Goal: Task Accomplishment & Management: Complete application form

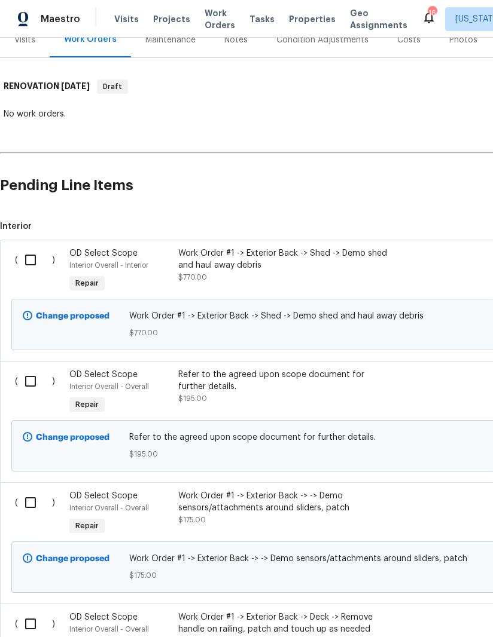
scroll to position [171, 0]
click at [35, 248] on input "checkbox" at bounding box center [35, 259] width 34 height 25
checkbox input "true"
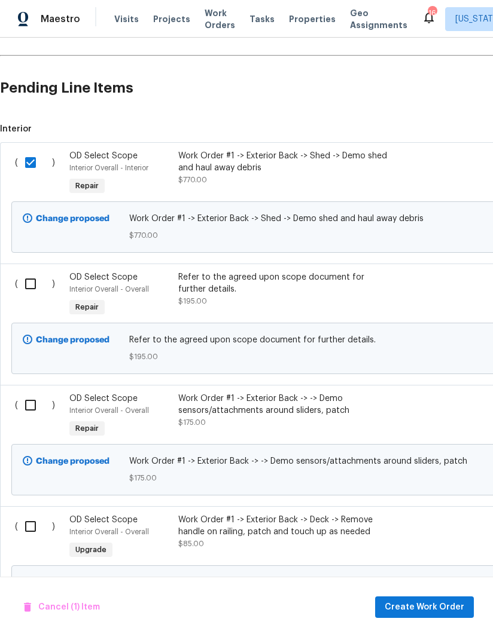
scroll to position [269, 0]
click at [22, 274] on input "checkbox" at bounding box center [35, 283] width 34 height 25
checkbox input "true"
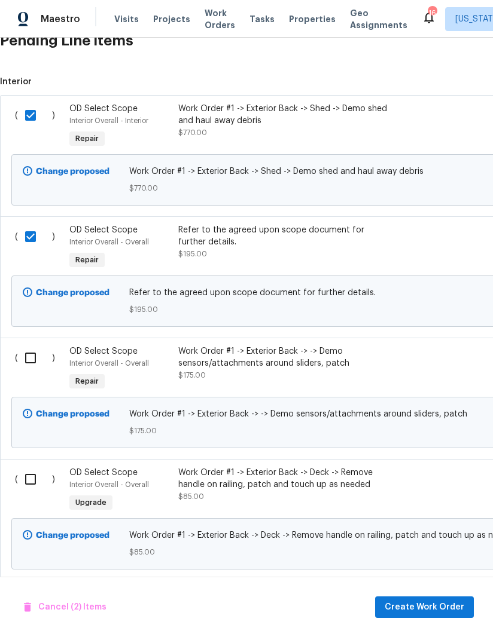
scroll to position [316, 0]
click at [28, 345] on input "checkbox" at bounding box center [35, 357] width 34 height 25
checkbox input "true"
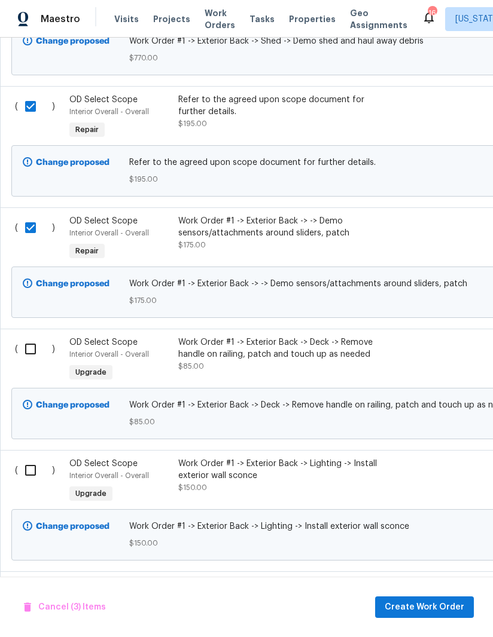
scroll to position [448, 0]
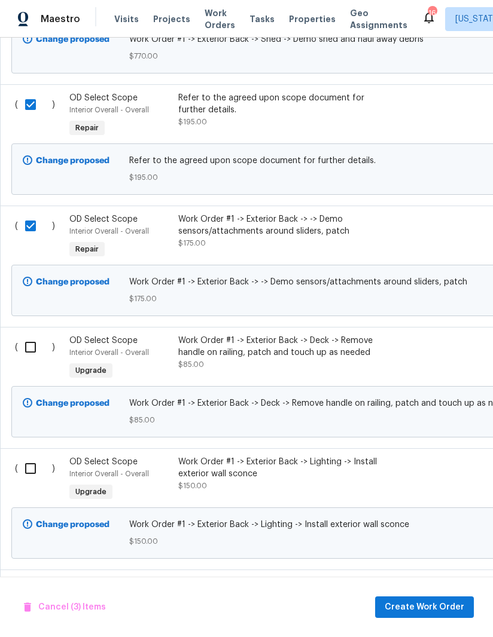
click at [29, 336] on input "checkbox" at bounding box center [35, 347] width 34 height 25
checkbox input "true"
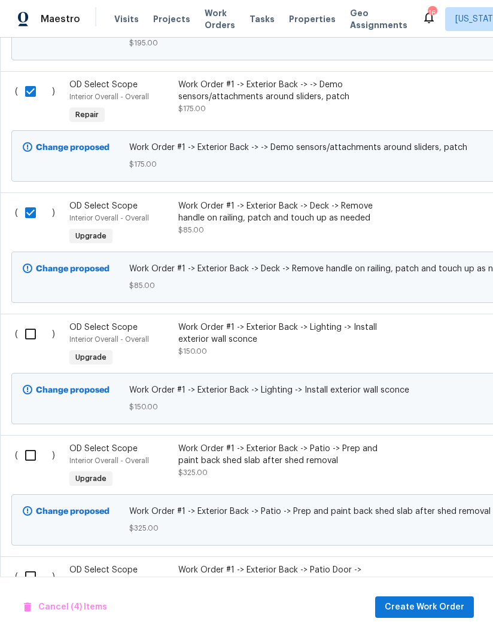
scroll to position [583, 0]
click at [32, 321] on input "checkbox" at bounding box center [35, 333] width 34 height 25
checkbox input "true"
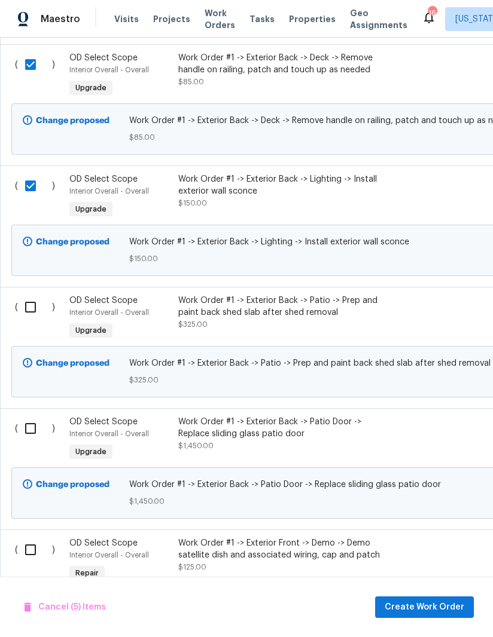
scroll to position [731, 0]
click at [29, 295] on input "checkbox" at bounding box center [35, 306] width 34 height 25
checkbox input "true"
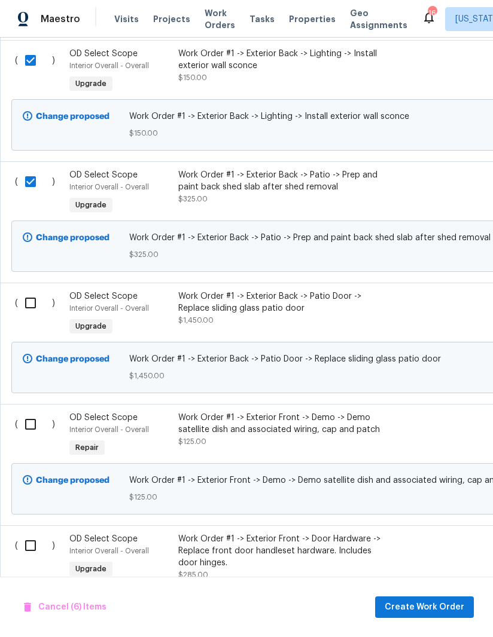
scroll to position [857, 0]
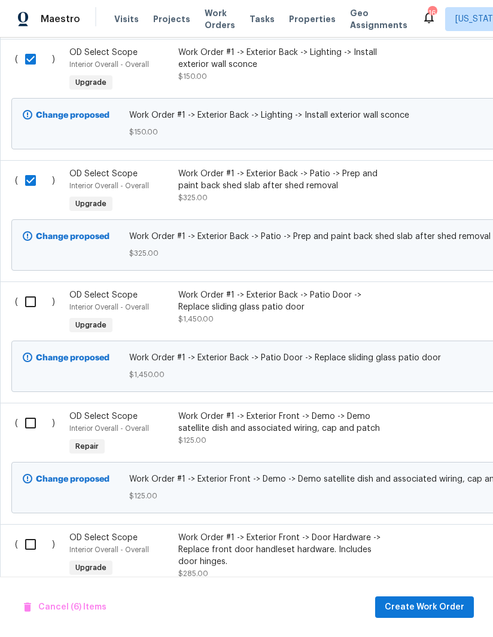
click at [33, 294] on input "checkbox" at bounding box center [35, 301] width 34 height 25
checkbox input "true"
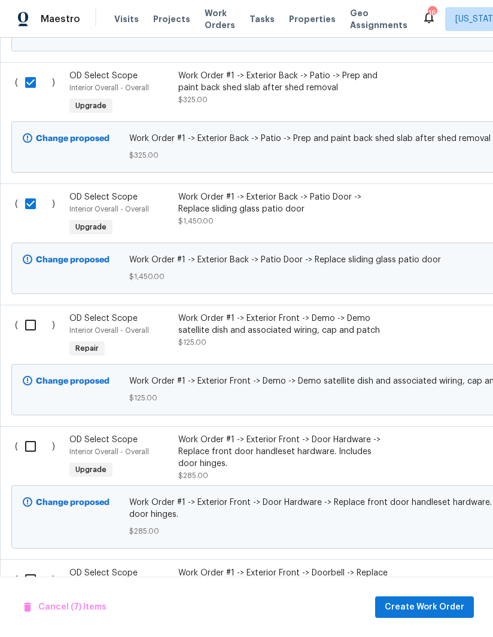
scroll to position [956, 0]
click at [34, 312] on input "checkbox" at bounding box center [35, 324] width 34 height 25
checkbox input "true"
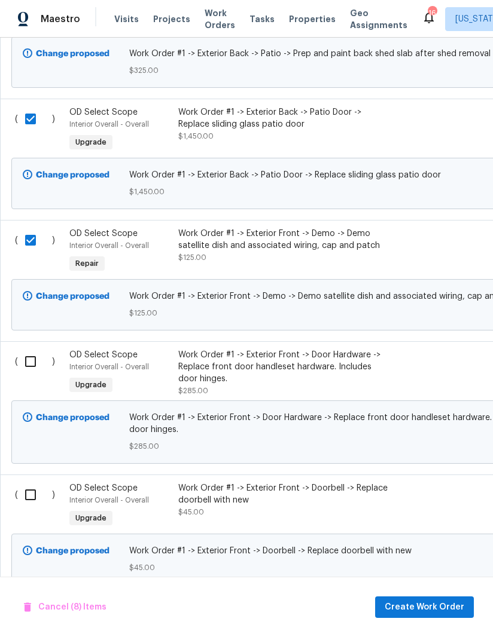
scroll to position [1040, 0]
click at [32, 350] on input "checkbox" at bounding box center [35, 361] width 34 height 25
checkbox input "true"
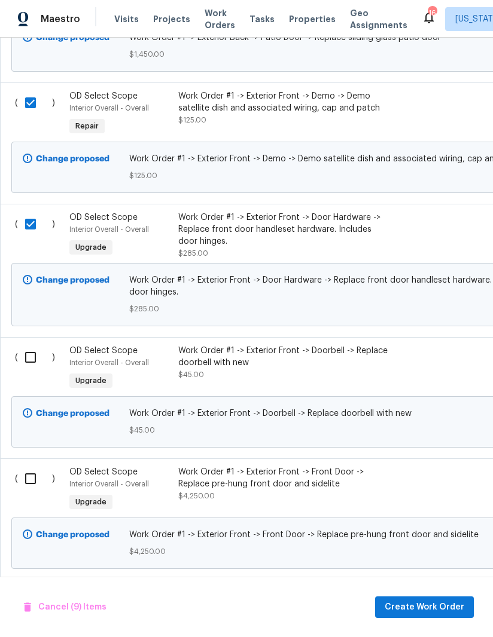
scroll to position [1178, 0]
click at [33, 350] on input "checkbox" at bounding box center [35, 356] width 34 height 25
checkbox input "true"
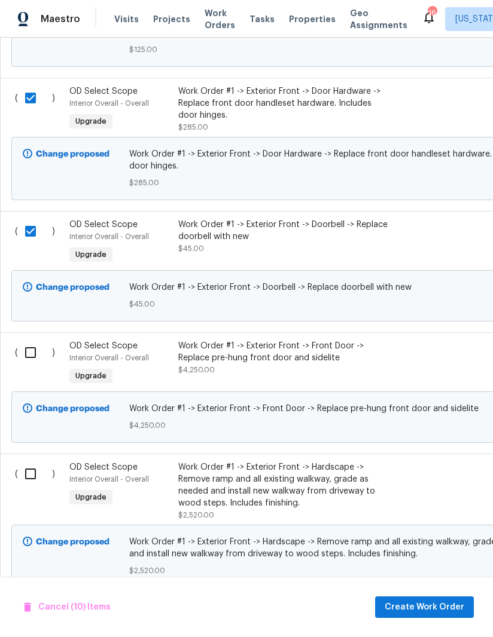
scroll to position [1304, 0]
click at [32, 340] on input "checkbox" at bounding box center [35, 352] width 34 height 25
checkbox input "true"
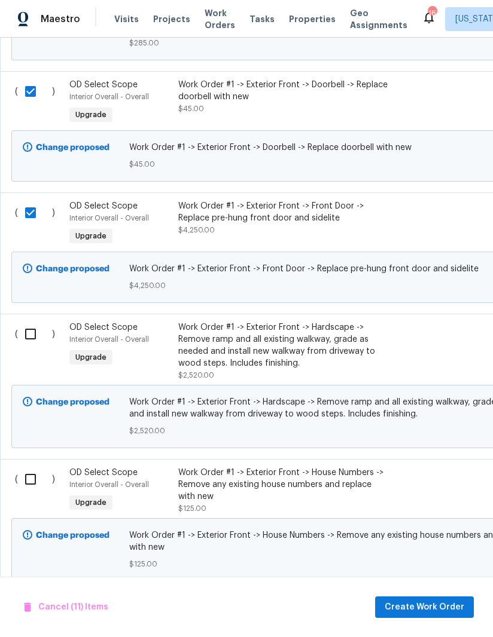
scroll to position [1444, 0]
click at [27, 323] on input "checkbox" at bounding box center [35, 334] width 34 height 25
checkbox input "true"
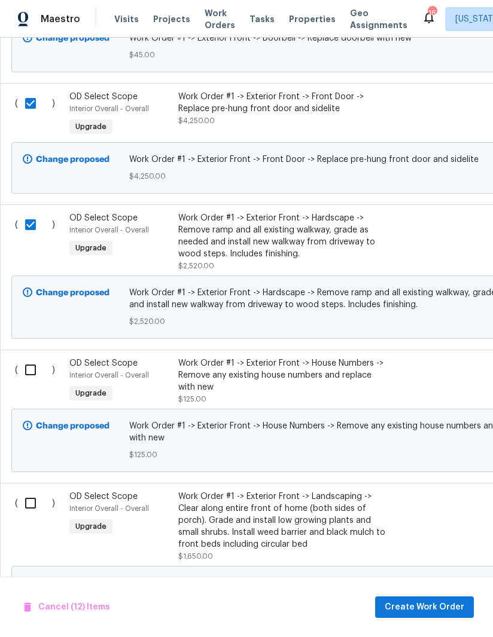
scroll to position [0, 0]
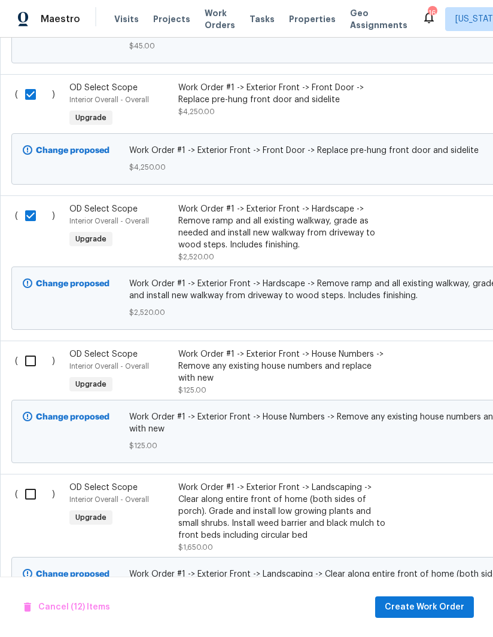
click at [29, 355] on input "checkbox" at bounding box center [35, 361] width 34 height 25
checkbox input "true"
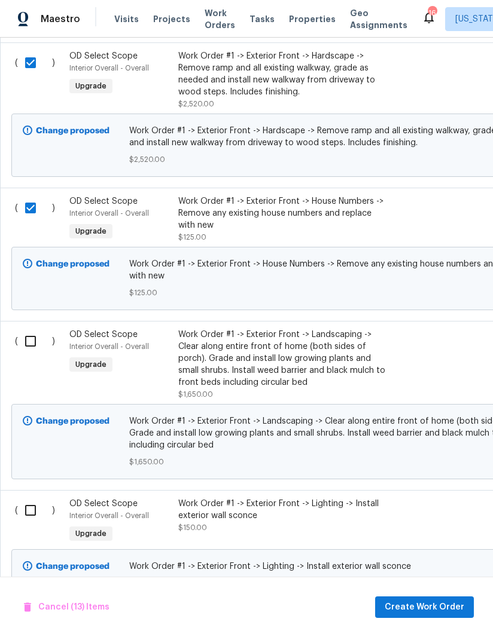
click at [38, 332] on input "checkbox" at bounding box center [35, 341] width 34 height 25
checkbox input "true"
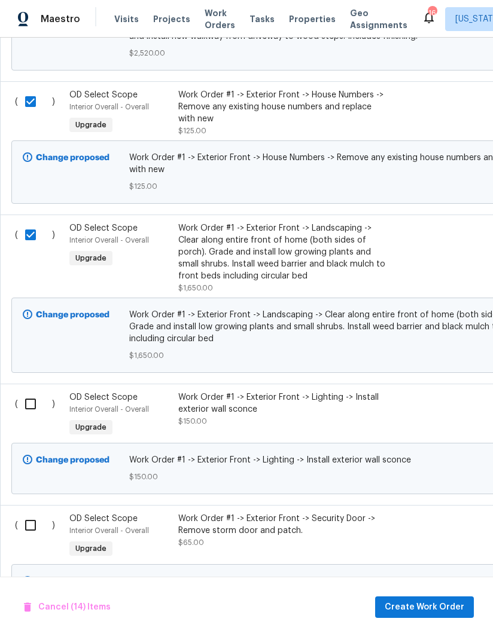
scroll to position [1827, -1]
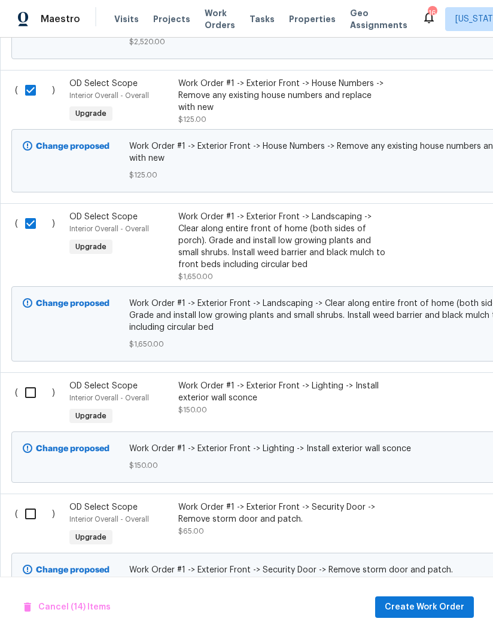
click at [32, 389] on input "checkbox" at bounding box center [35, 392] width 34 height 25
checkbox input "true"
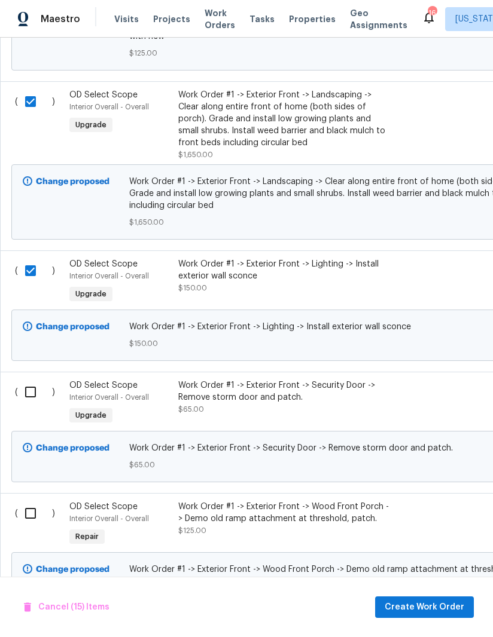
click at [28, 398] on input "checkbox" at bounding box center [35, 392] width 34 height 25
checkbox input "true"
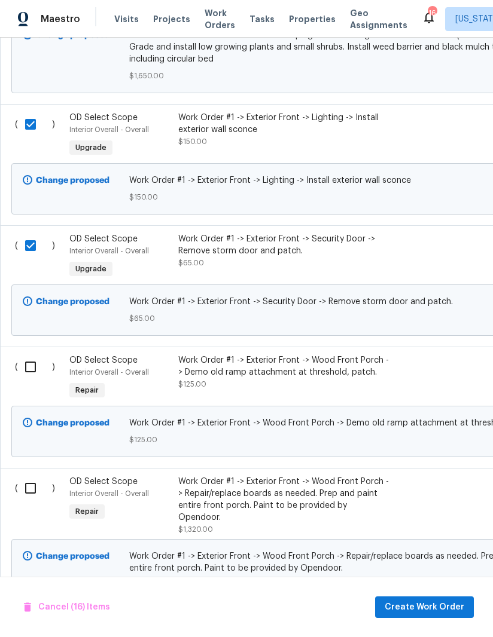
click at [30, 363] on input "checkbox" at bounding box center [35, 366] width 34 height 25
checkbox input "true"
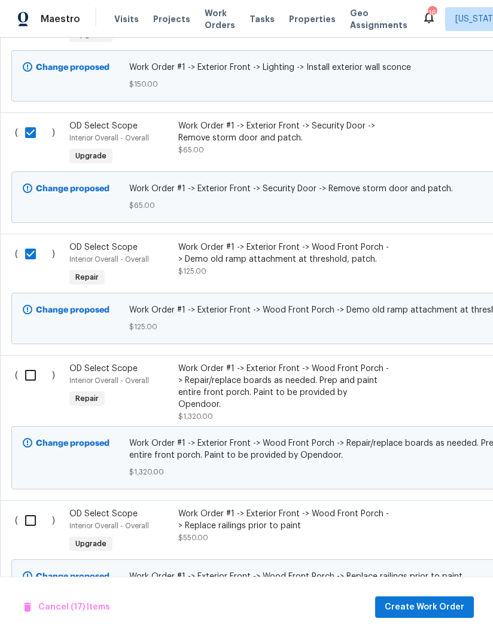
click at [30, 374] on input "checkbox" at bounding box center [35, 375] width 34 height 25
checkbox input "true"
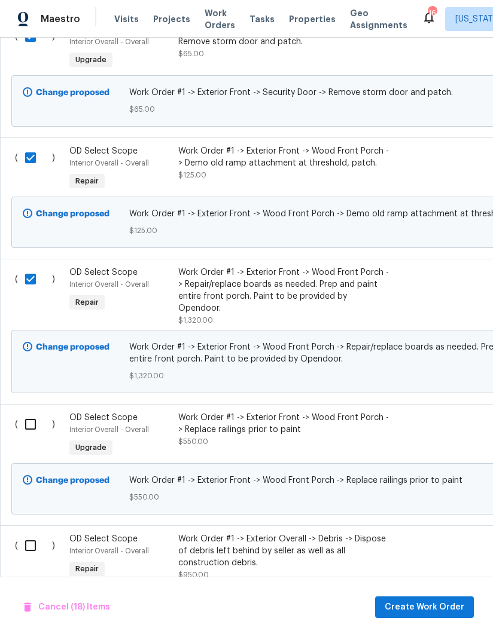
click at [35, 412] on input "checkbox" at bounding box center [35, 424] width 34 height 25
checkbox input "true"
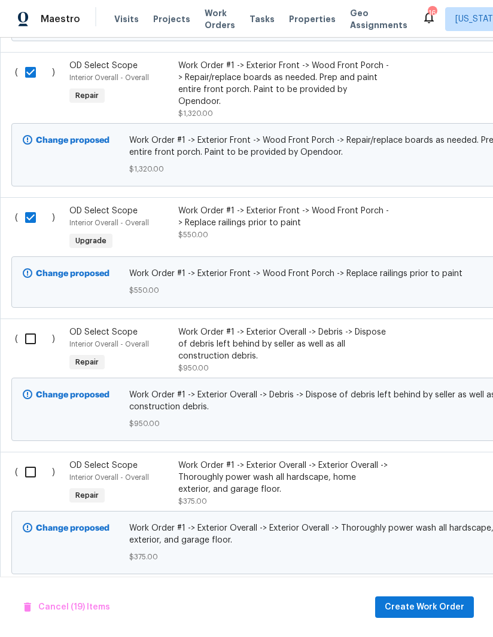
scroll to position [2518, 0]
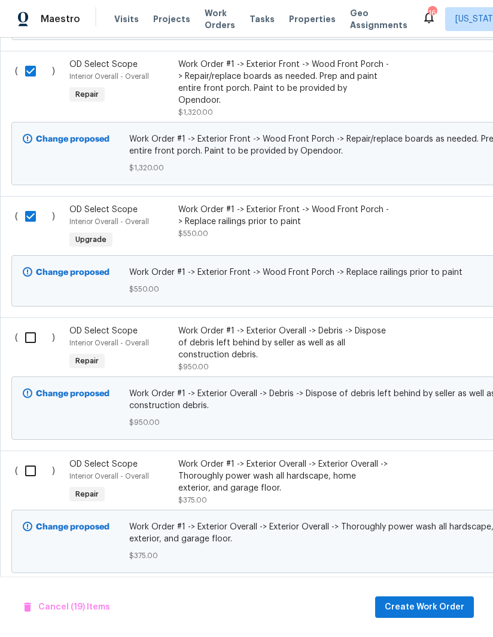
click at [27, 325] on input "checkbox" at bounding box center [35, 337] width 34 height 25
checkbox input "true"
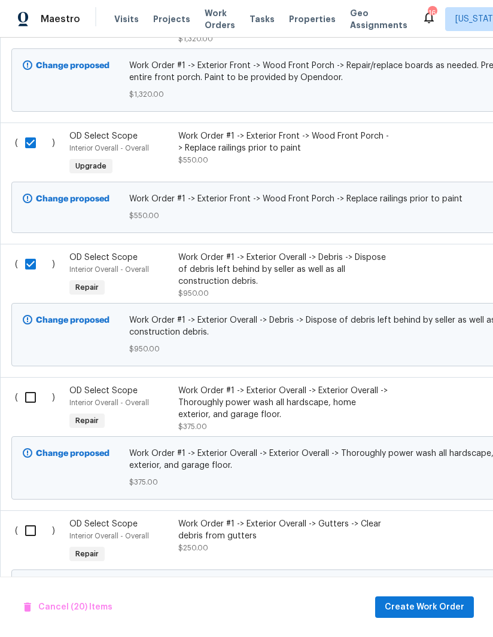
scroll to position [2600, -1]
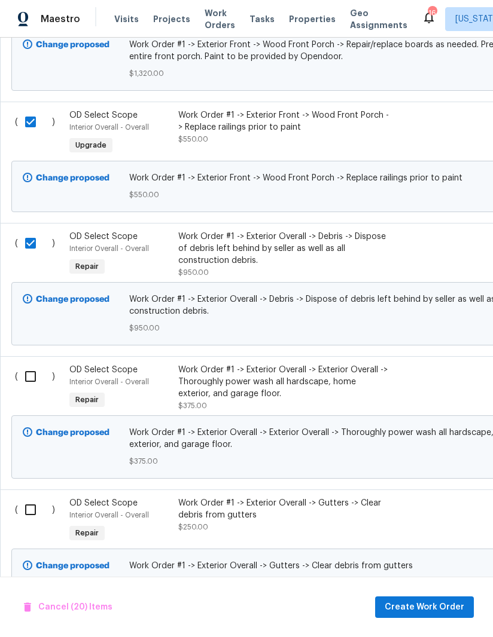
click at [30, 364] on input "checkbox" at bounding box center [35, 376] width 34 height 25
checkbox input "true"
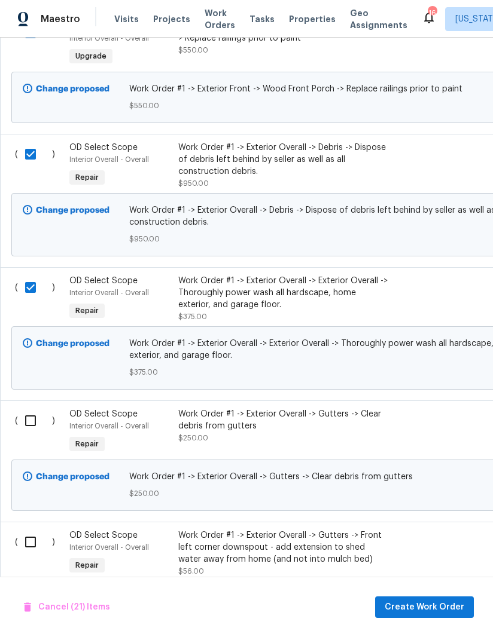
click at [32, 408] on input "checkbox" at bounding box center [35, 420] width 34 height 25
checkbox input "true"
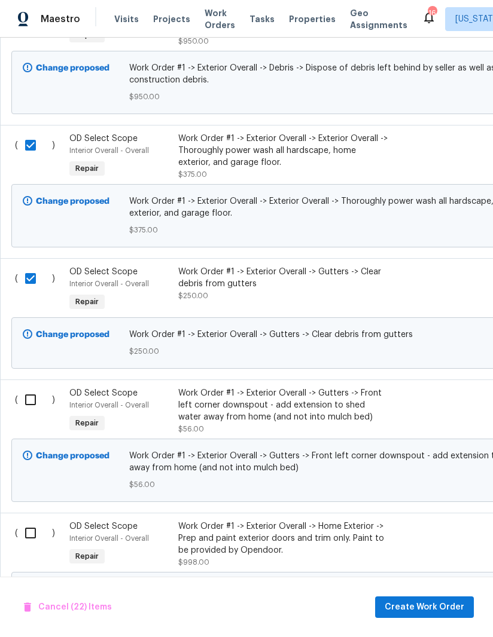
click at [22, 390] on input "checkbox" at bounding box center [35, 399] width 34 height 25
checkbox input "true"
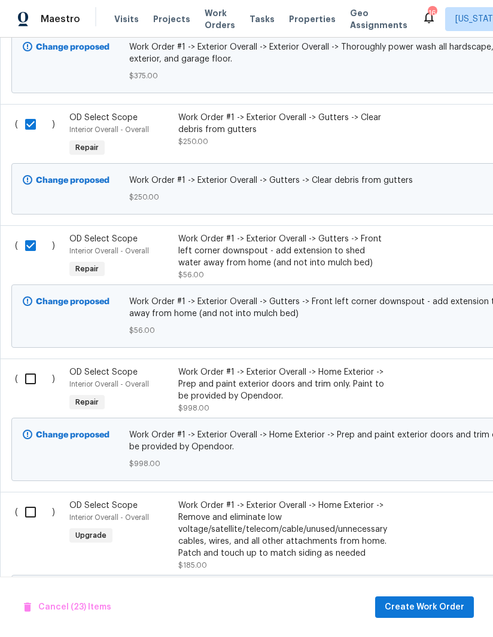
click at [33, 366] on input "checkbox" at bounding box center [35, 378] width 34 height 25
checkbox input "true"
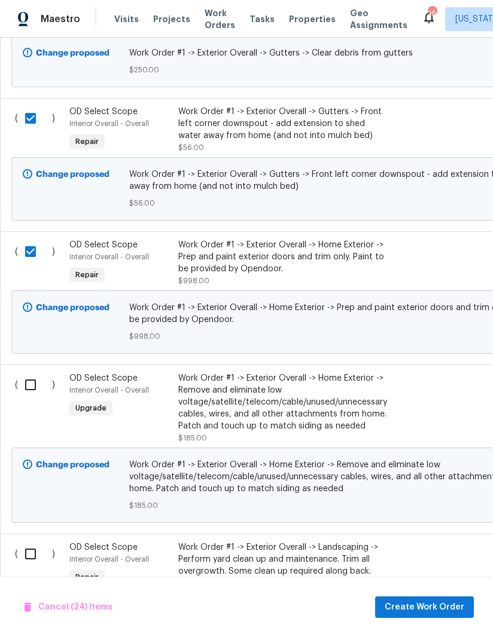
scroll to position [3126, 0]
click at [27, 372] on input "checkbox" at bounding box center [35, 384] width 34 height 25
checkbox input "true"
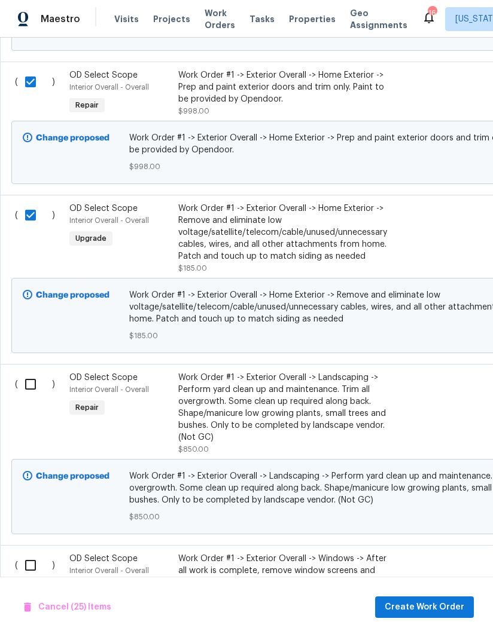
scroll to position [3296, 0]
click at [29, 373] on input "checkbox" at bounding box center [35, 383] width 34 height 25
checkbox input "true"
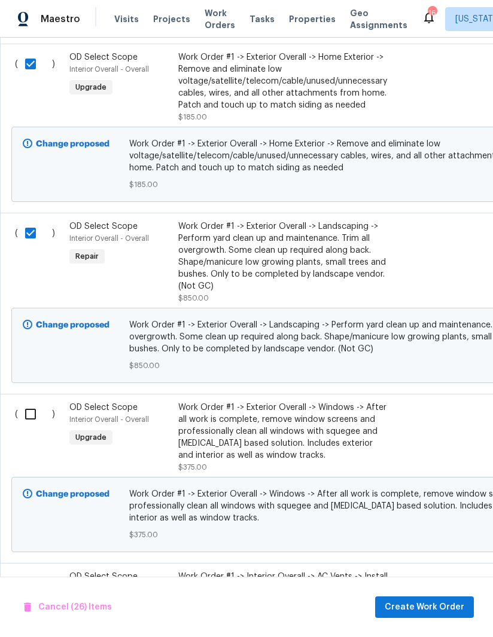
scroll to position [3447, 0]
click at [38, 401] on input "checkbox" at bounding box center [35, 413] width 34 height 25
checkbox input "true"
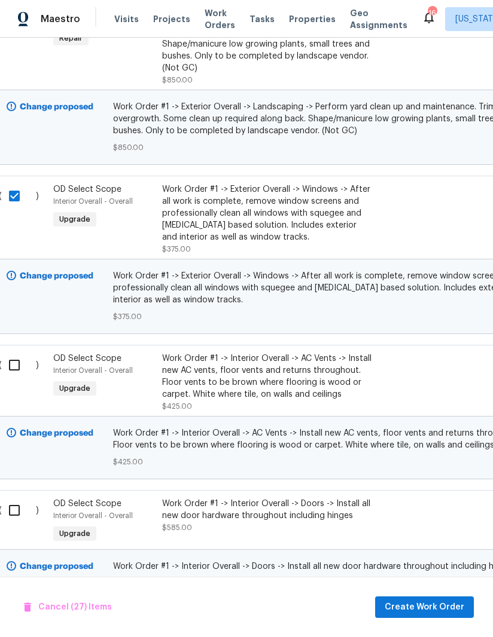
scroll to position [3665, 13]
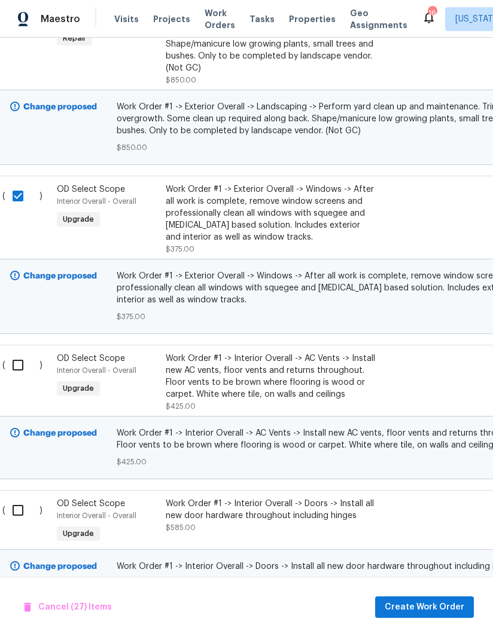
click at [20, 354] on input "checkbox" at bounding box center [22, 365] width 34 height 25
checkbox input "true"
click at [23, 505] on input "checkbox" at bounding box center [22, 510] width 34 height 25
checkbox input "true"
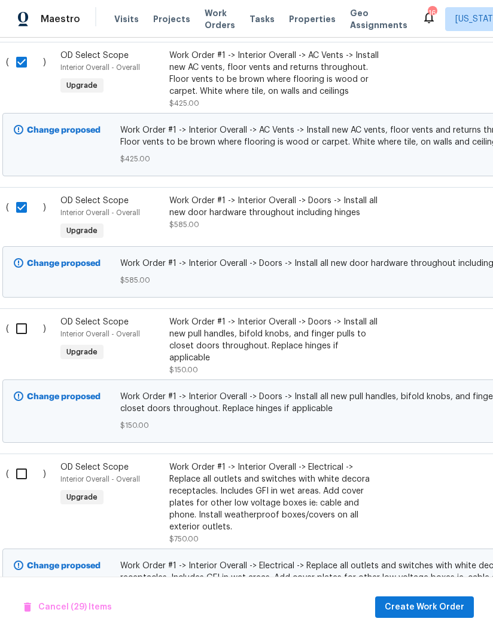
scroll to position [3969, 10]
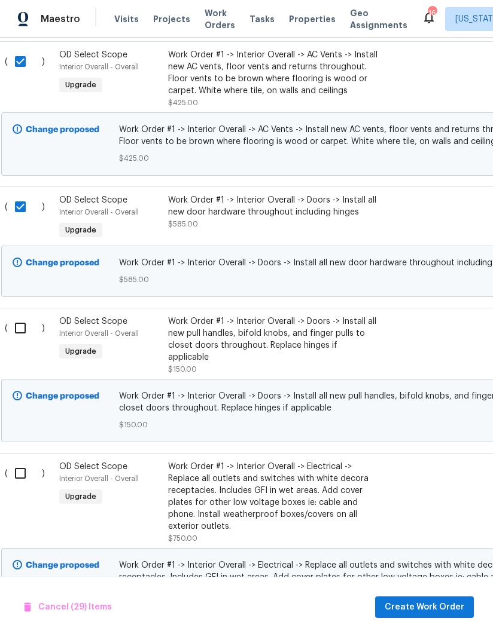
click at [26, 319] on input "checkbox" at bounding box center [25, 328] width 34 height 25
checkbox input "true"
click at [18, 461] on input "checkbox" at bounding box center [25, 473] width 34 height 25
checkbox input "true"
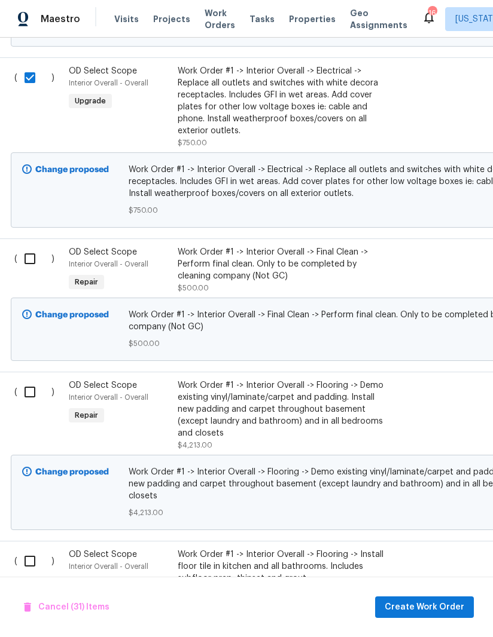
scroll to position [4369, 1]
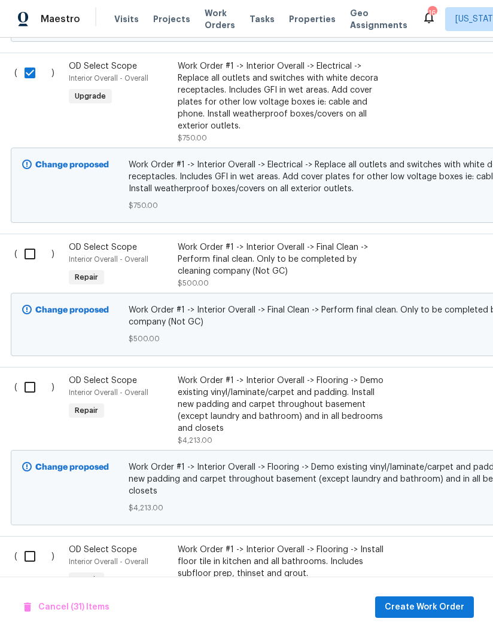
click at [31, 375] on input "checkbox" at bounding box center [34, 387] width 34 height 25
checkbox input "true"
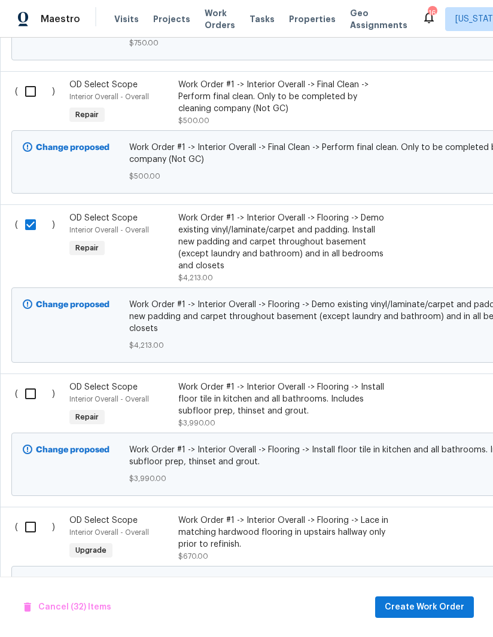
scroll to position [4533, 0]
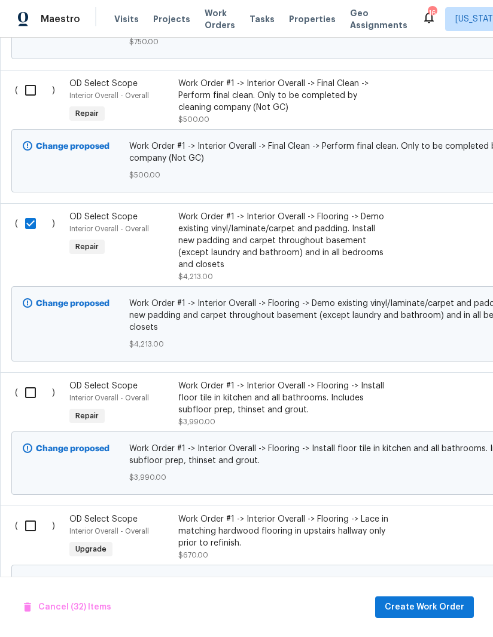
click at [40, 380] on input "checkbox" at bounding box center [35, 392] width 34 height 25
checkbox input "true"
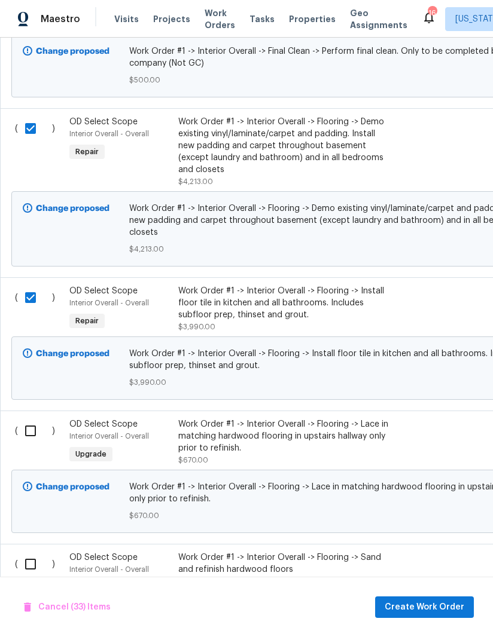
scroll to position [4629, 0]
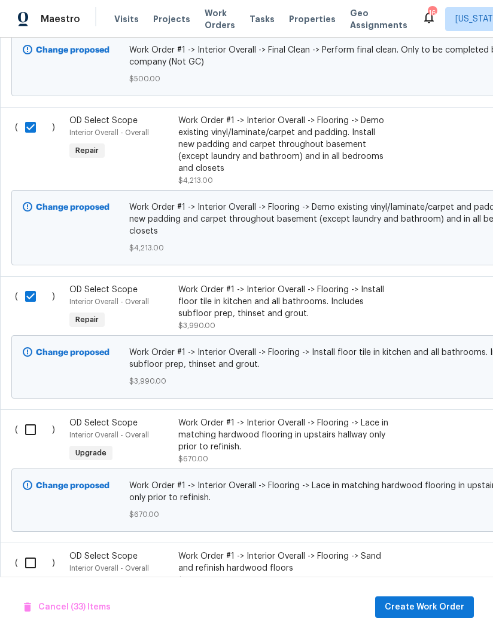
click at [35, 417] on input "checkbox" at bounding box center [35, 429] width 34 height 25
checkbox input "true"
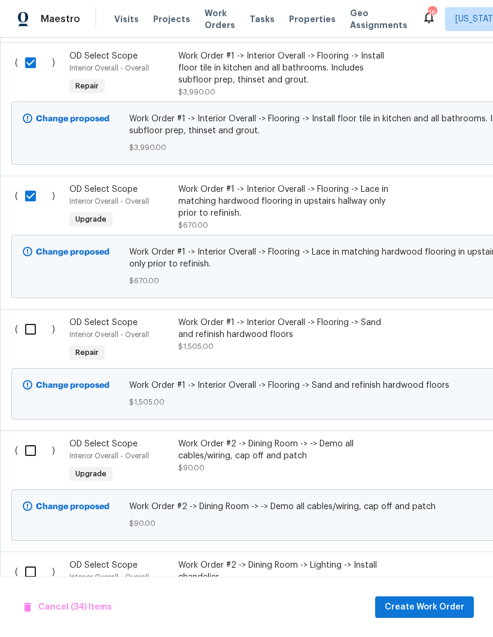
scroll to position [4865, 0]
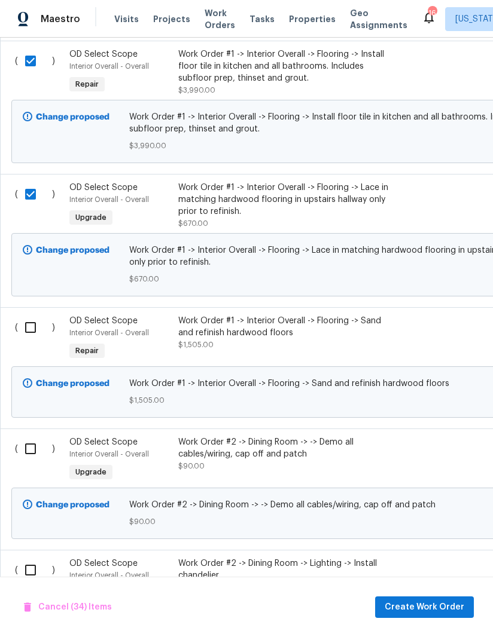
click at [32, 315] on input "checkbox" at bounding box center [35, 327] width 34 height 25
checkbox input "true"
click at [27, 436] on input "checkbox" at bounding box center [35, 448] width 34 height 25
checkbox input "true"
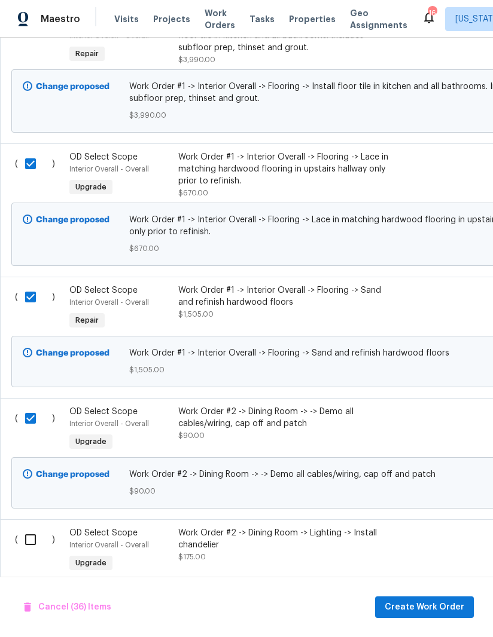
scroll to position [4895, 0]
click at [35, 285] on input "checkbox" at bounding box center [35, 297] width 34 height 25
checkbox input "false"
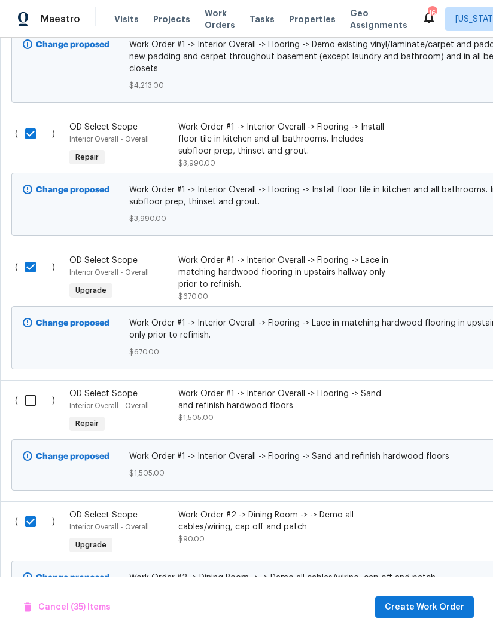
scroll to position [4789, 0]
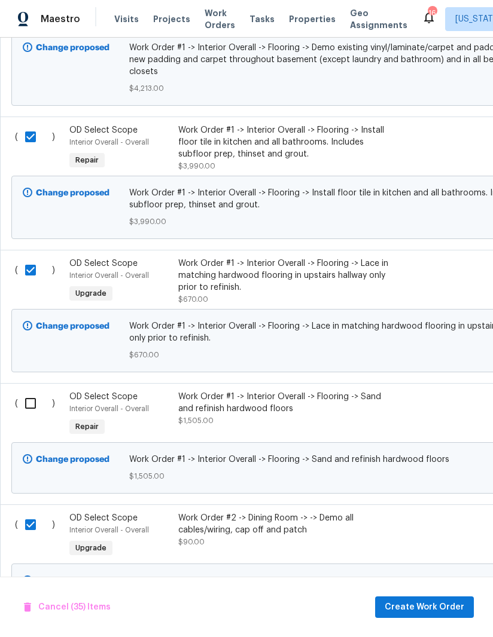
click at [35, 258] on input "checkbox" at bounding box center [35, 270] width 34 height 25
checkbox input "false"
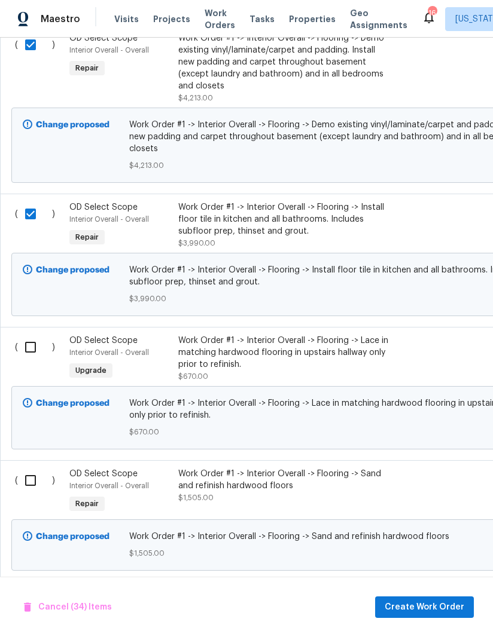
scroll to position [4712, 0]
click at [32, 201] on input "checkbox" at bounding box center [35, 213] width 34 height 25
checkbox input "false"
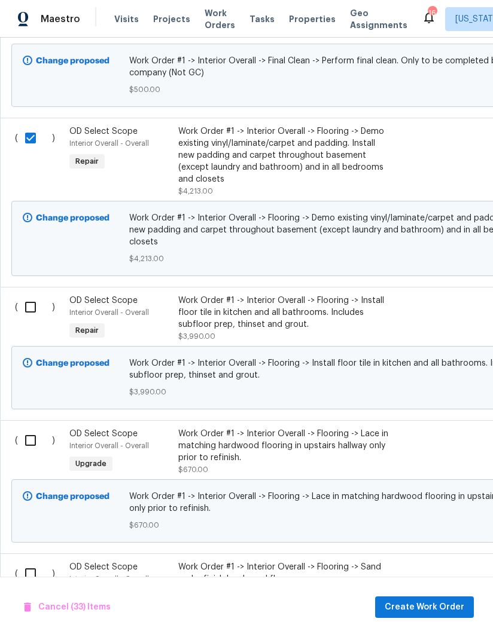
scroll to position [4617, 0]
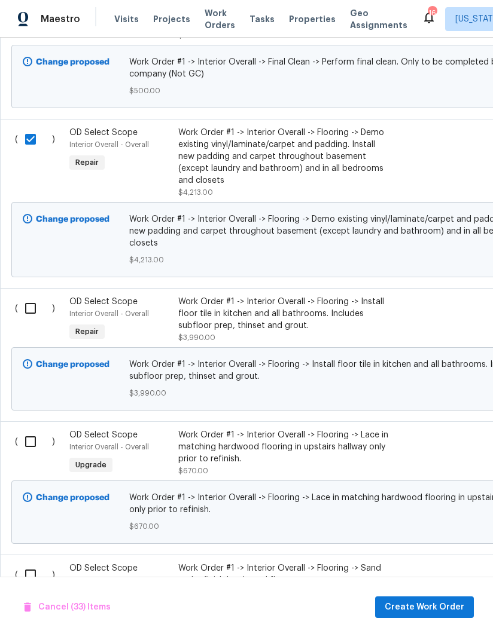
click at [39, 127] on input "checkbox" at bounding box center [35, 139] width 34 height 25
checkbox input "false"
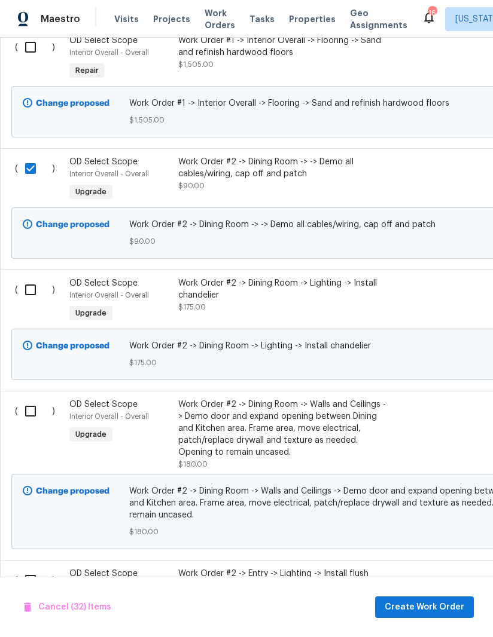
scroll to position [5145, 0]
click at [33, 403] on input "checkbox" at bounding box center [35, 411] width 34 height 25
checkbox input "true"
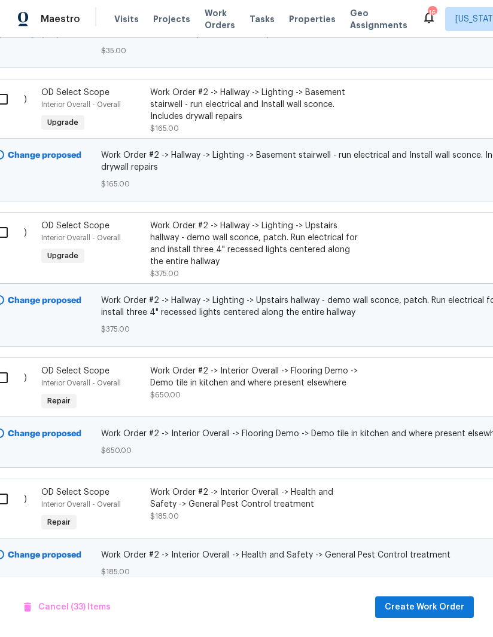
scroll to position [5870, 27]
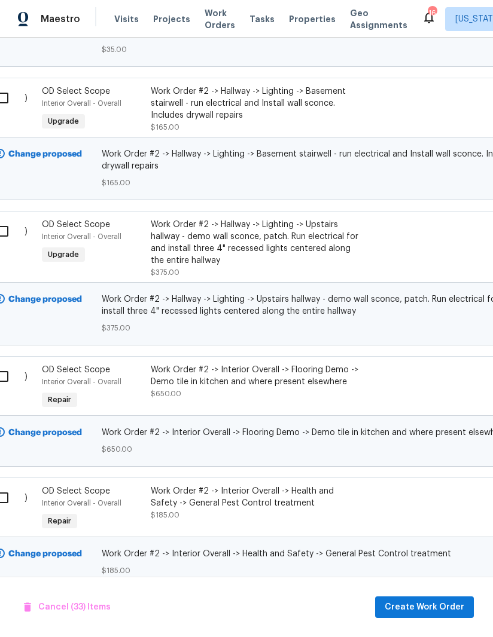
click at [13, 364] on input "checkbox" at bounding box center [7, 376] width 34 height 25
checkbox input "true"
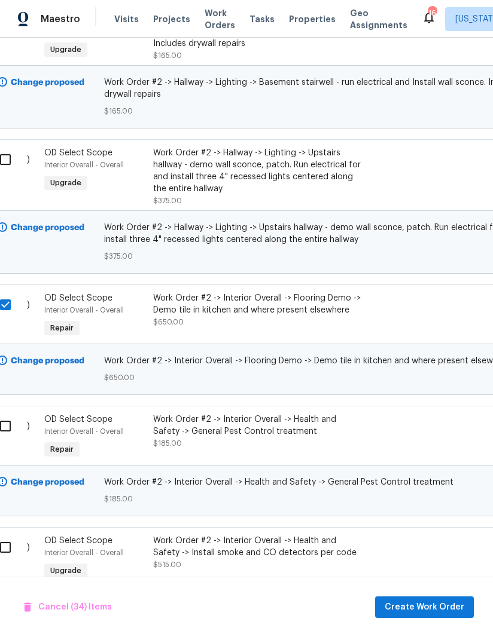
scroll to position [5947, 25]
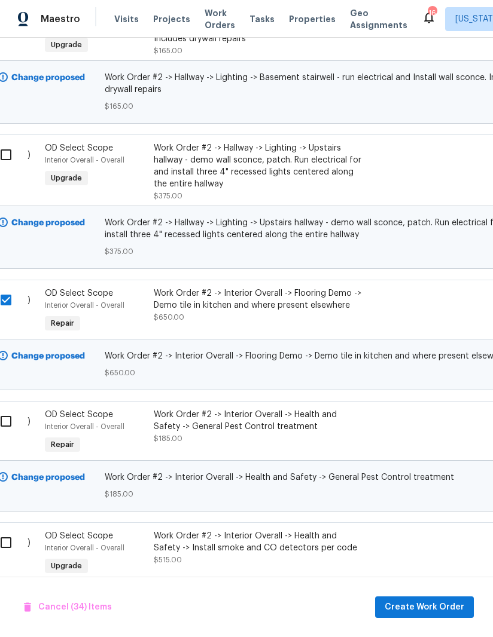
click at [8, 411] on input "checkbox" at bounding box center [10, 421] width 34 height 25
checkbox input "true"
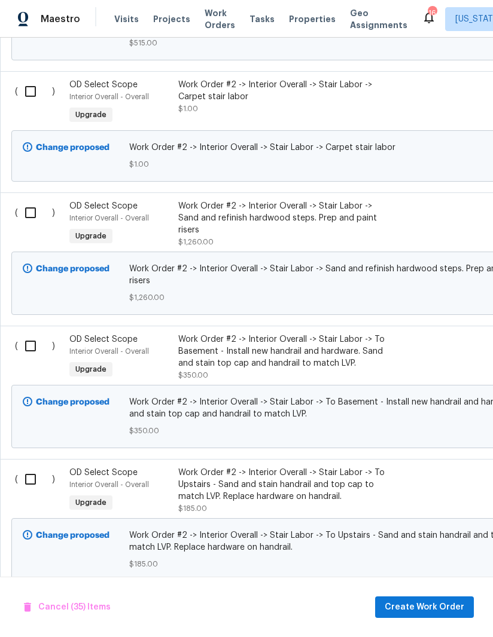
scroll to position [6520, 0]
click at [35, 333] on input "checkbox" at bounding box center [35, 345] width 34 height 25
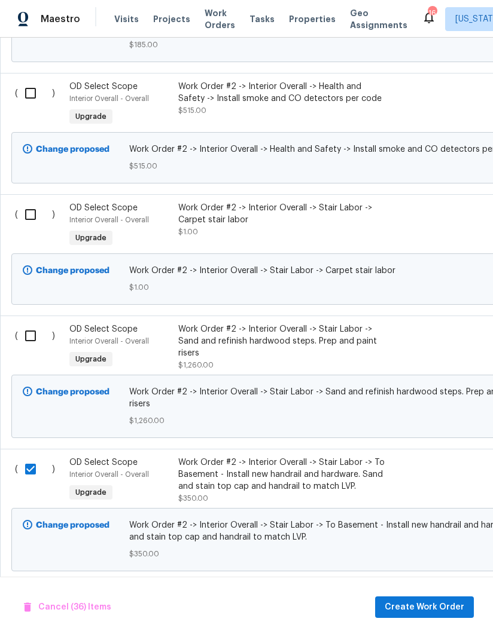
scroll to position [6396, 0]
click at [29, 457] on input "checkbox" at bounding box center [35, 469] width 34 height 25
checkbox input "false"
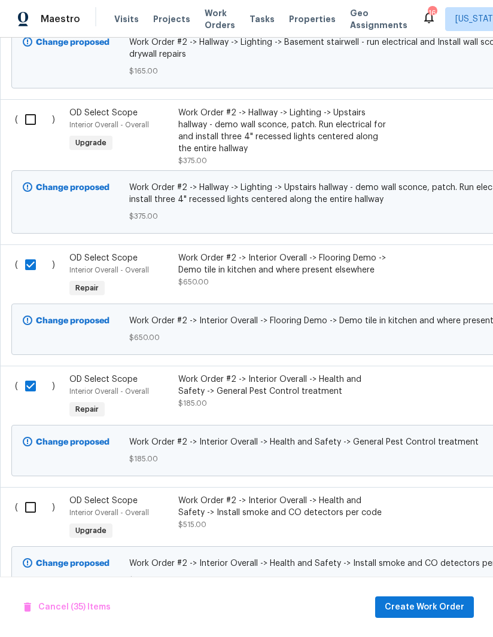
scroll to position [5981, 0]
click at [30, 261] on input "checkbox" at bounding box center [35, 265] width 34 height 25
checkbox input "false"
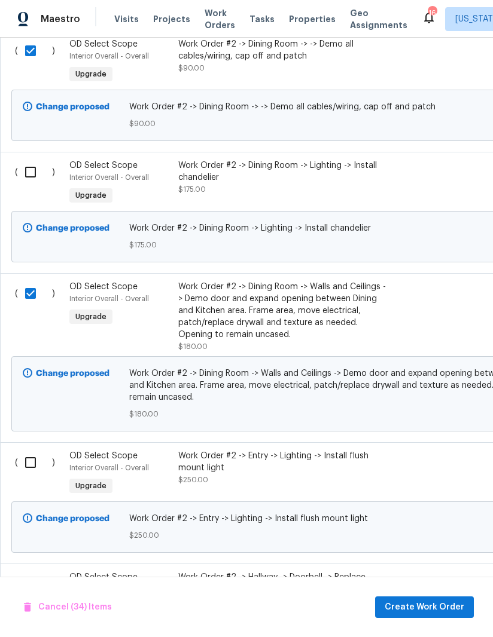
scroll to position [5262, 0]
click at [32, 282] on input "checkbox" at bounding box center [35, 294] width 34 height 25
checkbox input "false"
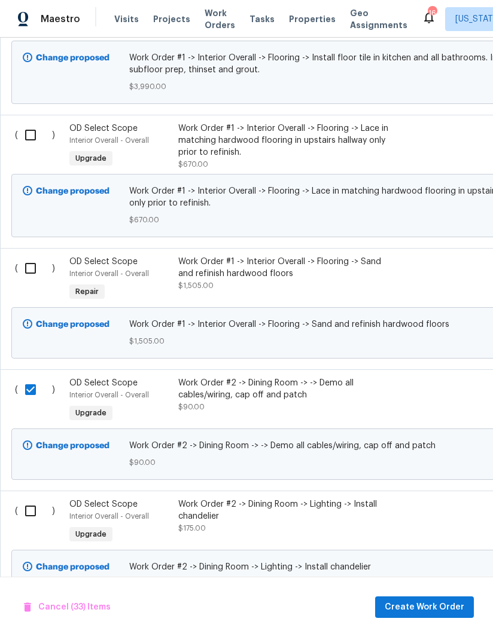
scroll to position [4925, 0]
click at [30, 377] on input "checkbox" at bounding box center [35, 389] width 34 height 25
checkbox input "false"
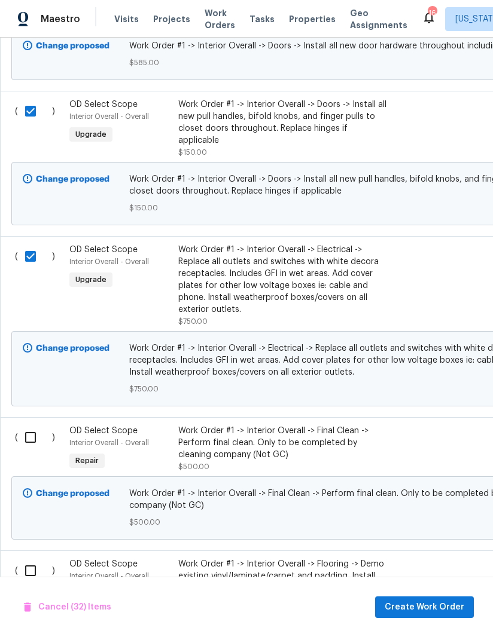
scroll to position [4187, 0]
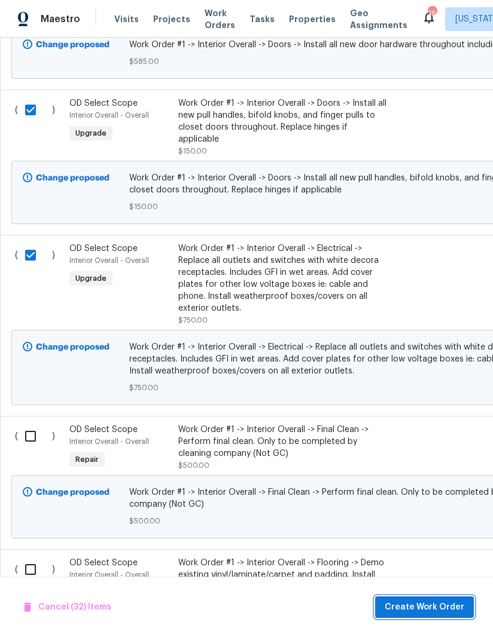
click at [431, 606] on span "Create Work Order" at bounding box center [424, 607] width 80 height 15
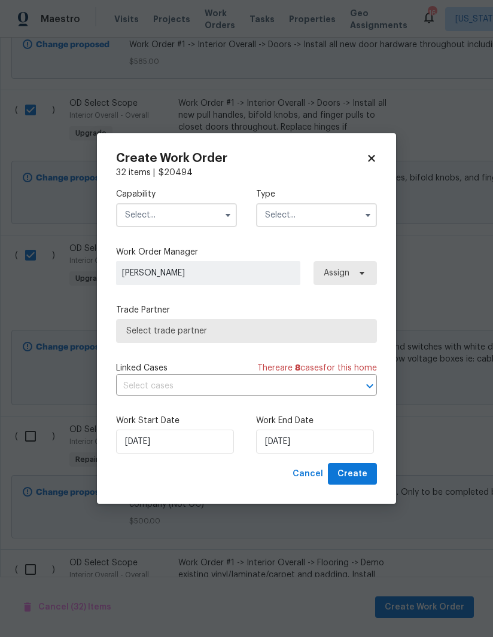
click at [223, 216] on icon "button" at bounding box center [228, 215] width 10 height 10
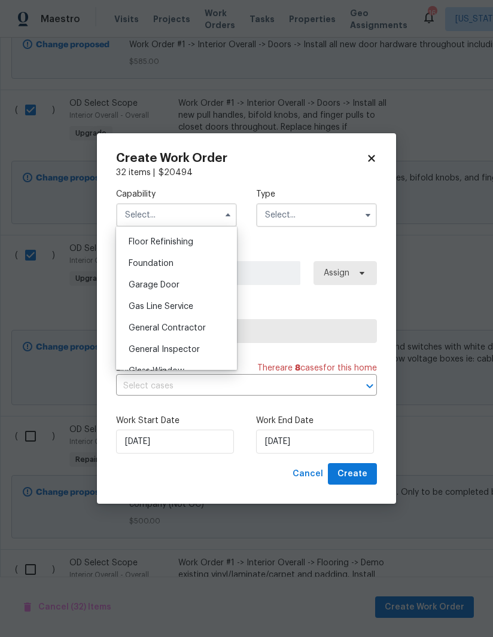
scroll to position [487, 0]
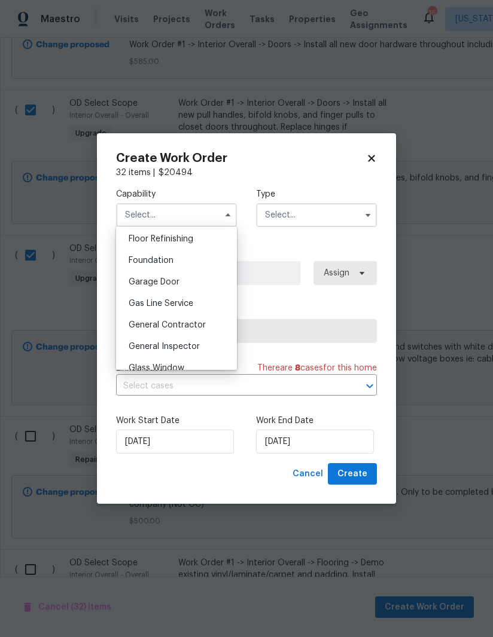
click at [192, 327] on span "General Contractor" at bounding box center [167, 325] width 77 height 8
type input "General Contractor"
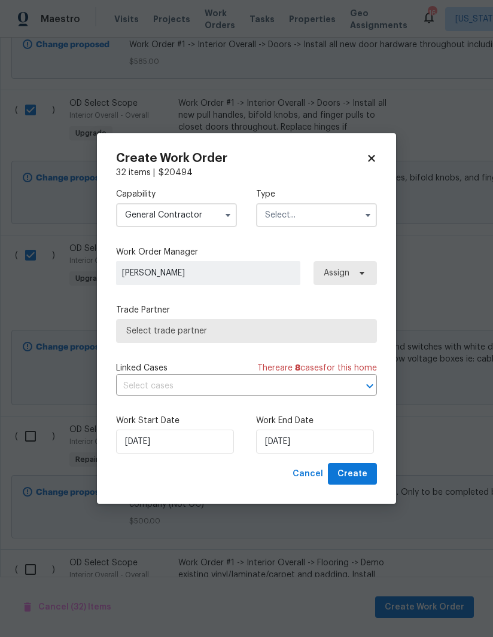
click at [342, 214] on input "text" at bounding box center [316, 215] width 121 height 24
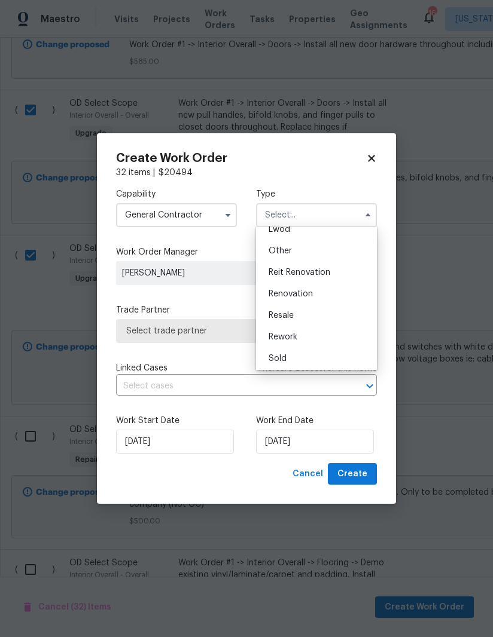
scroll to position [139, 0]
click at [310, 291] on span "Renovation" at bounding box center [290, 295] width 44 height 8
type input "Renovation"
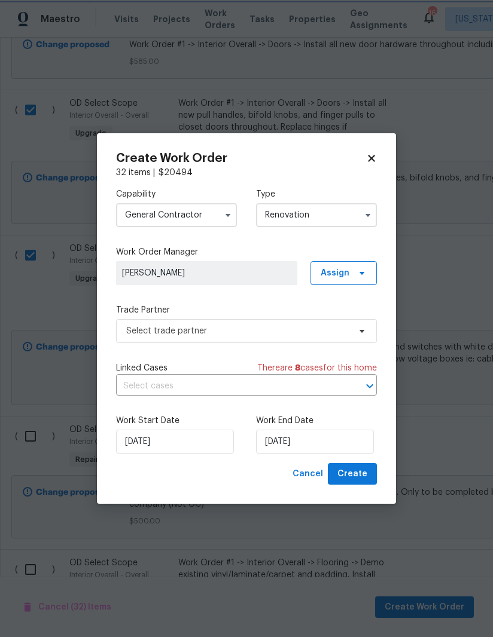
scroll to position [0, 0]
click at [359, 267] on span "Assign" at bounding box center [343, 273] width 66 height 24
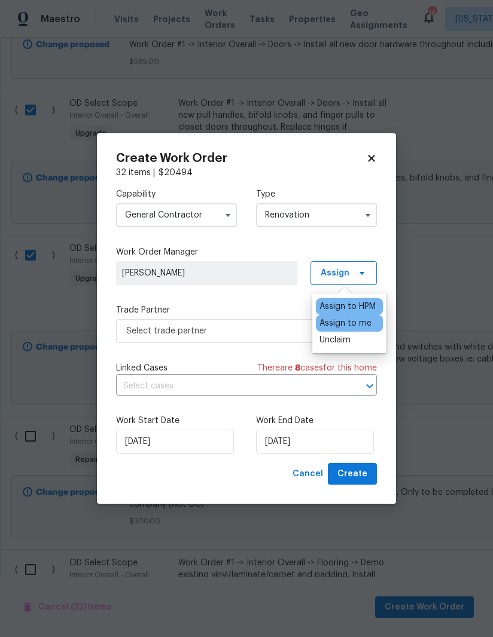
click at [271, 298] on div "Capability General Contractor Type Renovation Work Order Manager Nicolas Campuz…" at bounding box center [246, 321] width 261 height 285
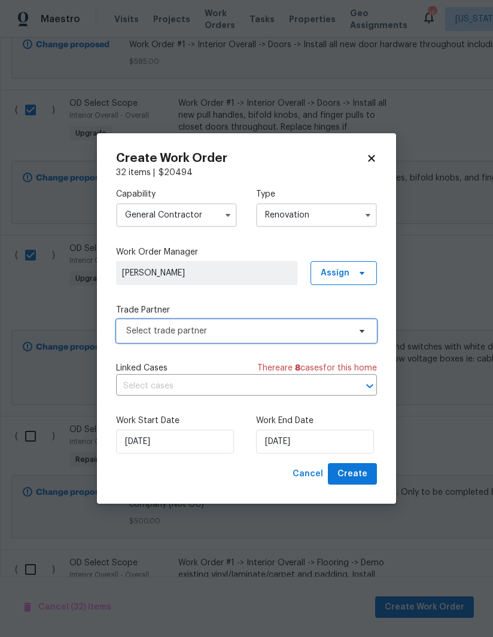
click at [317, 331] on span "Select trade partner" at bounding box center [237, 331] width 223 height 12
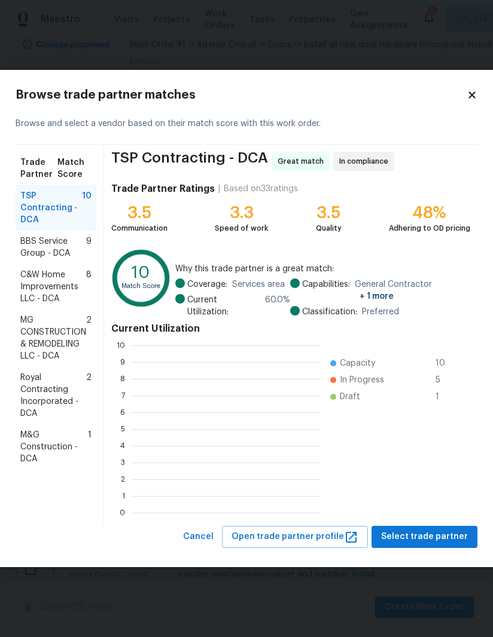
scroll to position [1, 1]
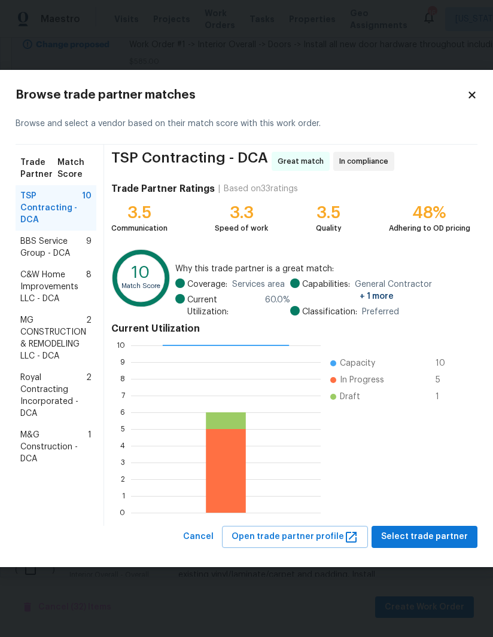
click at [57, 395] on span "Royal Contracting Incorporated - DCA" at bounding box center [53, 396] width 66 height 48
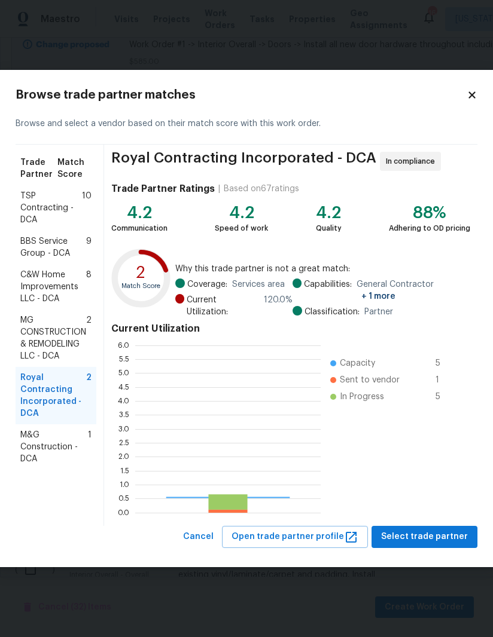
scroll to position [167, 185]
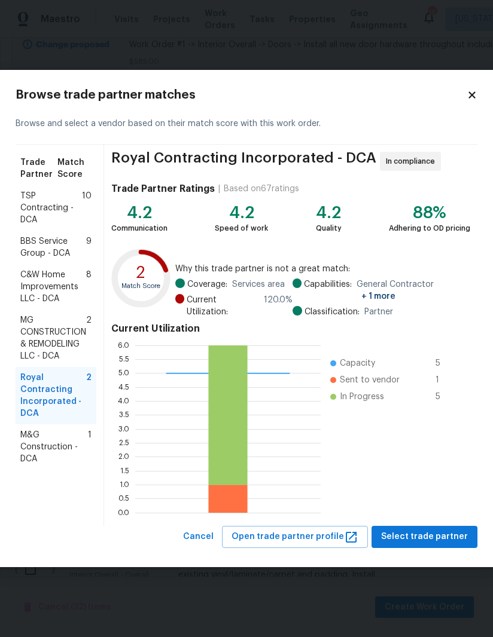
click at [441, 531] on span "Select trade partner" at bounding box center [424, 537] width 87 height 15
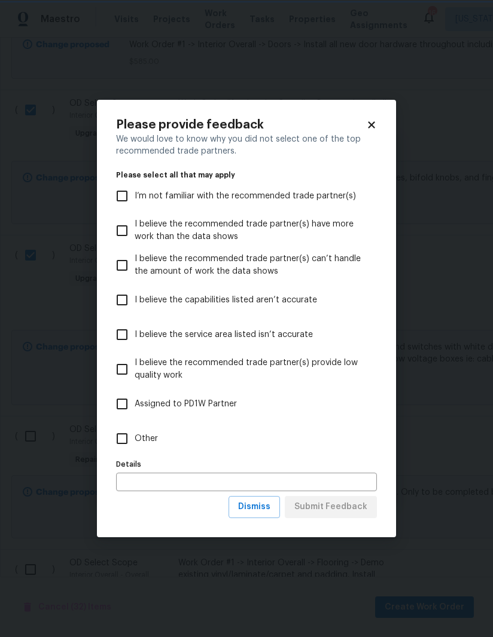
click at [128, 442] on input "Other" at bounding box center [121, 438] width 25 height 25
checkbox input "true"
click at [201, 482] on input "text" at bounding box center [246, 482] width 261 height 19
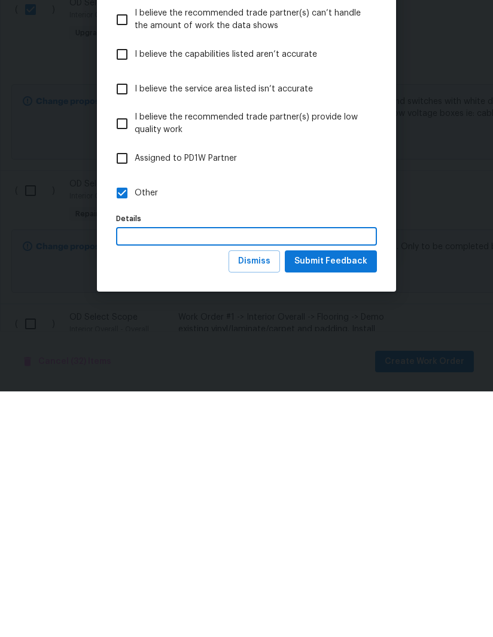
scroll to position [42, 0]
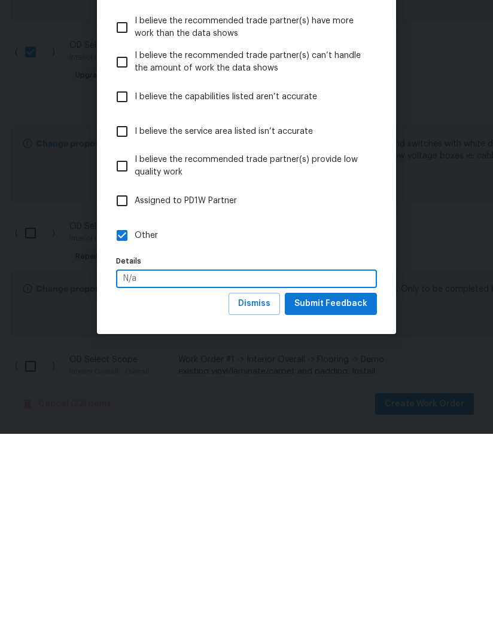
type input "N/a"
click at [343, 500] on span "Submit Feedback" at bounding box center [330, 507] width 73 height 15
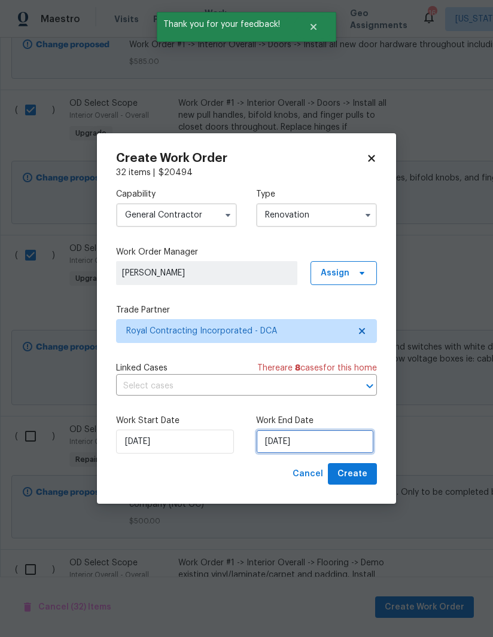
click at [302, 444] on input "[DATE]" at bounding box center [315, 442] width 118 height 24
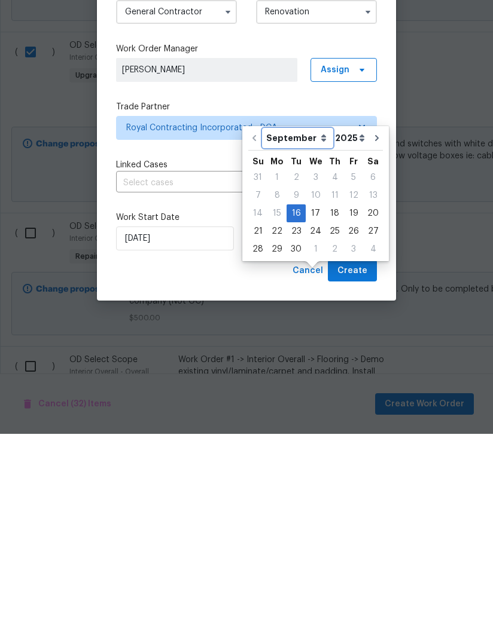
click at [306, 332] on select "September October November December" at bounding box center [297, 341] width 69 height 18
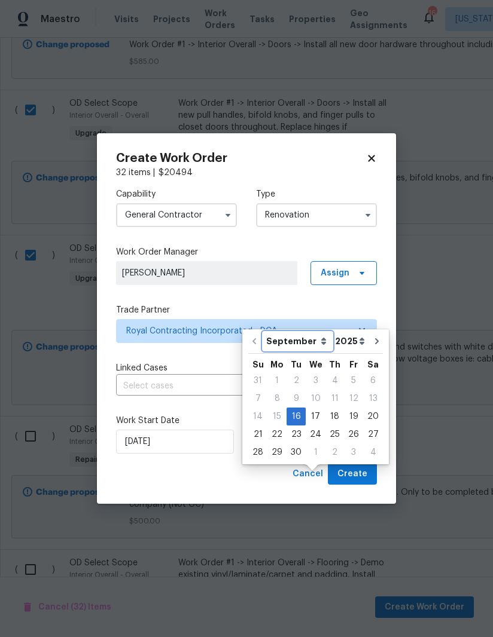
select select "9"
type input "10/16/2025"
select select "9"
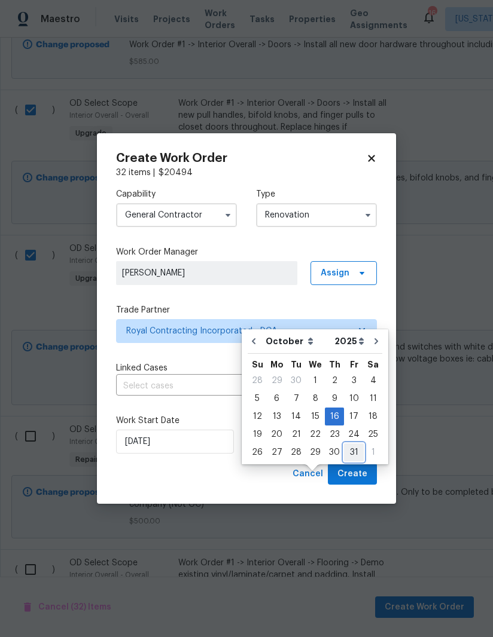
click at [351, 444] on div "31" at bounding box center [354, 452] width 20 height 17
type input "10/31/2025"
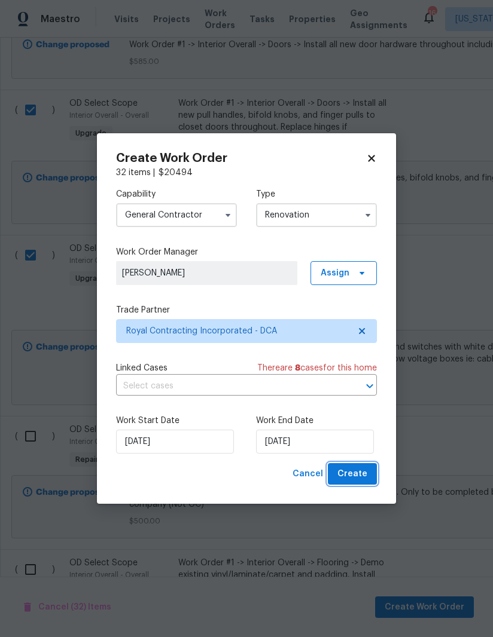
click at [359, 473] on span "Create" at bounding box center [352, 474] width 30 height 15
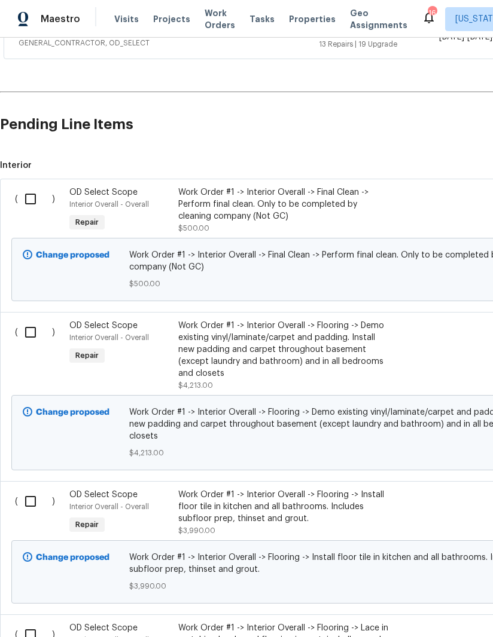
scroll to position [264, 0]
click at [28, 331] on input "checkbox" at bounding box center [35, 332] width 34 height 25
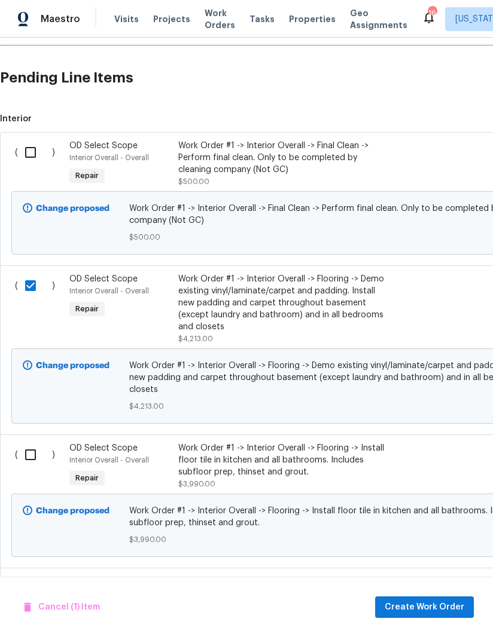
scroll to position [311, 0]
click at [39, 273] on input "checkbox" at bounding box center [35, 285] width 34 height 25
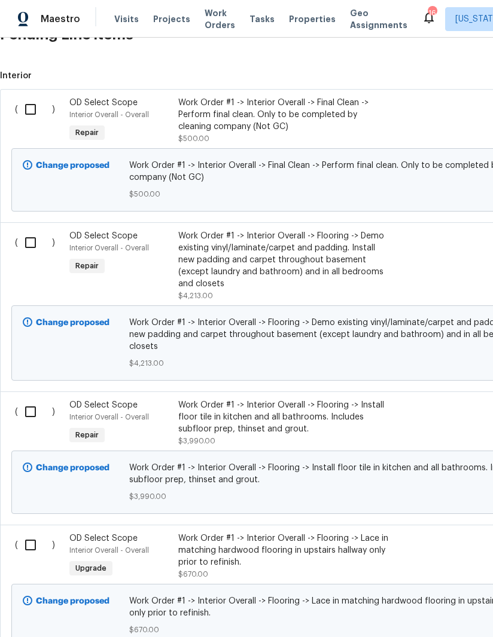
scroll to position [353, 0]
click at [29, 230] on input "checkbox" at bounding box center [35, 242] width 34 height 25
checkbox input "true"
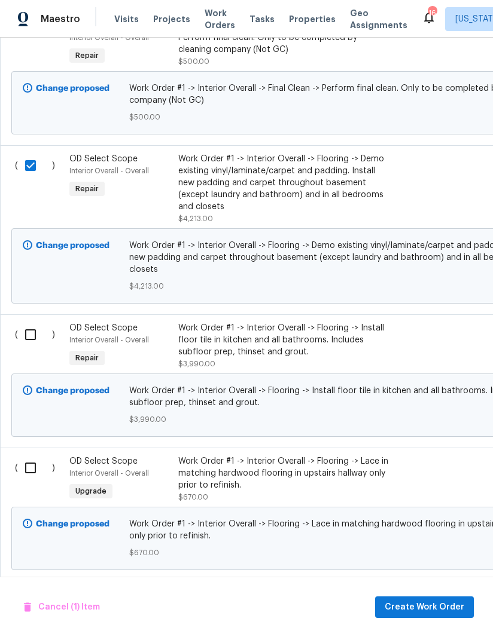
scroll to position [430, 0]
click at [32, 322] on input "checkbox" at bounding box center [35, 334] width 34 height 25
checkbox input "true"
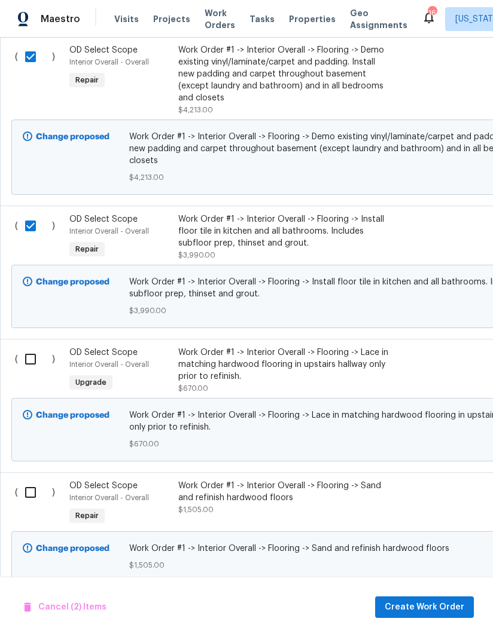
scroll to position [542, 0]
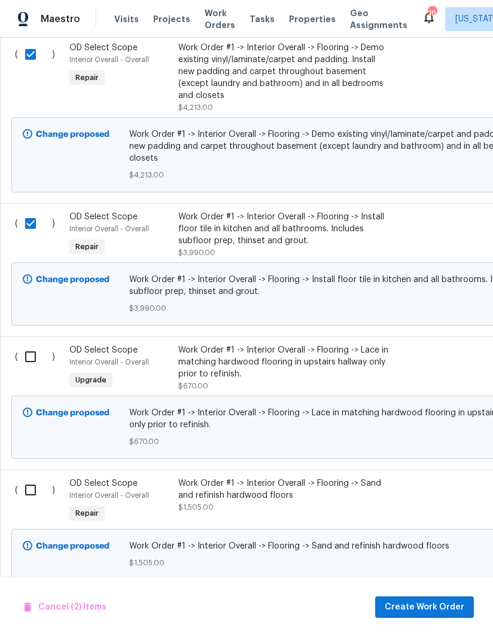
click at [35, 344] on input "checkbox" at bounding box center [35, 356] width 34 height 25
checkbox input "true"
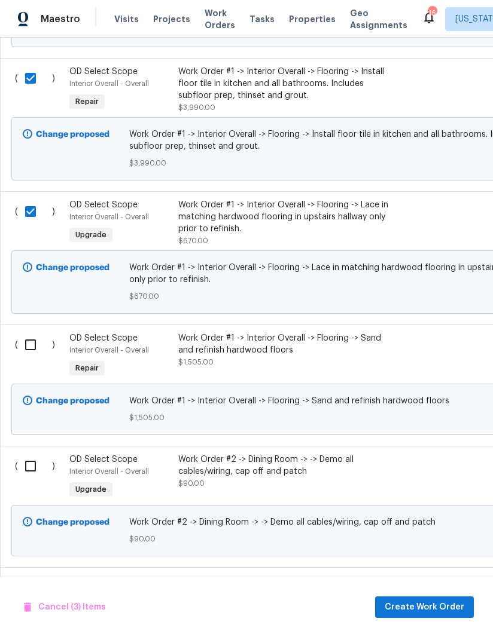
scroll to position [687, 0]
click at [36, 332] on input "checkbox" at bounding box center [35, 344] width 34 height 25
checkbox input "true"
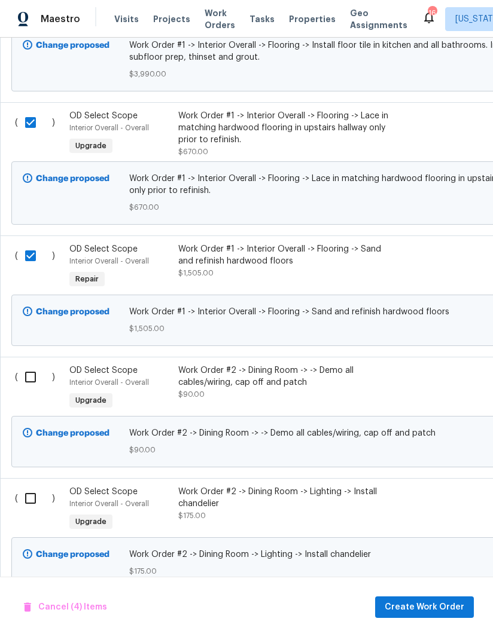
scroll to position [776, 0]
click at [36, 365] on input "checkbox" at bounding box center [35, 377] width 34 height 25
checkbox input "true"
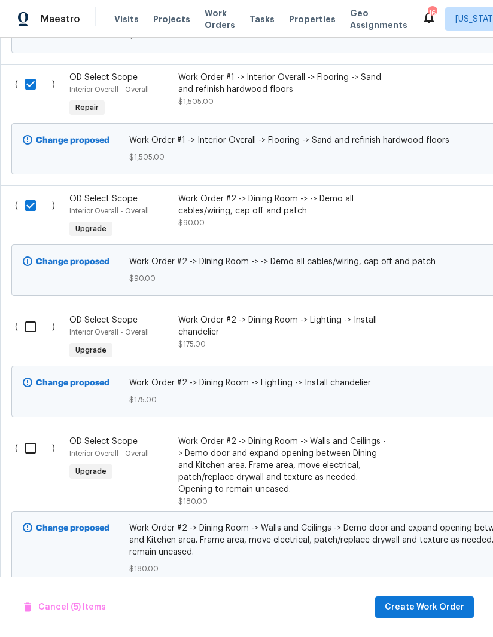
scroll to position [949, 0]
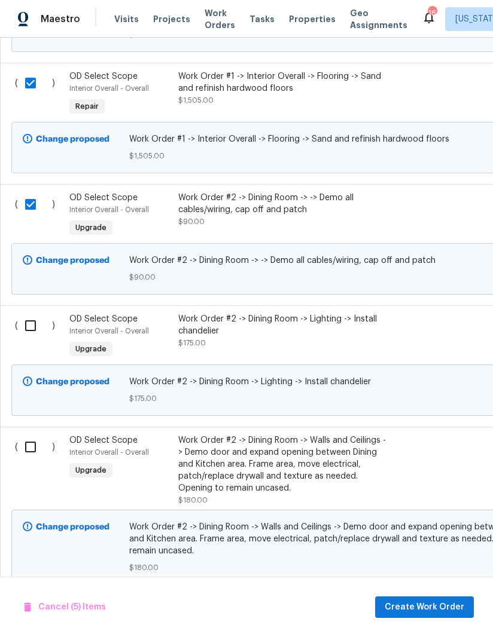
click at [34, 314] on input "checkbox" at bounding box center [35, 325] width 34 height 25
checkbox input "true"
click at [34, 431] on div "( )" at bounding box center [38, 470] width 54 height 79
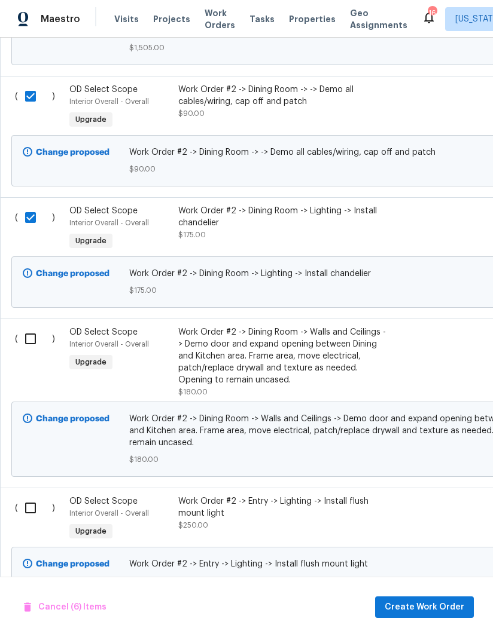
scroll to position [1057, 0]
click at [36, 326] on input "checkbox" at bounding box center [35, 338] width 34 height 25
checkbox input "true"
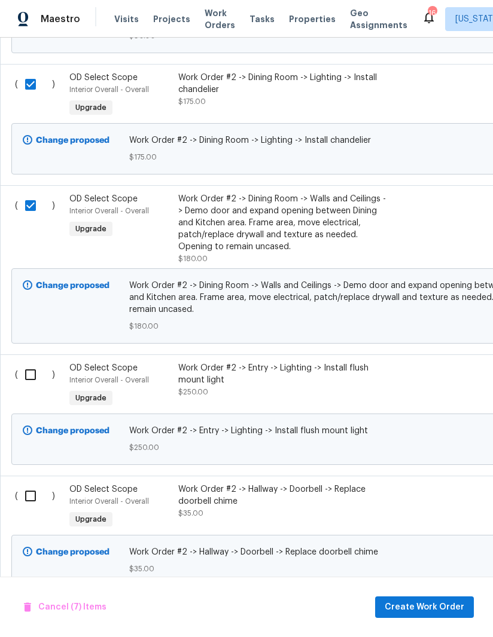
scroll to position [1191, 0]
click at [27, 362] on input "checkbox" at bounding box center [35, 374] width 34 height 25
checkbox input "true"
click at [34, 484] on input "checkbox" at bounding box center [35, 495] width 34 height 25
checkbox input "true"
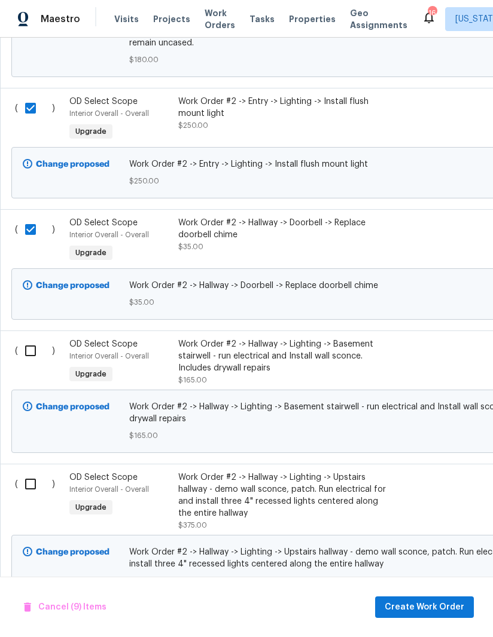
scroll to position [1459, 0]
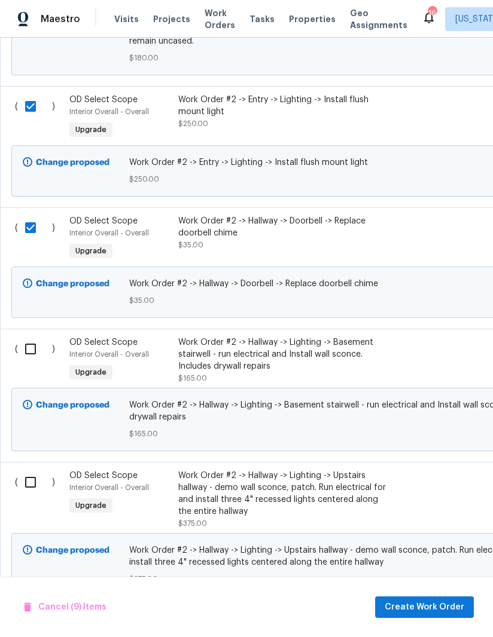
click at [29, 347] on input "checkbox" at bounding box center [35, 349] width 34 height 25
checkbox input "true"
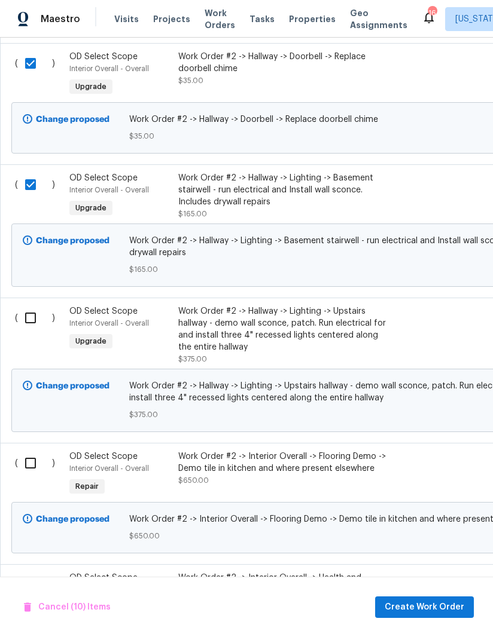
scroll to position [1623, 0]
click at [29, 305] on input "checkbox" at bounding box center [35, 317] width 34 height 25
checkbox input "true"
click at [36, 454] on input "checkbox" at bounding box center [35, 463] width 34 height 25
checkbox input "true"
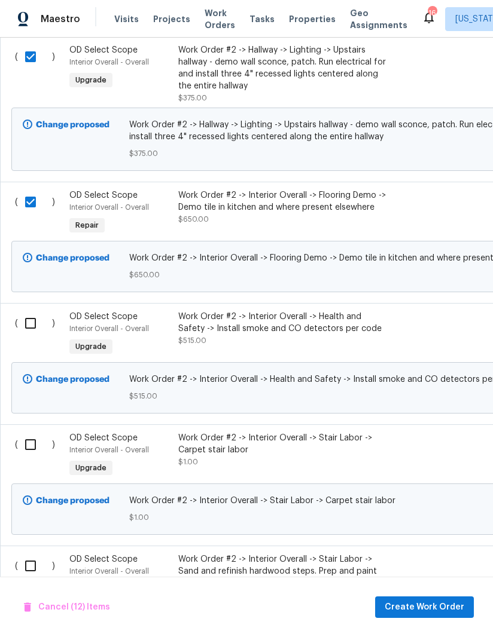
scroll to position [1885, 0]
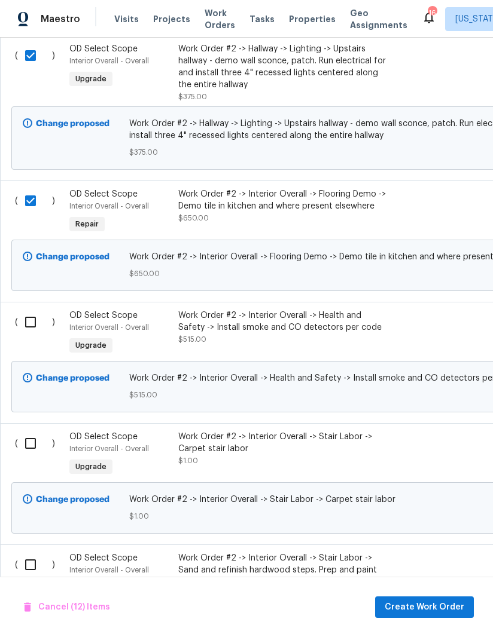
click at [27, 311] on input "checkbox" at bounding box center [35, 322] width 34 height 25
checkbox input "true"
click at [28, 435] on input "checkbox" at bounding box center [35, 443] width 34 height 25
checkbox input "true"
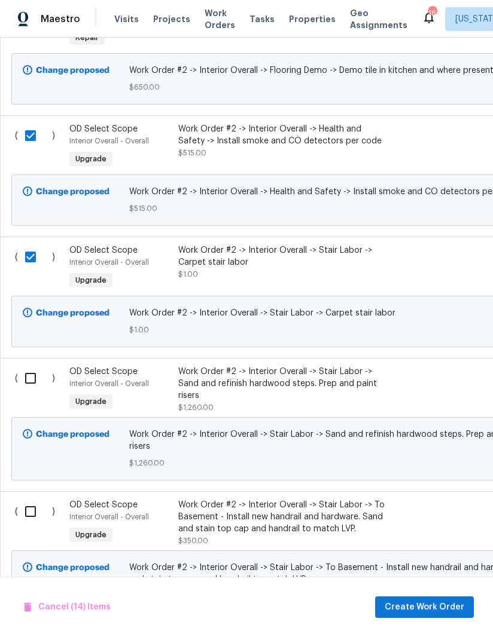
click at [32, 381] on input "checkbox" at bounding box center [35, 378] width 34 height 25
checkbox input "true"
click at [26, 499] on input "checkbox" at bounding box center [35, 511] width 34 height 25
checkbox input "true"
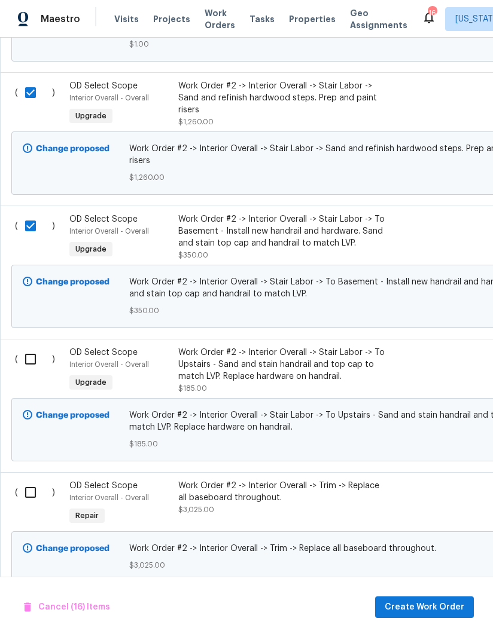
click at [28, 347] on input "checkbox" at bounding box center [35, 359] width 34 height 25
checkbox input "true"
click at [35, 480] on input "checkbox" at bounding box center [35, 492] width 34 height 25
checkbox input "true"
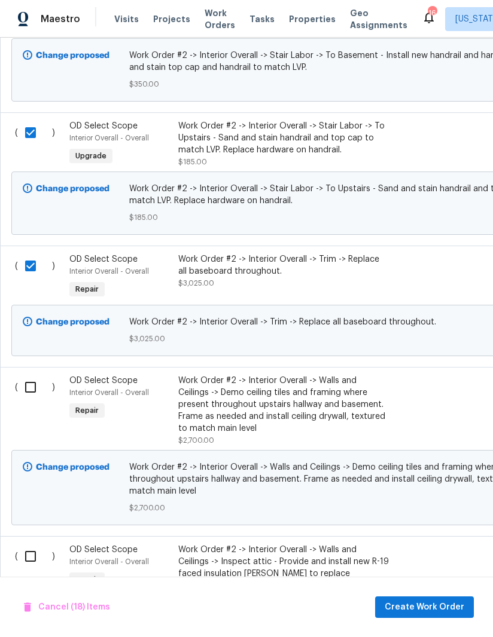
click at [28, 375] on input "checkbox" at bounding box center [35, 387] width 34 height 25
checkbox input "true"
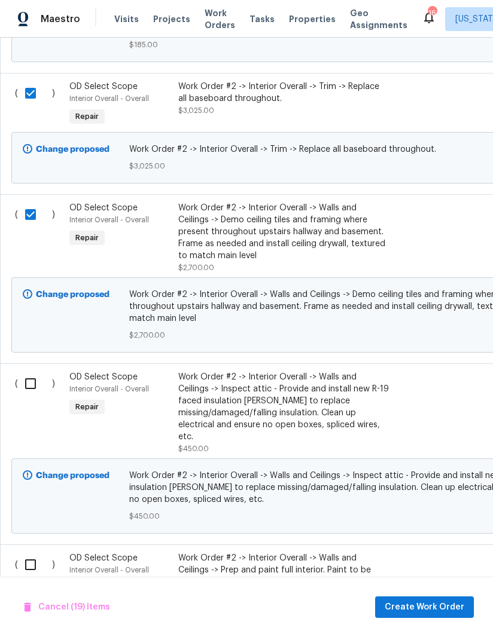
click at [22, 371] on input "checkbox" at bounding box center [35, 383] width 34 height 25
checkbox input "true"
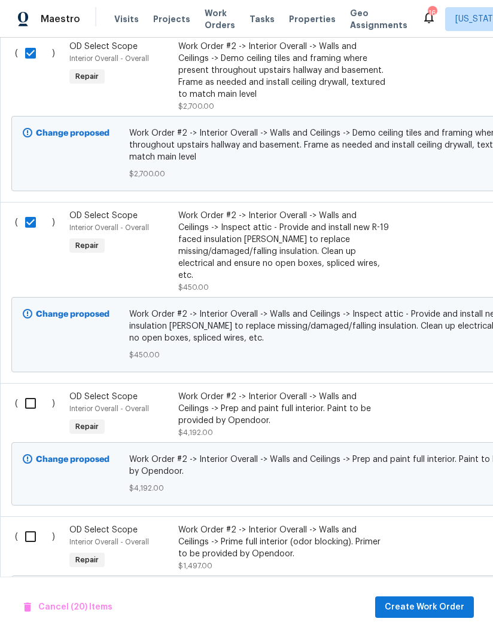
click at [32, 391] on input "checkbox" at bounding box center [35, 403] width 34 height 25
checkbox input "true"
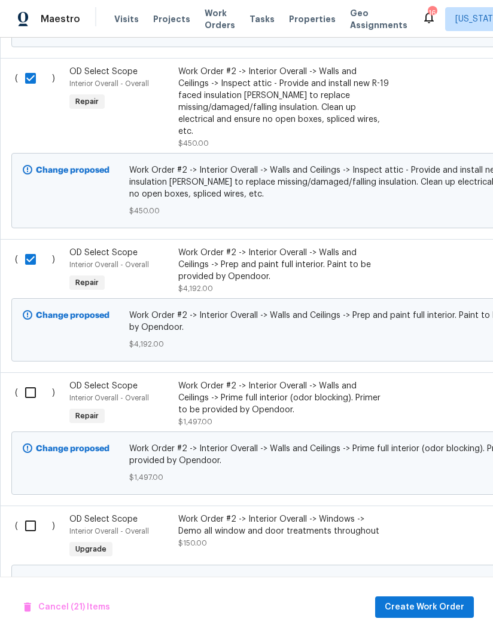
click at [28, 380] on input "checkbox" at bounding box center [35, 392] width 34 height 25
checkbox input "true"
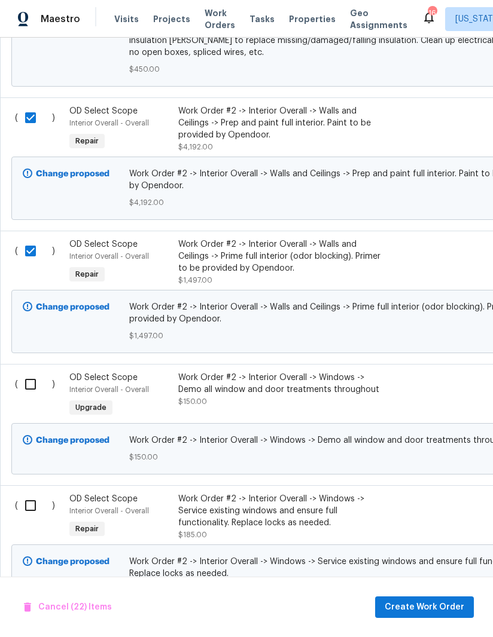
click at [25, 372] on input "checkbox" at bounding box center [35, 384] width 34 height 25
checkbox input "true"
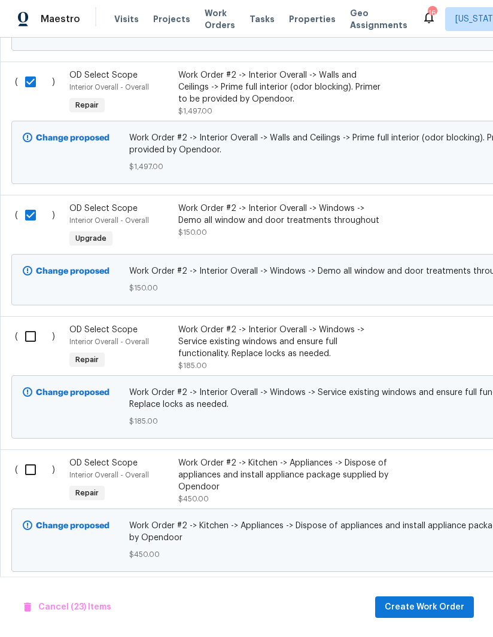
click at [29, 324] on input "checkbox" at bounding box center [35, 336] width 34 height 25
checkbox input "true"
click at [160, 609] on div "Cancel (24) Items Create Work Order" at bounding box center [246, 607] width 493 height 61
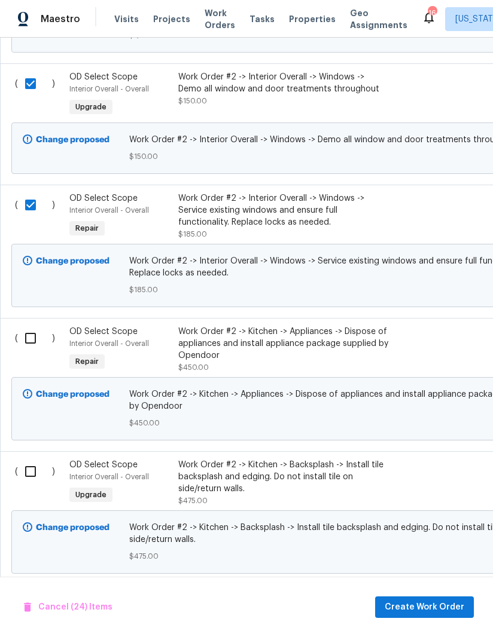
click at [35, 326] on input "checkbox" at bounding box center [35, 338] width 34 height 25
checkbox input "true"
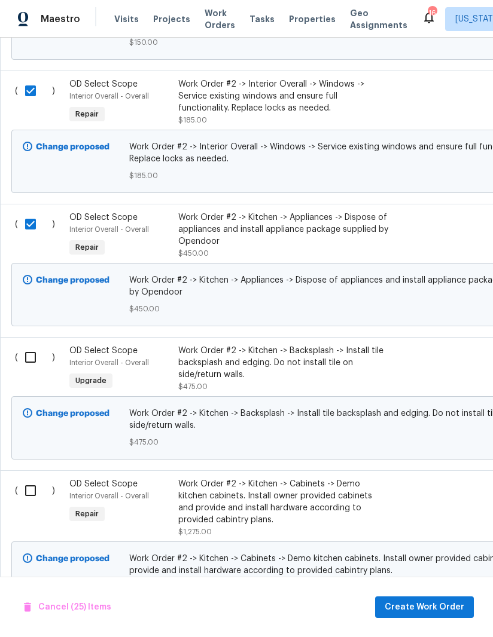
scroll to position [3620, 0]
click at [35, 344] on input "checkbox" at bounding box center [35, 356] width 34 height 25
checkbox input "true"
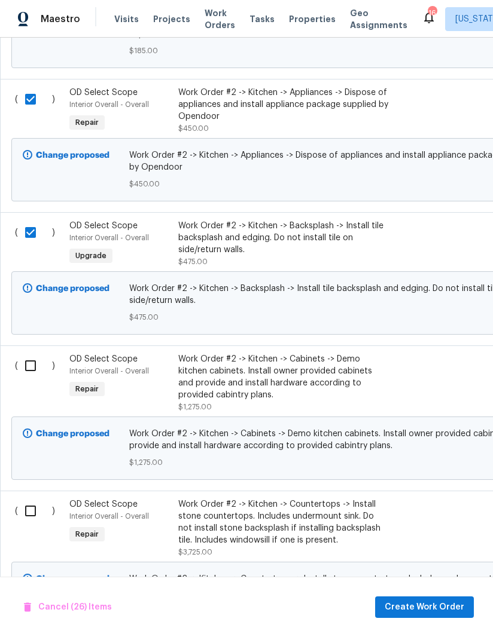
scroll to position [3744, 0]
click at [32, 353] on input "checkbox" at bounding box center [35, 365] width 34 height 25
checkbox input "true"
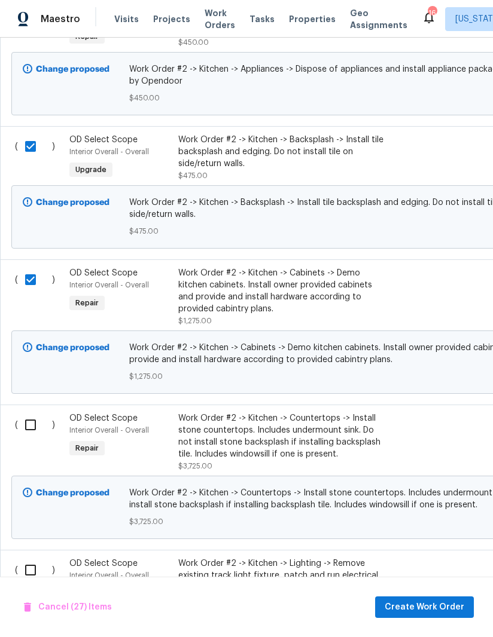
scroll to position [3831, 0]
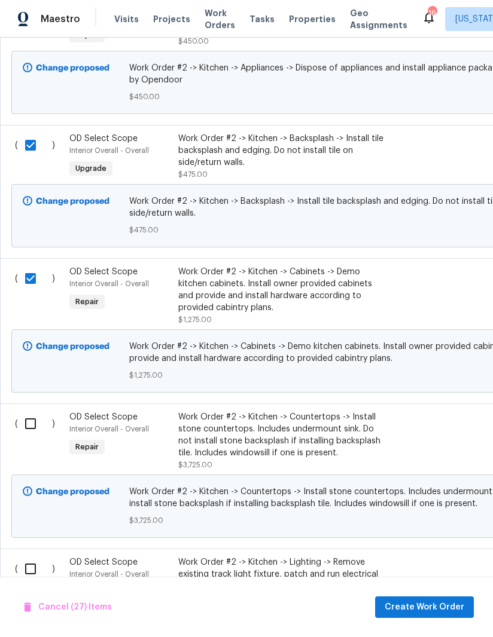
click at [31, 411] on input "checkbox" at bounding box center [35, 423] width 34 height 25
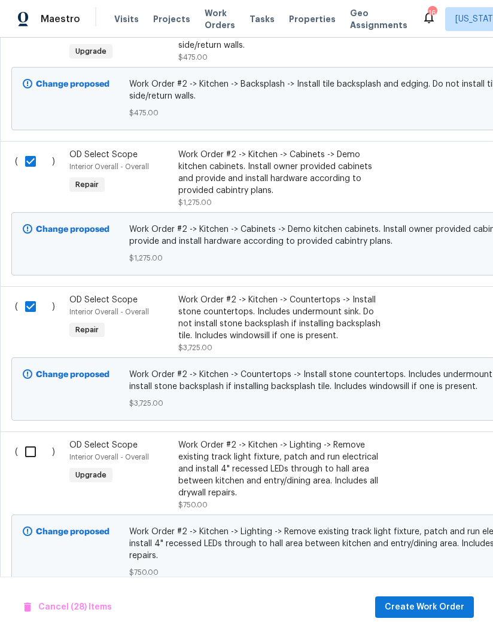
scroll to position [3950, 0]
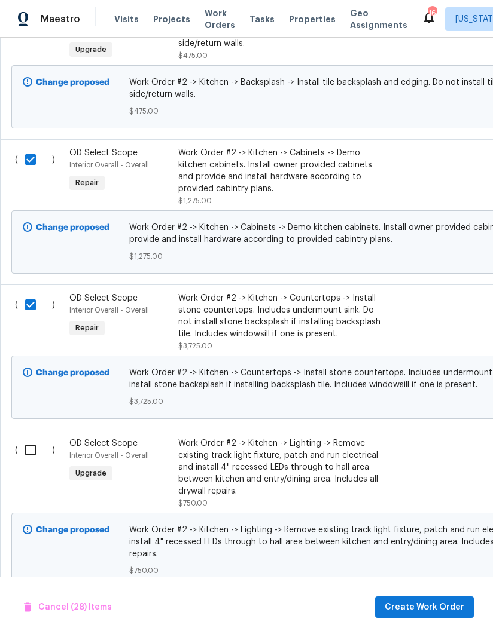
click at [35, 292] on input "checkbox" at bounding box center [35, 304] width 34 height 25
checkbox input "false"
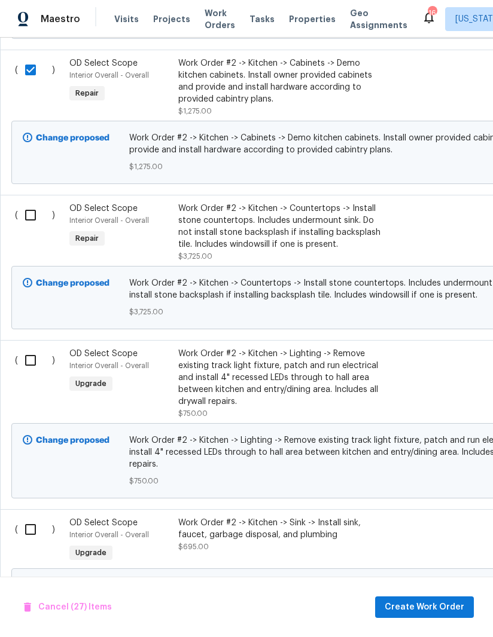
scroll to position [4041, 0]
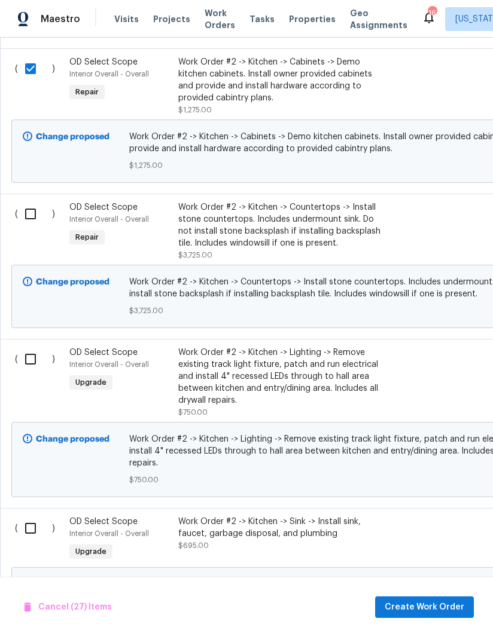
click at [21, 349] on input "checkbox" at bounding box center [35, 359] width 34 height 25
checkbox input "true"
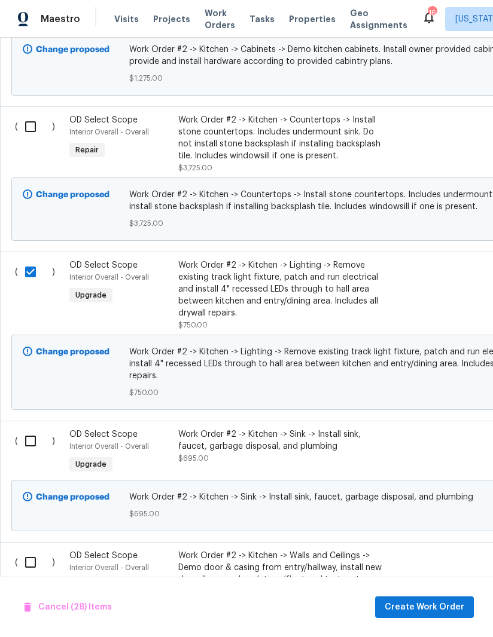
scroll to position [4129, 0]
click at [35, 430] on input "checkbox" at bounding box center [35, 440] width 34 height 25
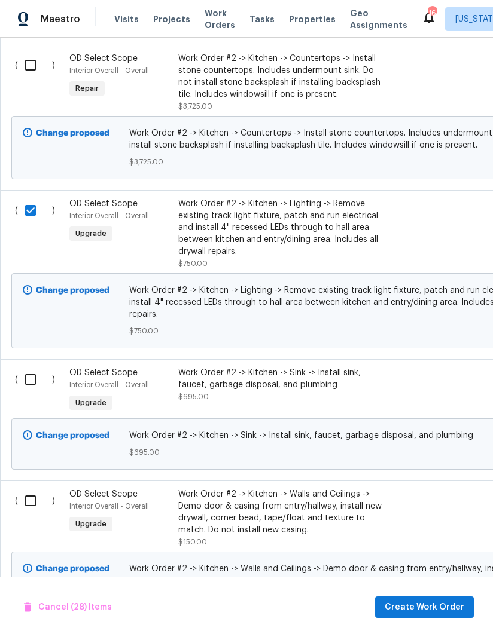
scroll to position [4190, 0]
click at [32, 367] on input "checkbox" at bounding box center [35, 379] width 34 height 25
checkbox input "true"
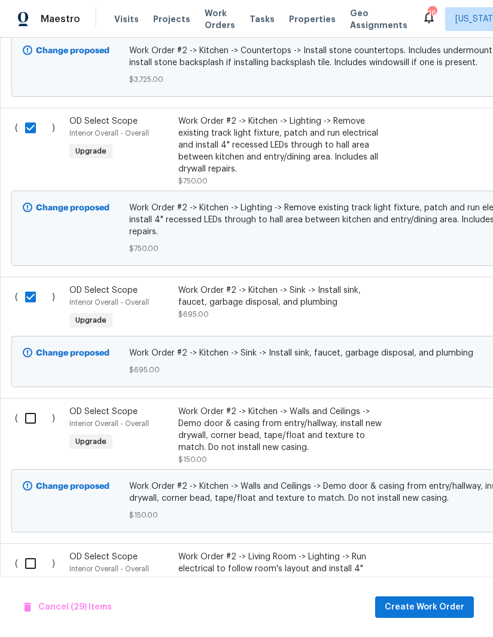
scroll to position [4273, 0]
click at [38, 406] on input "checkbox" at bounding box center [35, 417] width 34 height 25
checkbox input "true"
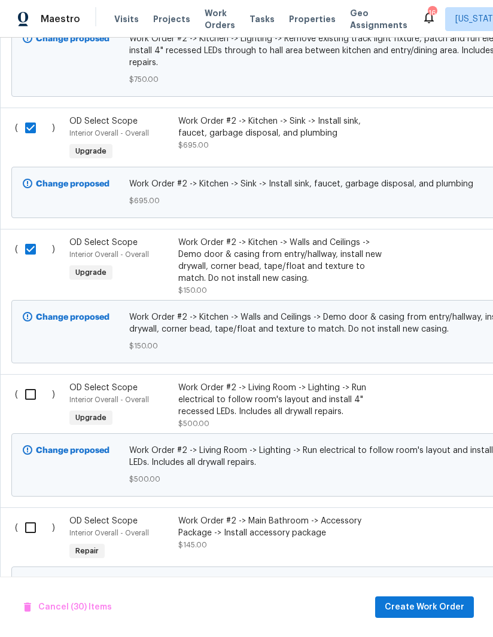
scroll to position [4442, 0]
click at [20, 381] on input "checkbox" at bounding box center [35, 393] width 34 height 25
checkbox input "true"
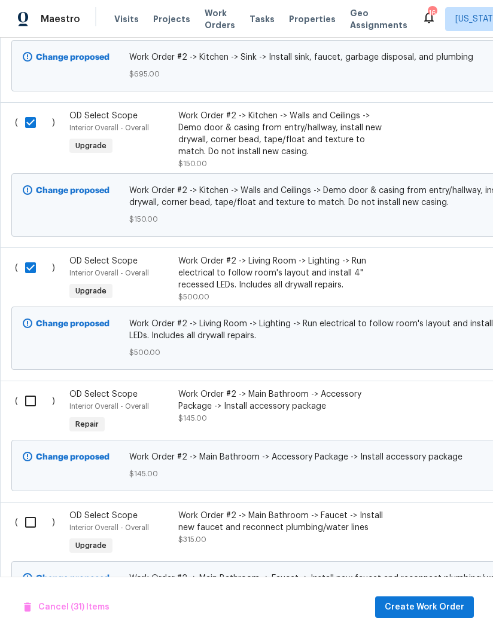
scroll to position [4570, 0]
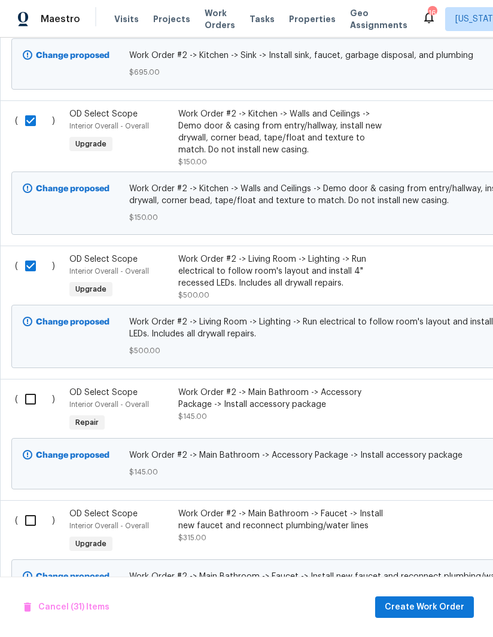
click at [33, 387] on input "checkbox" at bounding box center [35, 399] width 34 height 25
checkbox input "true"
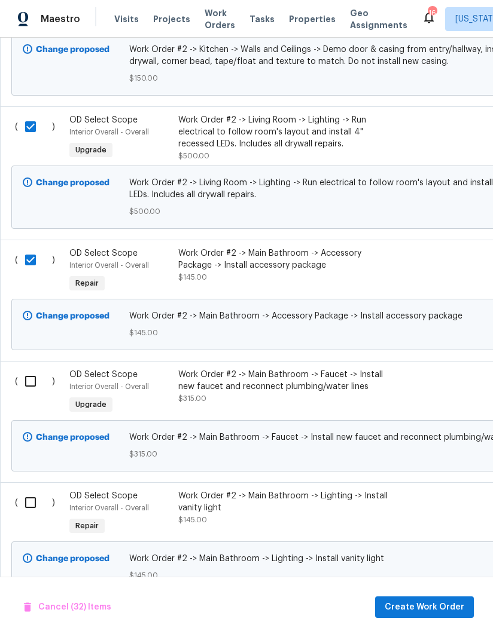
scroll to position [4710, 0]
click at [30, 368] on input "checkbox" at bounding box center [35, 380] width 34 height 25
checkbox input "true"
click at [29, 365] on div "( )" at bounding box center [38, 392] width 54 height 55
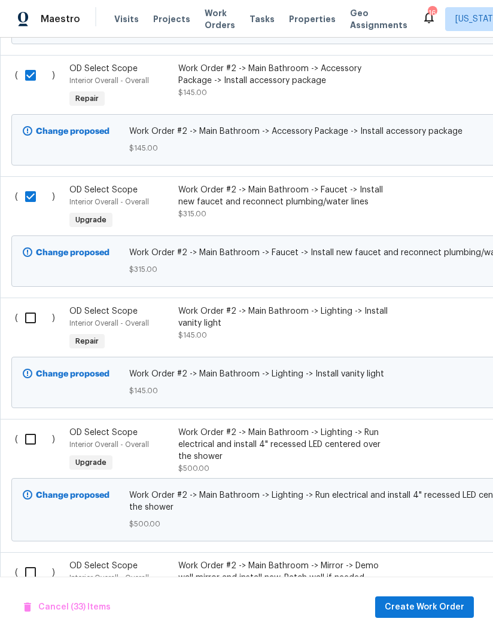
scroll to position [4895, 0]
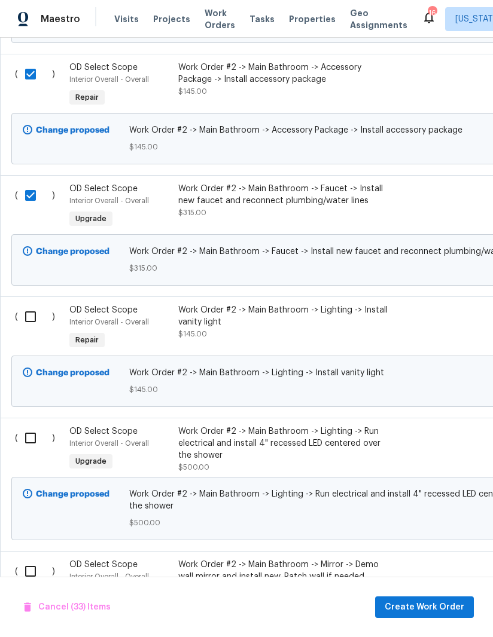
click at [31, 304] on input "checkbox" at bounding box center [35, 316] width 34 height 25
checkbox input "true"
click at [29, 426] on input "checkbox" at bounding box center [35, 438] width 34 height 25
checkbox input "true"
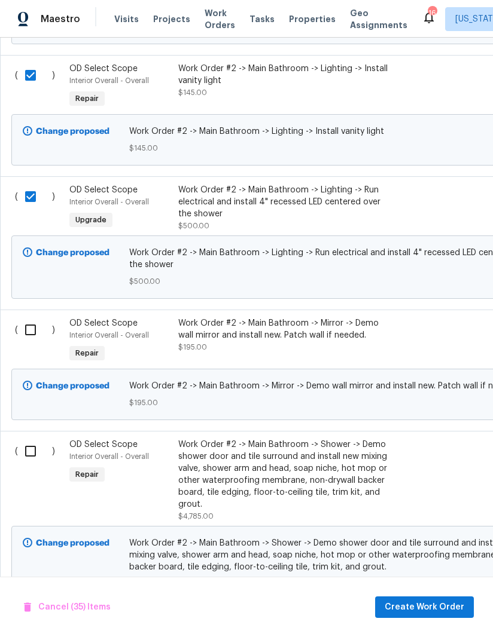
scroll to position [5137, 0]
click at [36, 317] on input "checkbox" at bounding box center [35, 329] width 34 height 25
checkbox input "true"
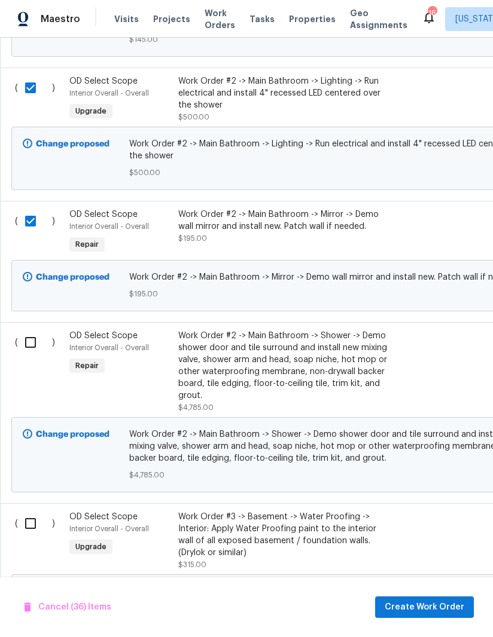
scroll to position [5246, 0]
click at [36, 330] on input "checkbox" at bounding box center [35, 342] width 34 height 25
checkbox input "true"
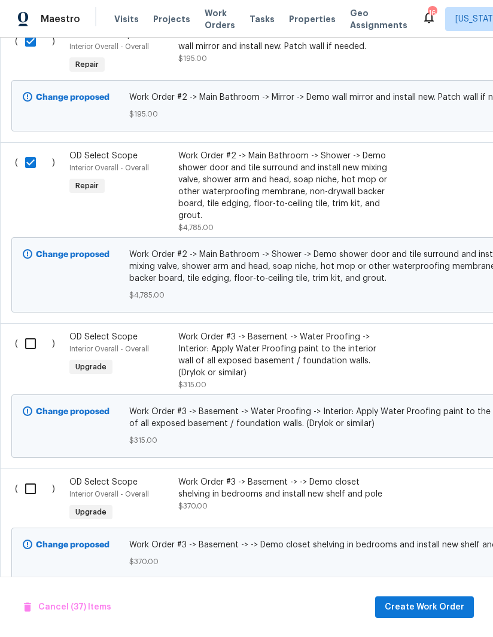
scroll to position [5427, 0]
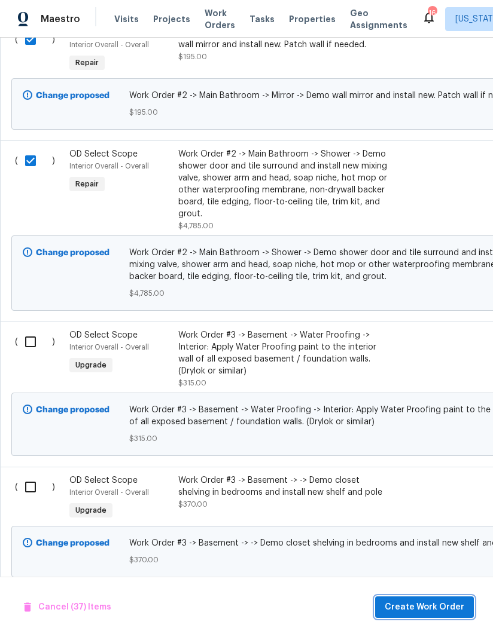
click at [433, 604] on span "Create Work Order" at bounding box center [424, 607] width 80 height 15
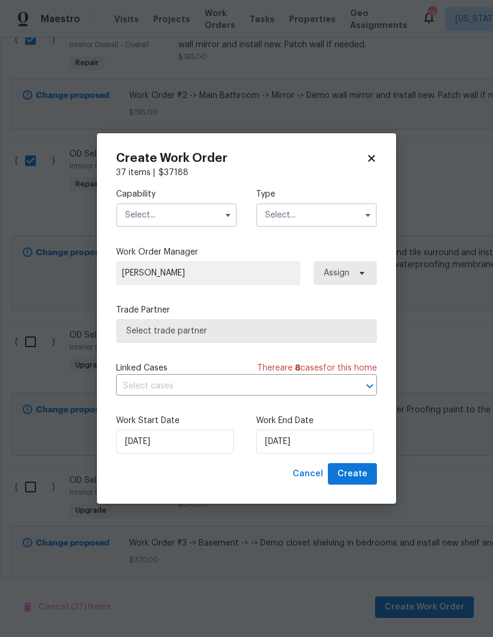
click at [215, 212] on input "text" at bounding box center [176, 215] width 121 height 24
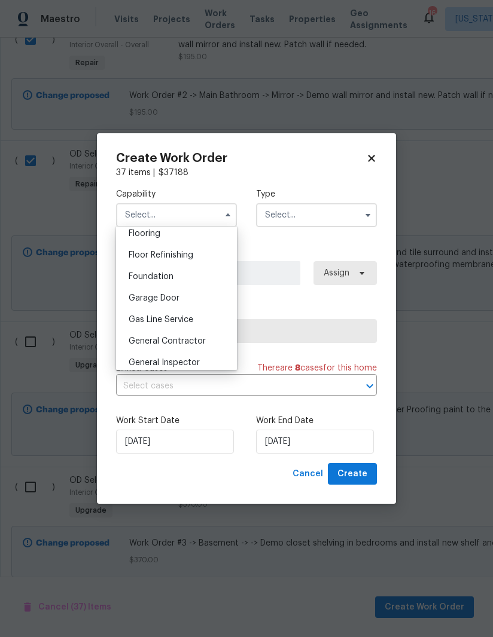
scroll to position [471, 0]
click at [197, 338] on span "General Contractor" at bounding box center [167, 341] width 77 height 8
type input "General Contractor"
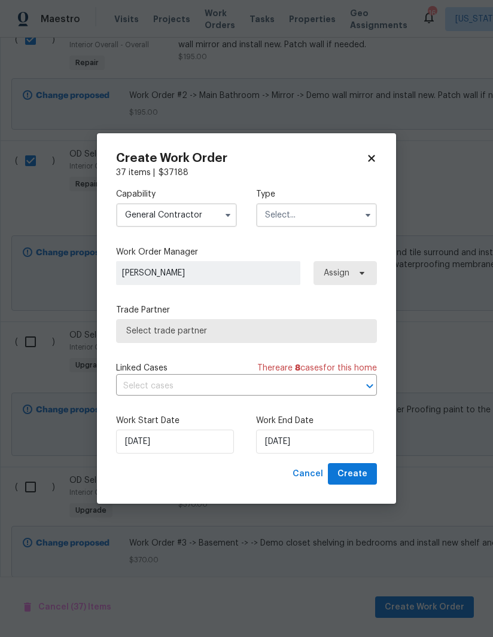
click at [335, 213] on input "text" at bounding box center [316, 215] width 121 height 24
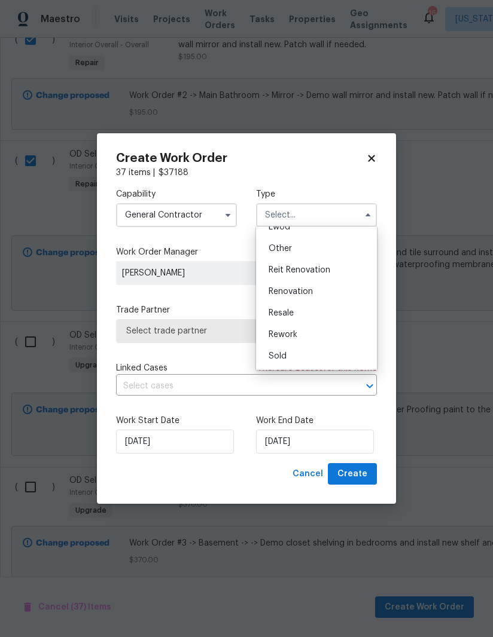
scroll to position [142, 0]
click at [312, 291] on span "Renovation" at bounding box center [290, 292] width 44 height 8
type input "Renovation"
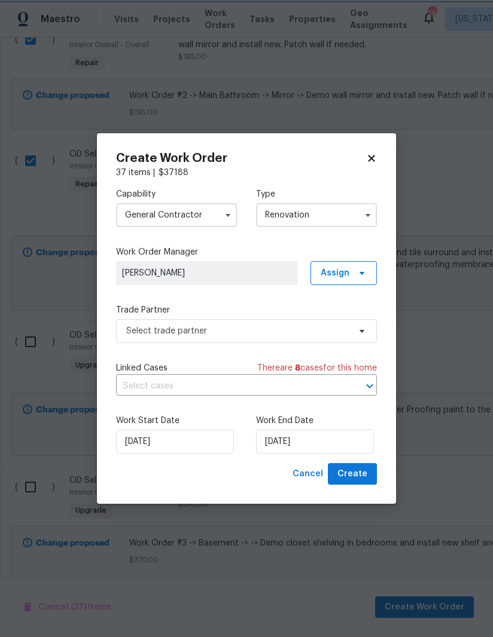
scroll to position [0, 0]
click at [362, 271] on icon at bounding box center [362, 273] width 10 height 10
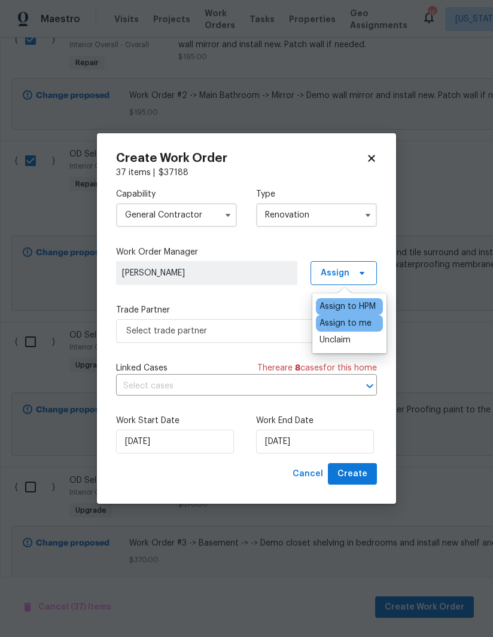
click at [269, 301] on div "Capability General Contractor Type Renovation Work Order Manager Nicolas Campuz…" at bounding box center [246, 321] width 261 height 285
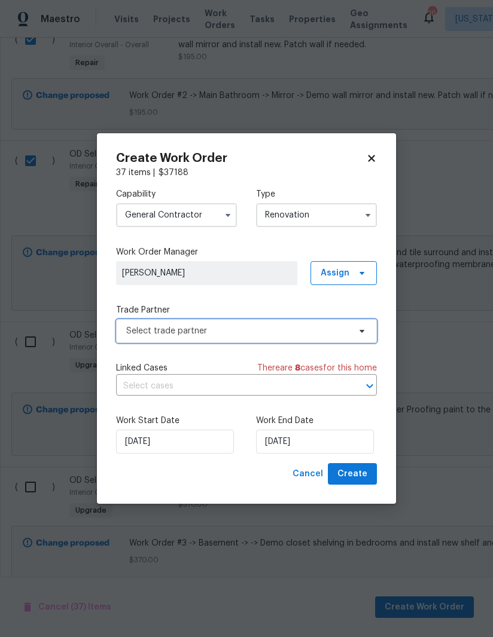
click at [307, 331] on span "Select trade partner" at bounding box center [237, 331] width 223 height 12
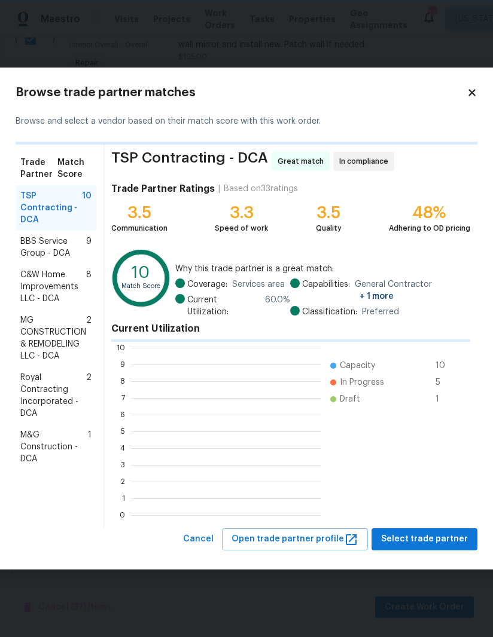
scroll to position [1, 1]
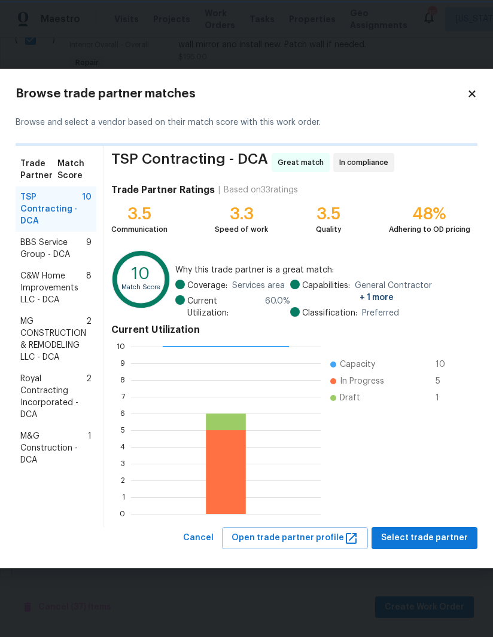
click at [53, 391] on span "Royal Contracting Incorporated - DCA" at bounding box center [53, 397] width 66 height 48
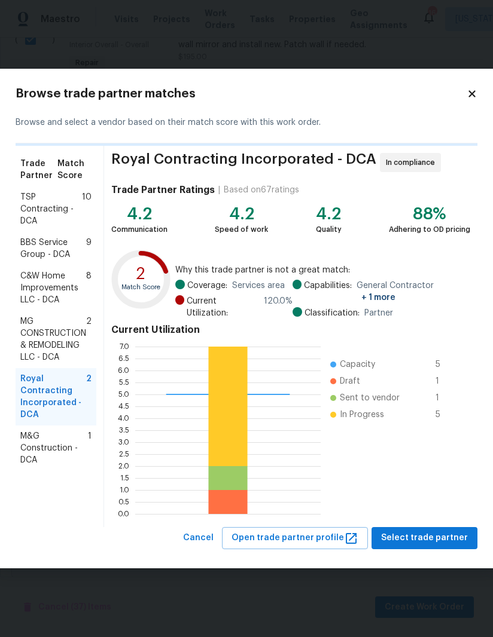
click at [435, 530] on button "Select trade partner" at bounding box center [424, 538] width 106 height 22
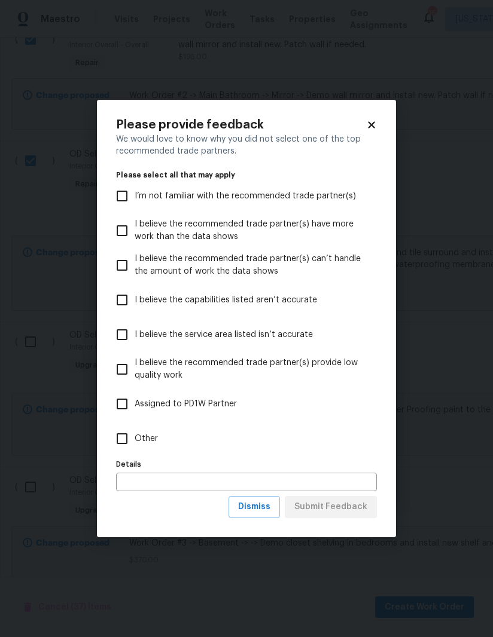
click at [128, 438] on input "Other" at bounding box center [121, 438] width 25 height 25
checkbox input "true"
click at [337, 506] on span "Submit Feedback" at bounding box center [330, 507] width 73 height 15
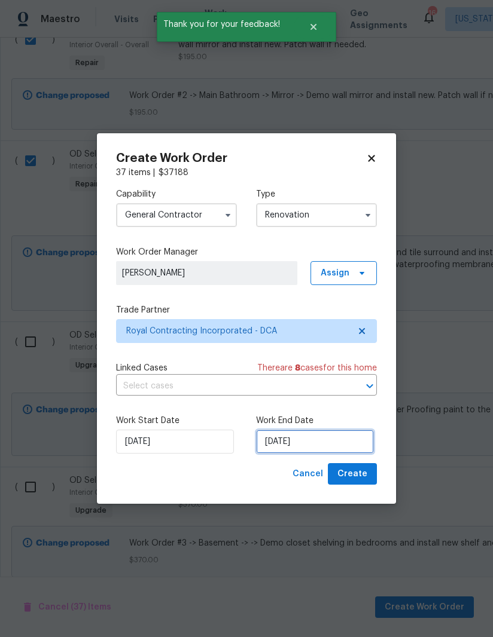
click at [293, 443] on input "[DATE]" at bounding box center [315, 442] width 118 height 24
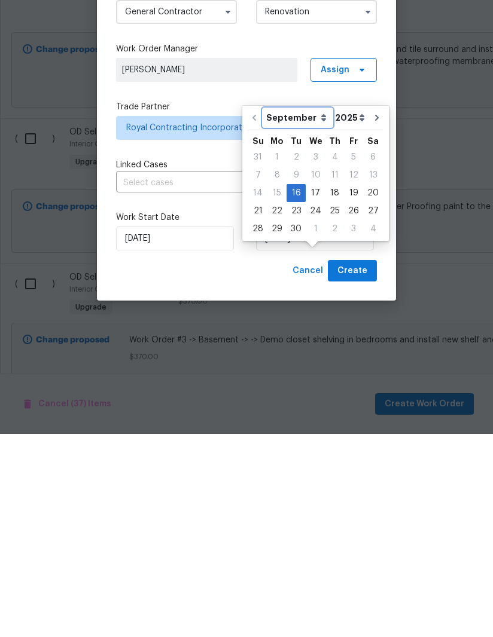
click at [305, 312] on select "September October November December" at bounding box center [297, 321] width 69 height 18
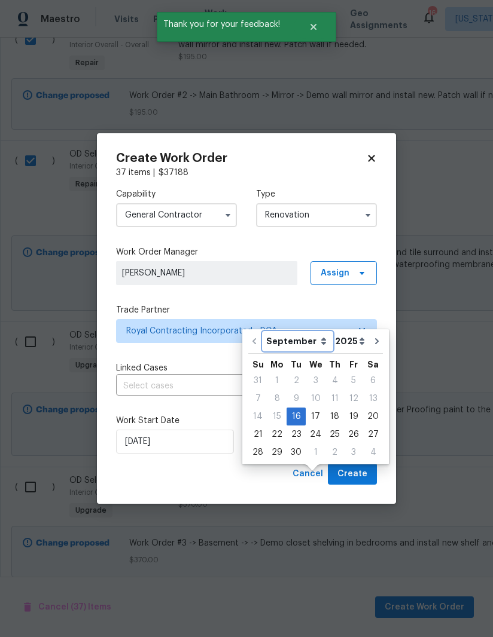
select select "9"
type input "10/16/2025"
select select "9"
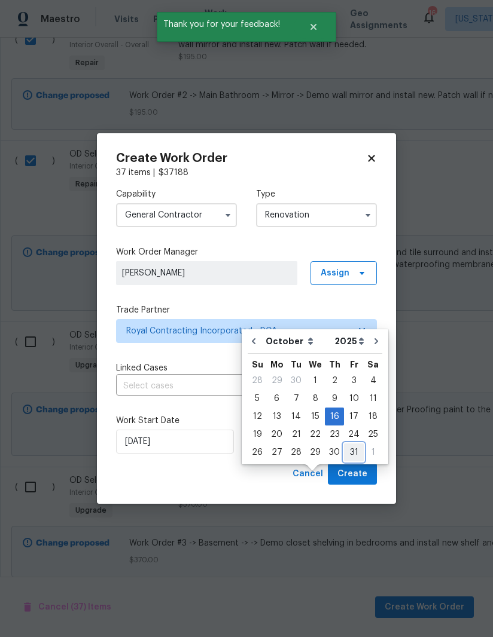
click at [353, 444] on div "31" at bounding box center [354, 452] width 20 height 17
type input "10/31/2025"
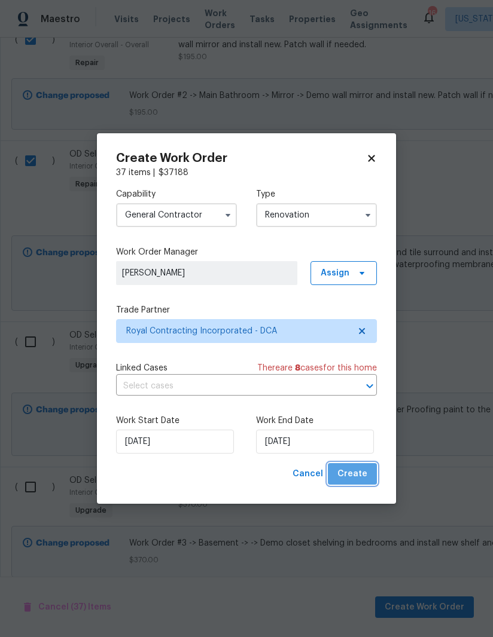
click at [359, 469] on span "Create" at bounding box center [352, 474] width 30 height 15
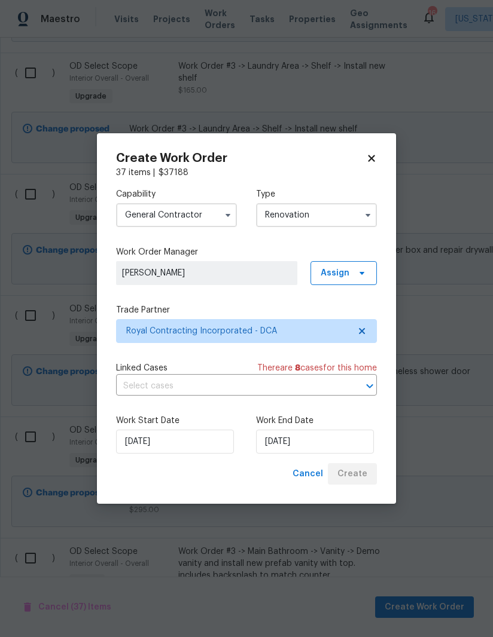
scroll to position [0, 0]
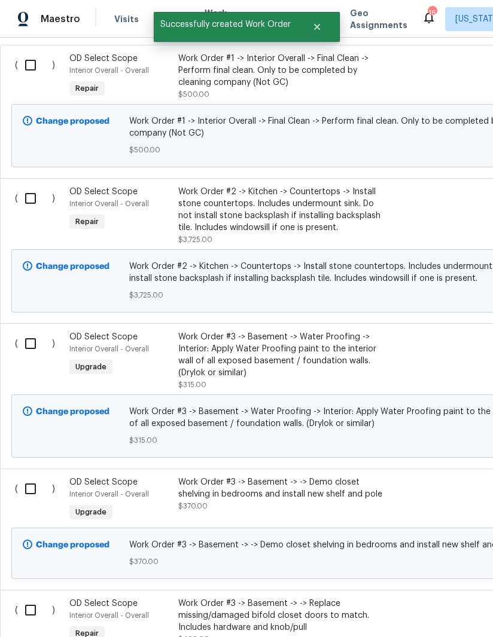
click at [41, 331] on input "checkbox" at bounding box center [35, 343] width 34 height 25
checkbox input "true"
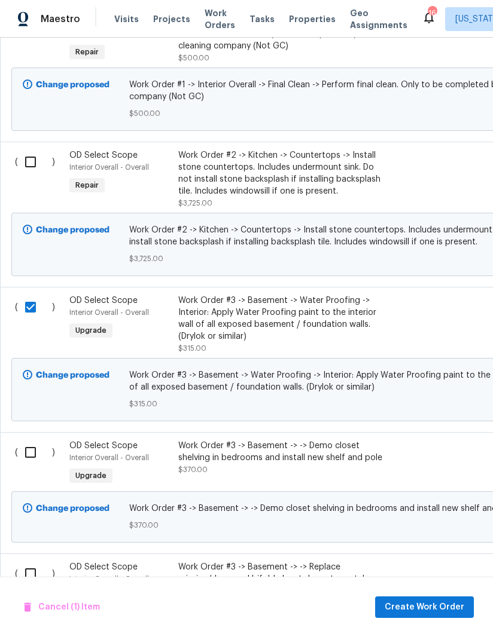
click at [30, 444] on input "checkbox" at bounding box center [35, 452] width 34 height 25
checkbox input "true"
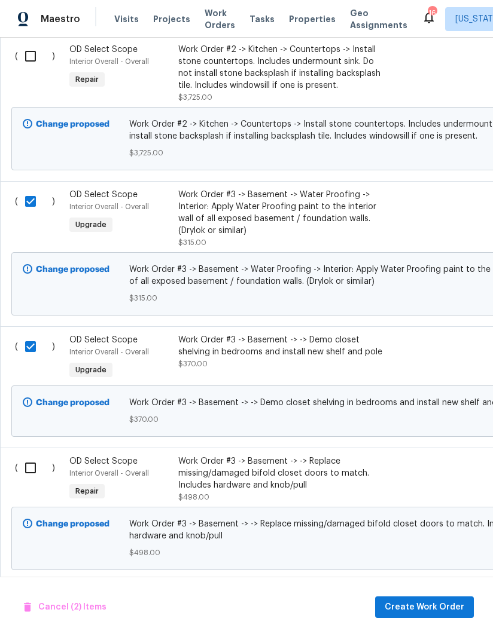
click at [22, 456] on input "checkbox" at bounding box center [35, 468] width 34 height 25
checkbox input "true"
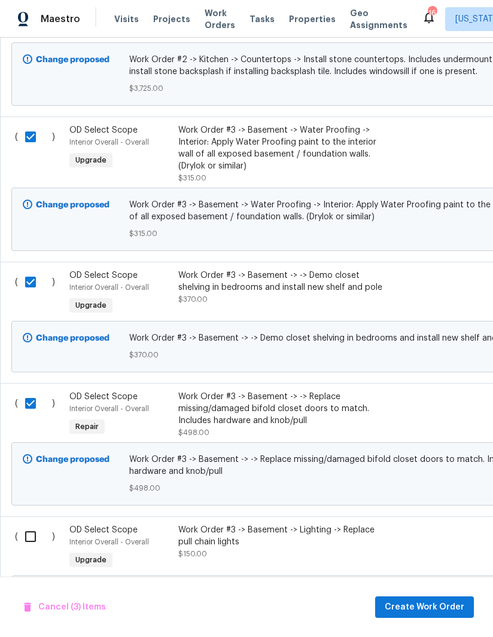
click at [32, 524] on input "checkbox" at bounding box center [35, 536] width 34 height 25
checkbox input "true"
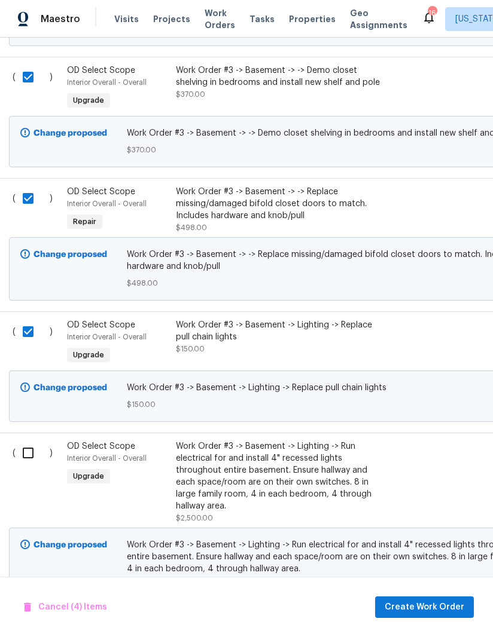
click at [29, 450] on input "checkbox" at bounding box center [33, 453] width 34 height 25
checkbox input "true"
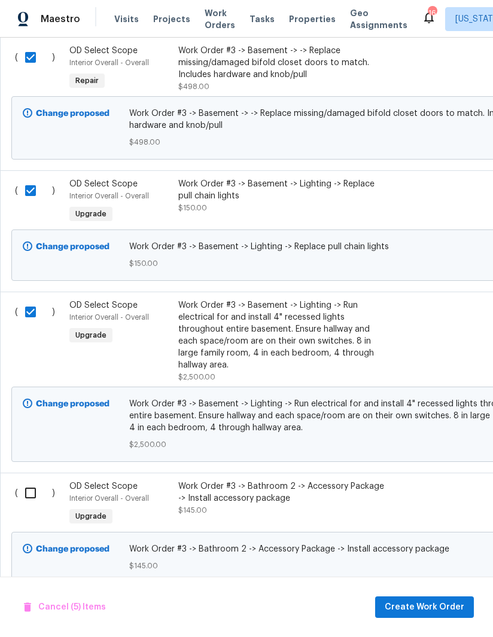
click at [34, 484] on input "checkbox" at bounding box center [35, 493] width 34 height 25
checkbox input "true"
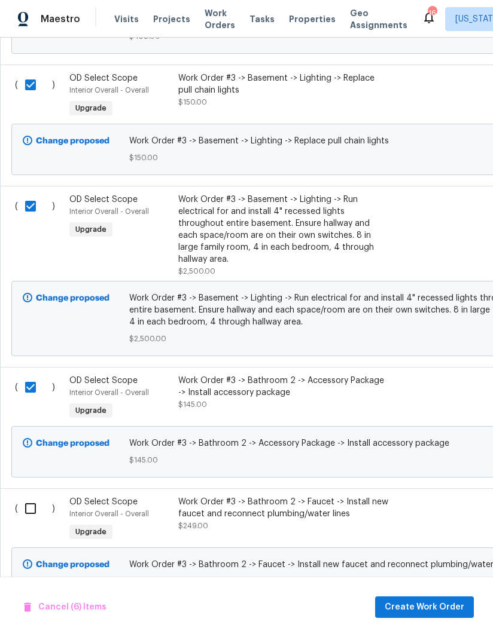
click at [29, 500] on input "checkbox" at bounding box center [35, 508] width 34 height 25
checkbox input "true"
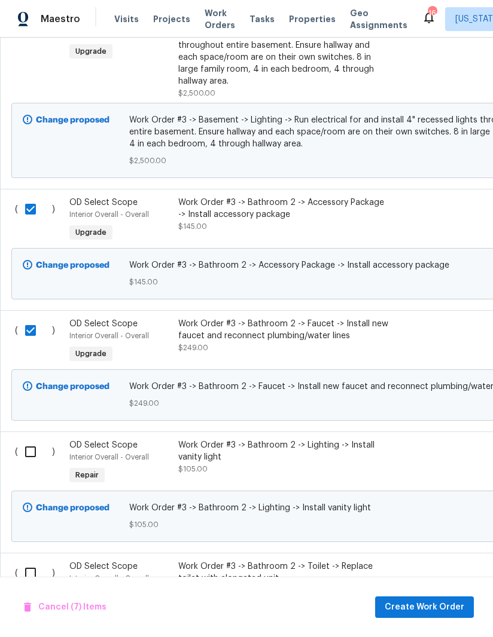
click at [34, 449] on input "checkbox" at bounding box center [35, 451] width 34 height 25
checkbox input "true"
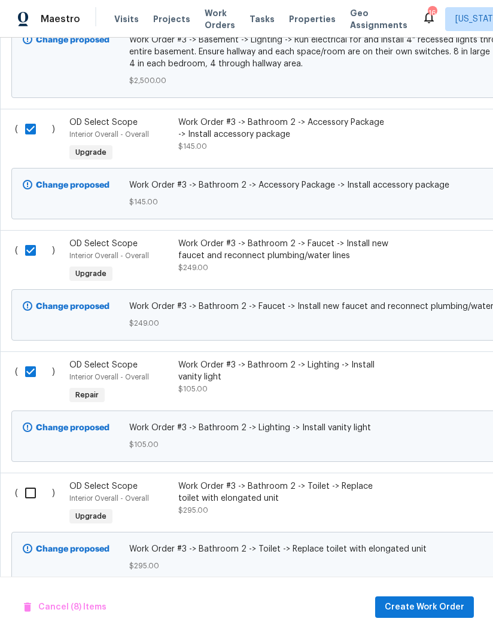
click at [28, 489] on input "checkbox" at bounding box center [35, 493] width 34 height 25
checkbox input "true"
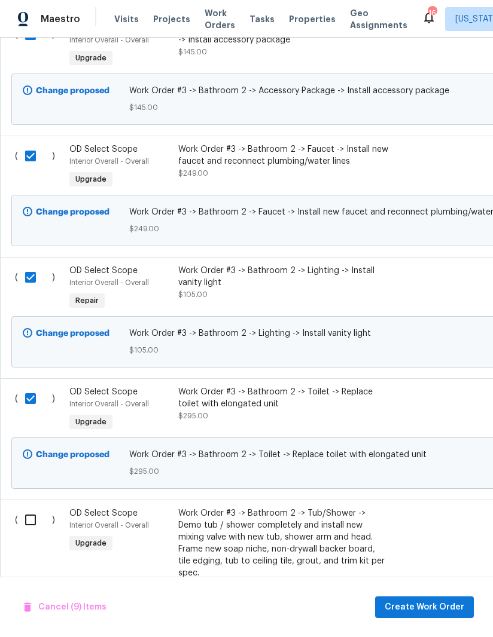
click at [29, 512] on input "checkbox" at bounding box center [35, 520] width 34 height 25
checkbox input "true"
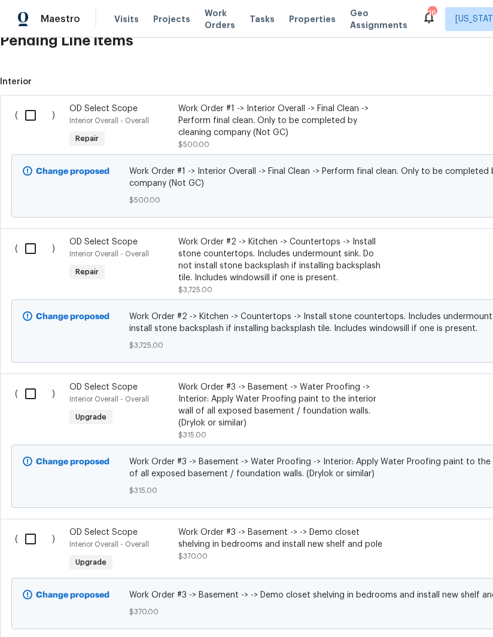
click at [25, 381] on input "checkbox" at bounding box center [35, 393] width 34 height 25
checkbox input "true"
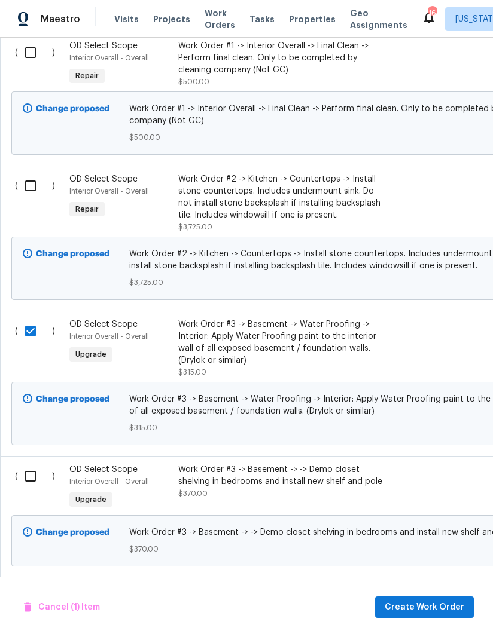
click at [35, 464] on input "checkbox" at bounding box center [35, 476] width 34 height 25
checkbox input "true"
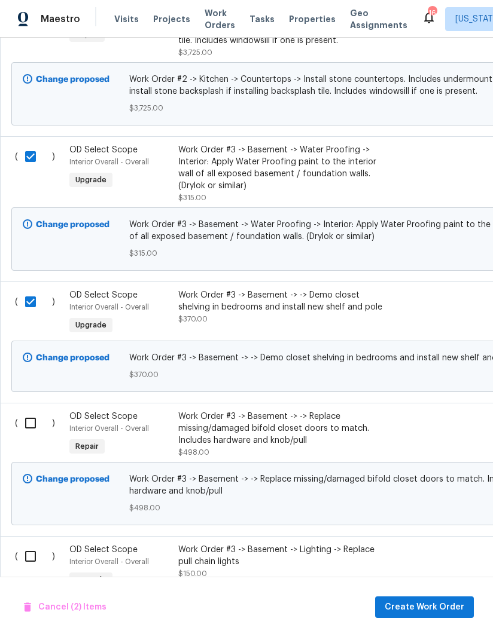
scroll to position [658, 0]
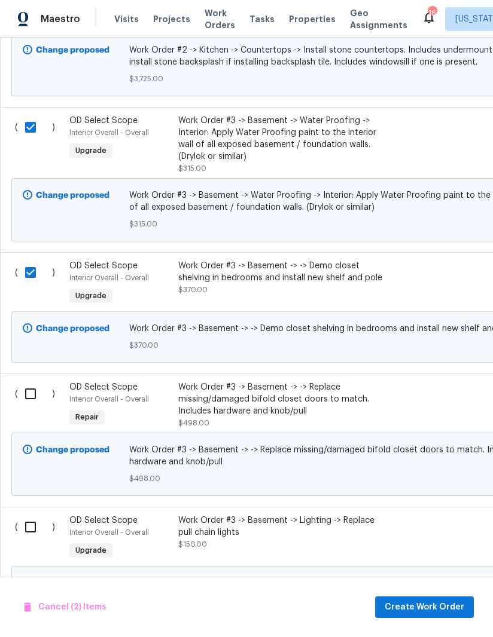
click at [30, 384] on input "checkbox" at bounding box center [35, 393] width 34 height 25
checkbox input "true"
click at [32, 515] on input "checkbox" at bounding box center [35, 527] width 34 height 25
checkbox input "true"
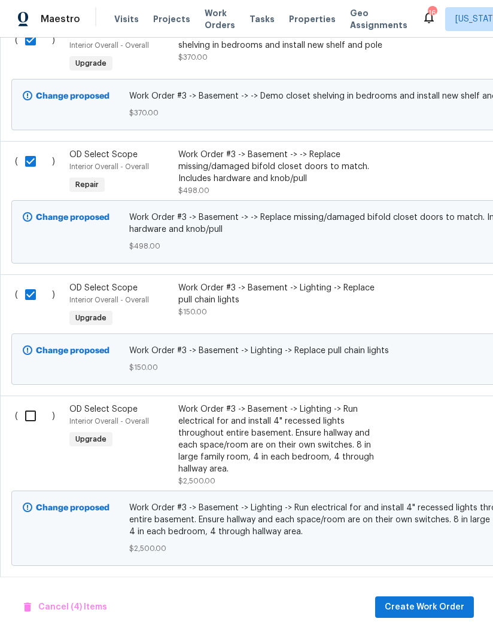
scroll to position [895, 0]
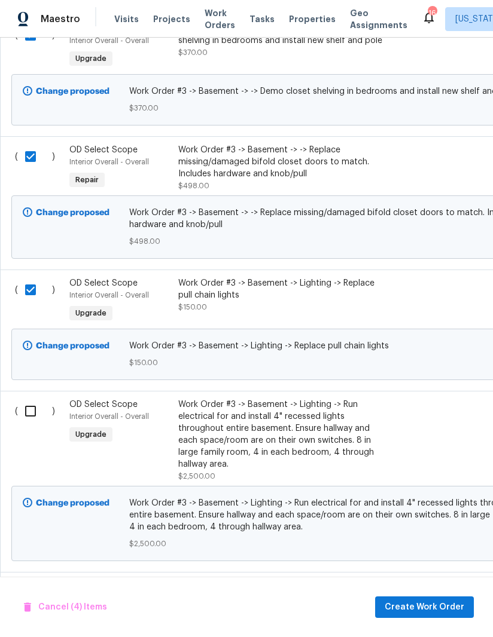
click at [24, 399] on input "checkbox" at bounding box center [35, 411] width 34 height 25
checkbox input "true"
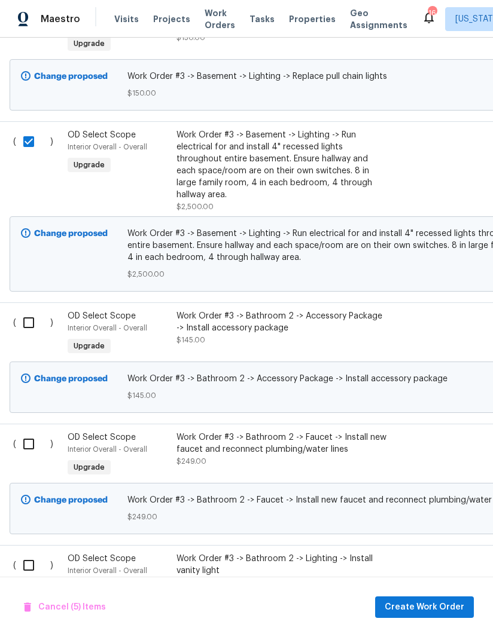
scroll to position [1164, 2]
click at [30, 319] on input "checkbox" at bounding box center [33, 323] width 34 height 25
checkbox input "true"
click at [31, 438] on input "checkbox" at bounding box center [33, 444] width 34 height 25
checkbox input "true"
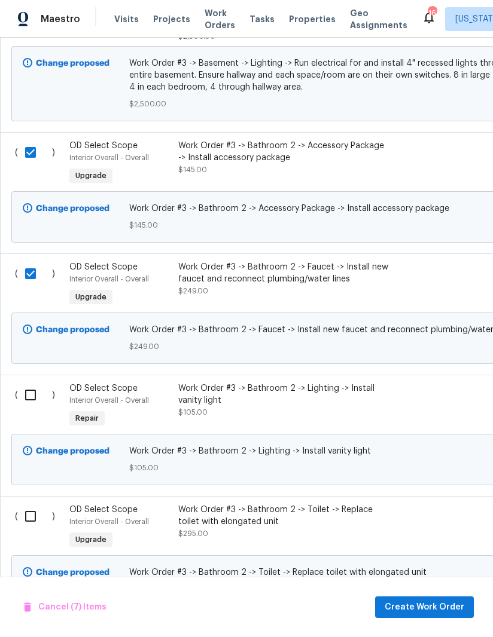
scroll to position [1340, 0]
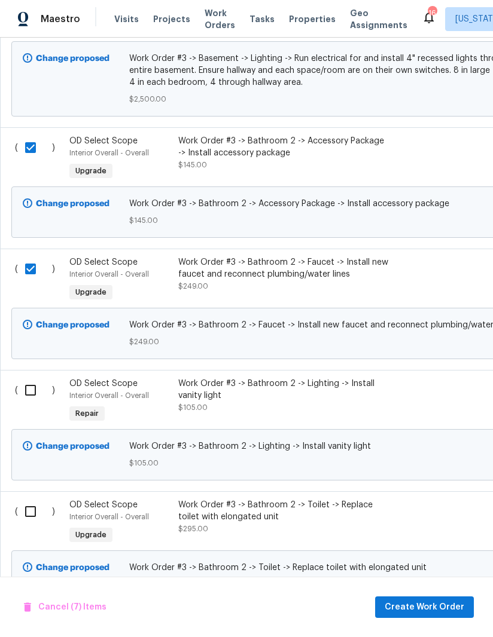
click at [26, 386] on input "checkbox" at bounding box center [35, 390] width 34 height 25
checkbox input "true"
click at [30, 504] on input "checkbox" at bounding box center [35, 511] width 34 height 25
checkbox input "true"
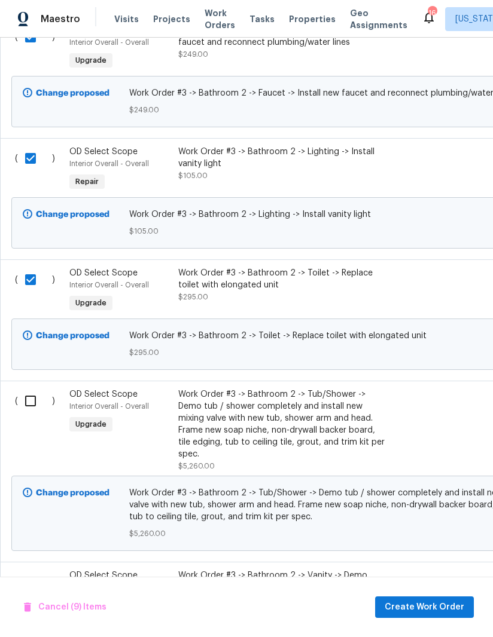
scroll to position [1581, 0]
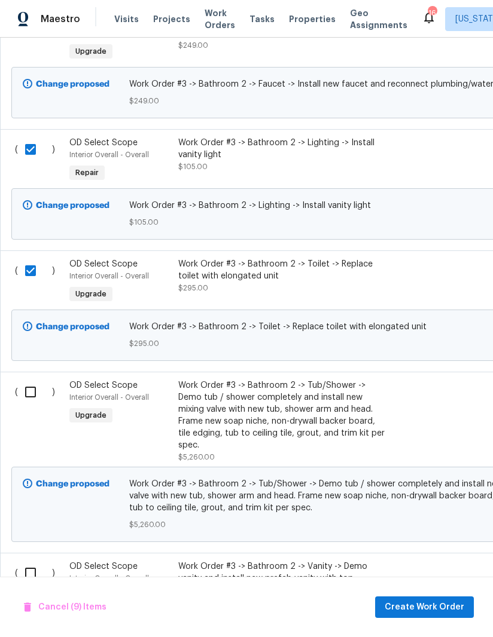
click at [25, 384] on input "checkbox" at bounding box center [35, 392] width 34 height 25
checkbox input "true"
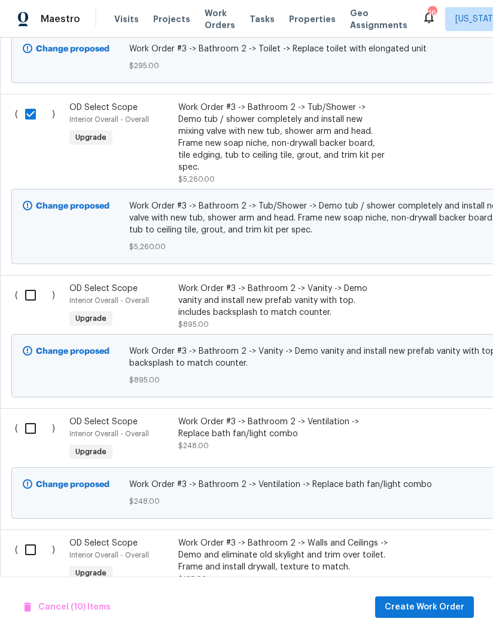
scroll to position [1860, 0]
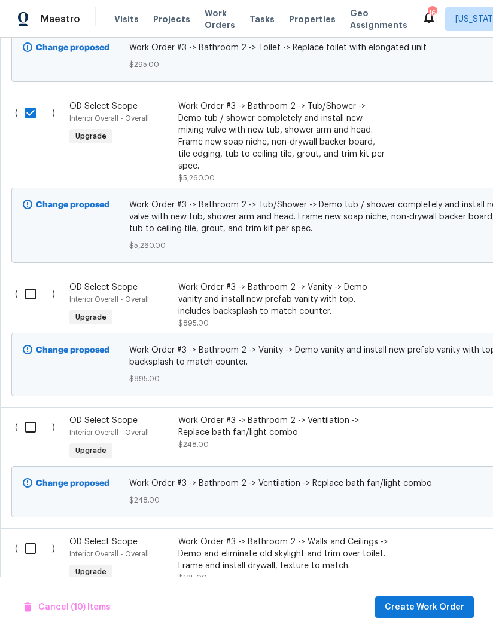
click at [33, 282] on input "checkbox" at bounding box center [35, 294] width 34 height 25
checkbox input "true"
click at [26, 415] on input "checkbox" at bounding box center [35, 427] width 34 height 25
checkbox input "true"
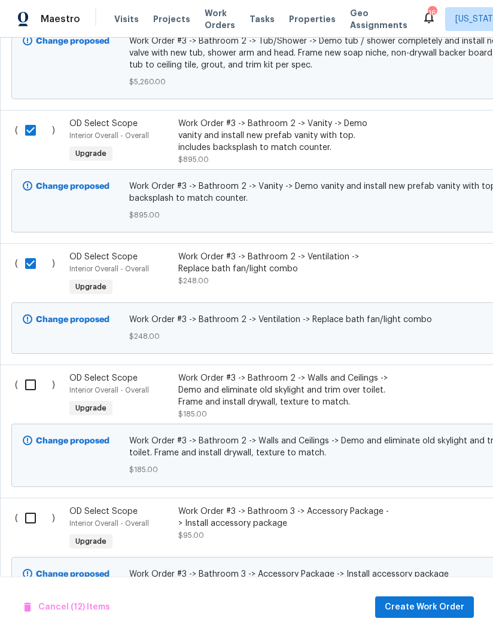
scroll to position [2025, 0]
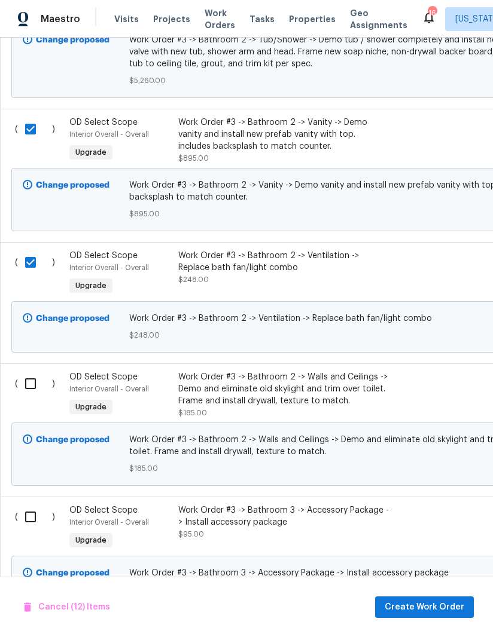
click at [26, 371] on input "checkbox" at bounding box center [35, 383] width 34 height 25
checkbox input "true"
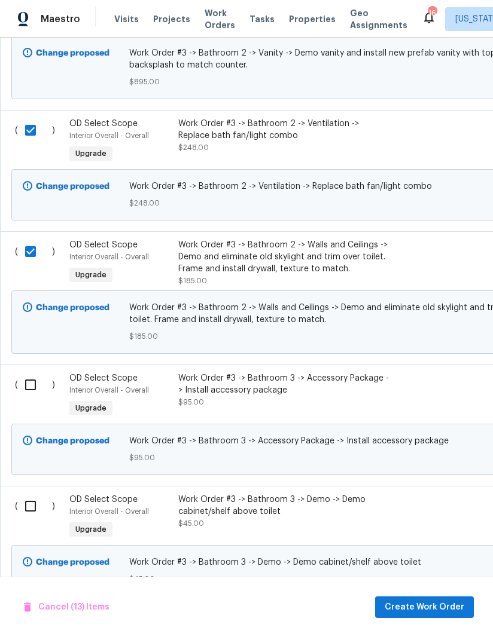
scroll to position [2157, 0]
click at [32, 376] on input "checkbox" at bounding box center [35, 384] width 34 height 25
checkbox input "true"
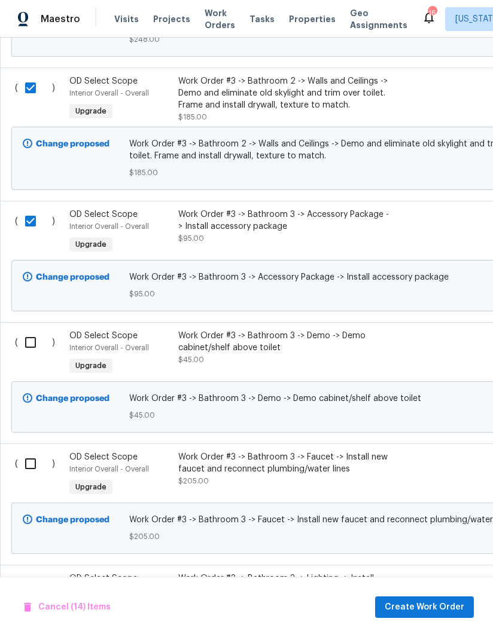
scroll to position [2322, 0]
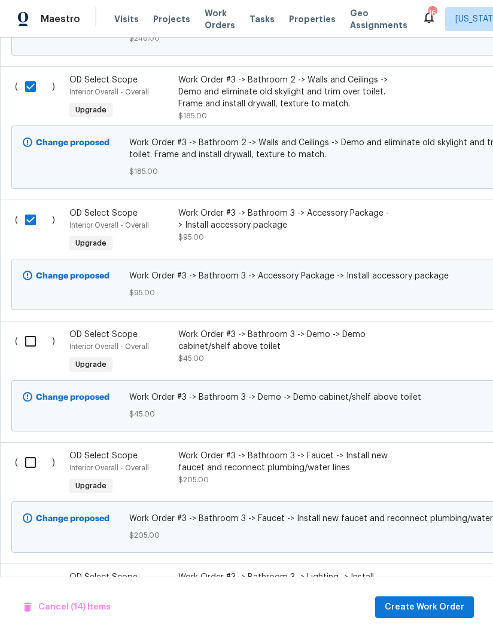
click at [30, 330] on input "checkbox" at bounding box center [35, 341] width 34 height 25
checkbox input "true"
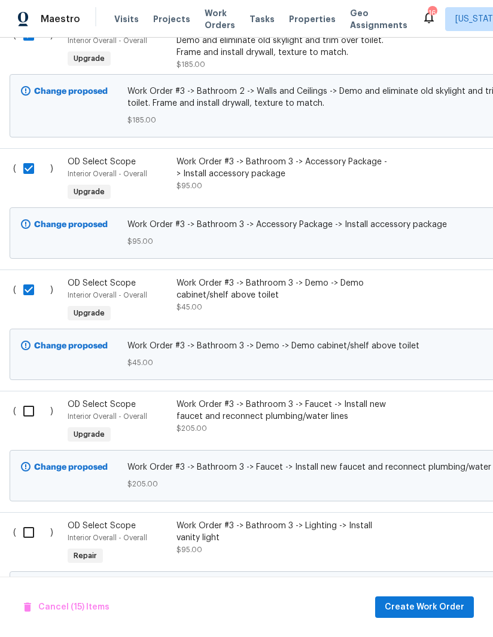
scroll to position [2409, 4]
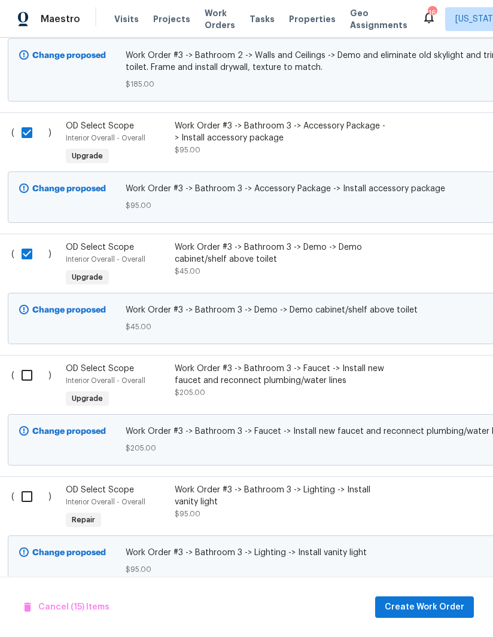
click at [29, 368] on input "checkbox" at bounding box center [31, 375] width 34 height 25
checkbox input "true"
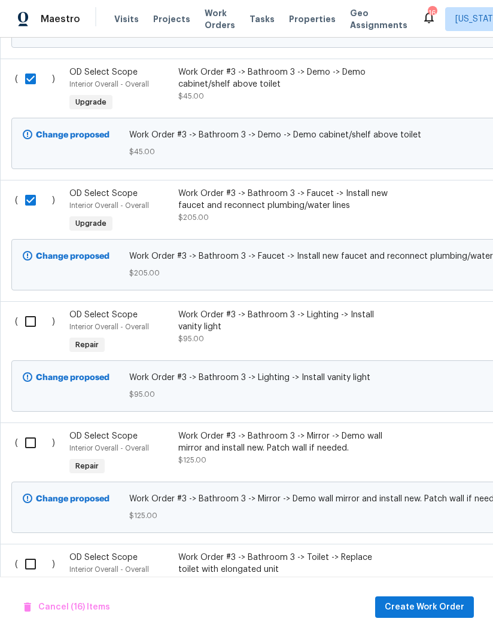
scroll to position [2585, 0]
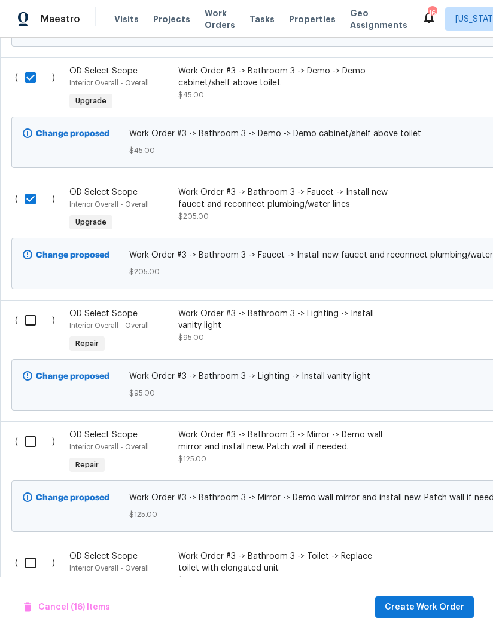
click at [26, 308] on input "checkbox" at bounding box center [35, 320] width 34 height 25
checkbox input "true"
click at [32, 429] on input "checkbox" at bounding box center [35, 441] width 34 height 25
checkbox input "true"
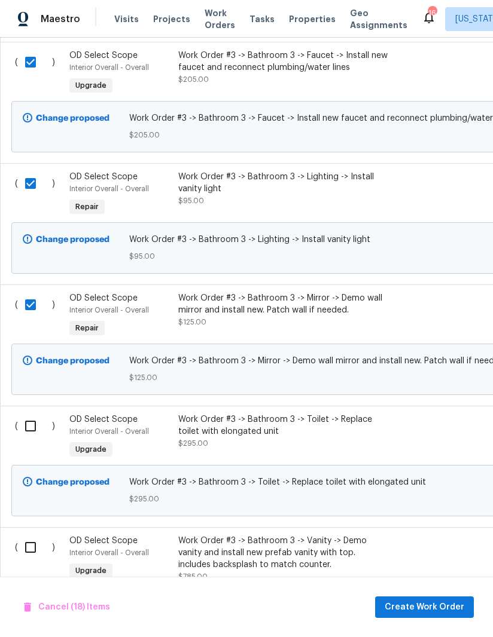
scroll to position [2722, 0]
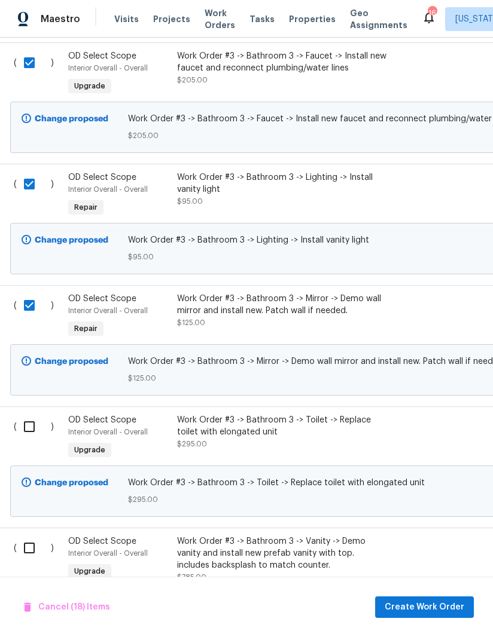
click at [32, 414] on input "checkbox" at bounding box center [34, 426] width 34 height 25
checkbox input "true"
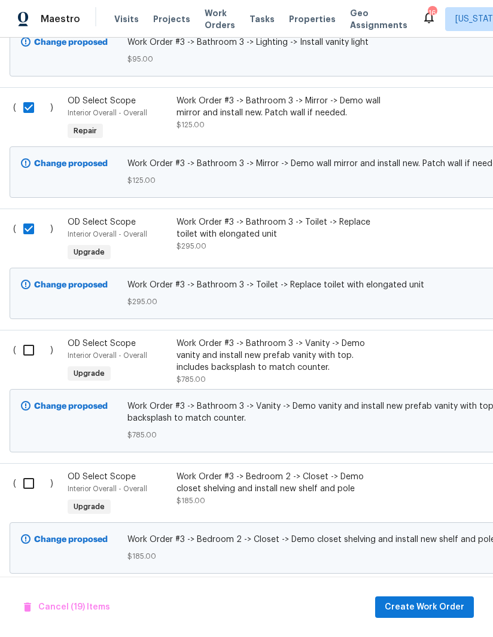
scroll to position [2919, 2]
click at [27, 338] on input "checkbox" at bounding box center [33, 350] width 34 height 25
checkbox input "true"
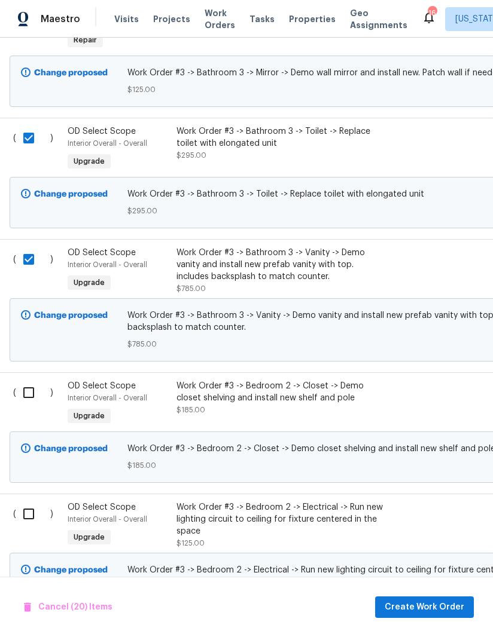
scroll to position [3012, 2]
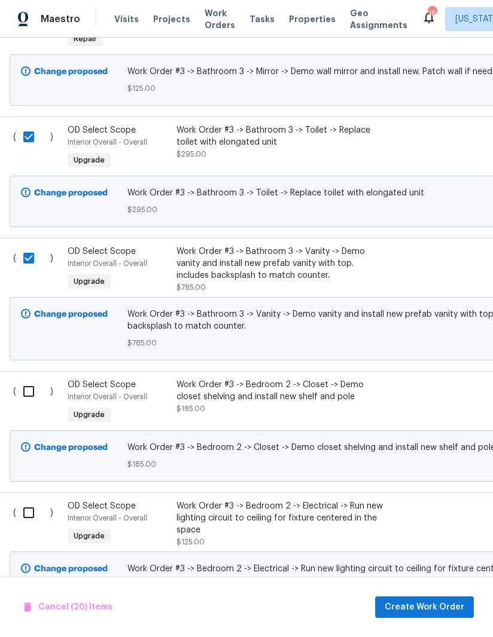
click at [24, 382] on input "checkbox" at bounding box center [33, 391] width 34 height 25
checkbox input "true"
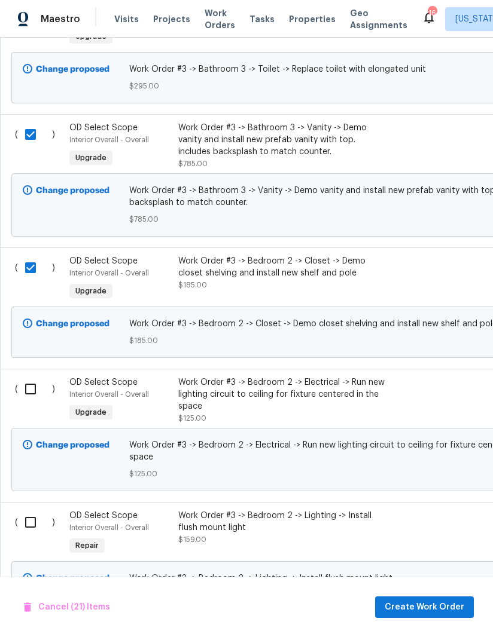
scroll to position [3138, 0]
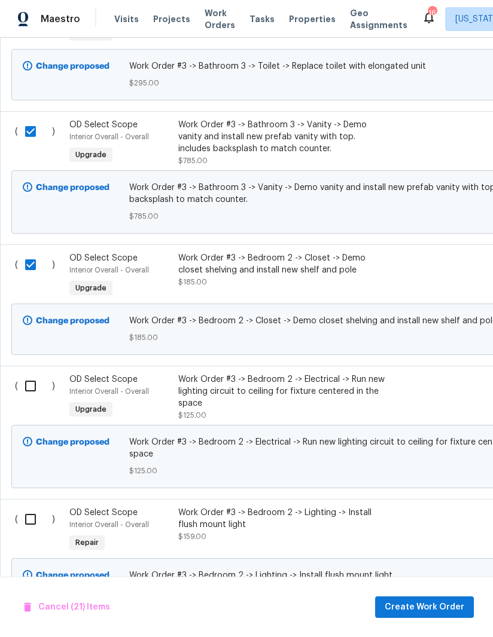
click at [30, 376] on input "checkbox" at bounding box center [35, 386] width 34 height 25
checkbox input "true"
click at [32, 507] on input "checkbox" at bounding box center [35, 519] width 34 height 25
checkbox input "true"
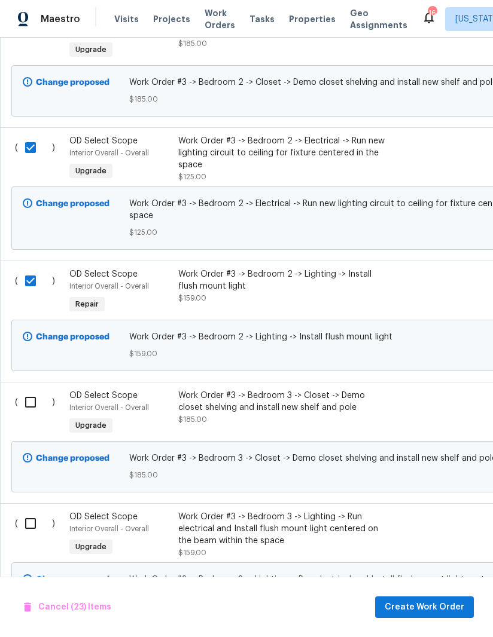
scroll to position [0, 0]
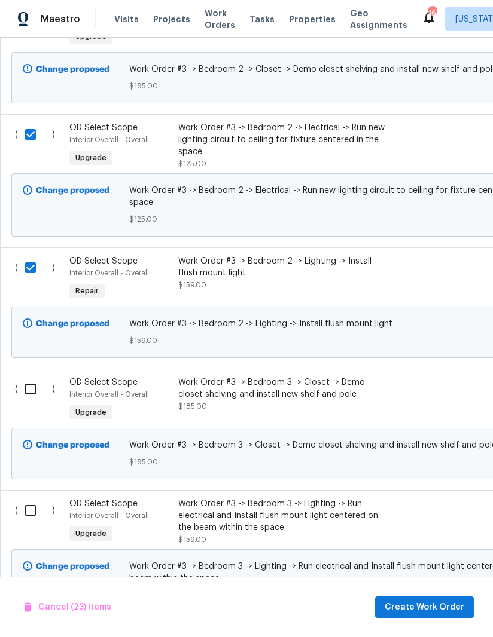
click at [26, 378] on input "checkbox" at bounding box center [35, 389] width 34 height 25
checkbox input "true"
click at [36, 498] on input "checkbox" at bounding box center [35, 510] width 34 height 25
checkbox input "true"
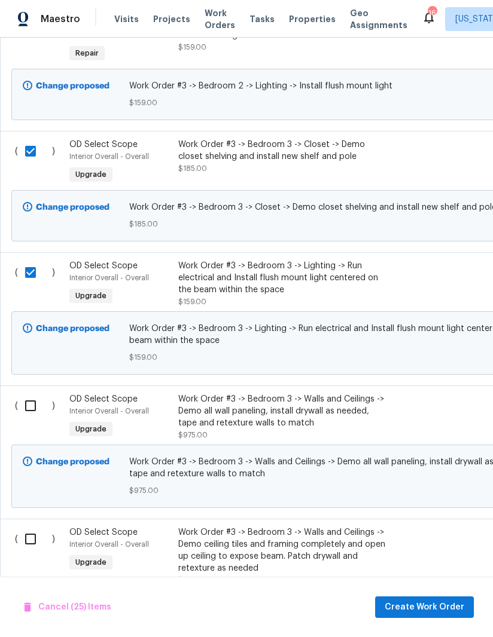
click at [25, 404] on input "checkbox" at bounding box center [35, 405] width 34 height 25
checkbox input "true"
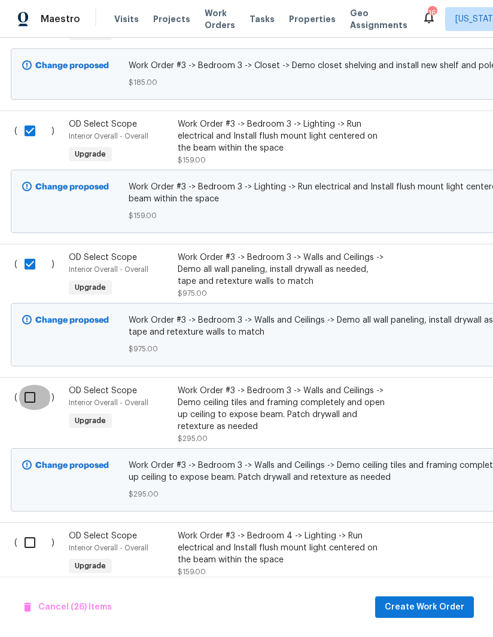
click at [29, 387] on input "checkbox" at bounding box center [34, 397] width 34 height 25
checkbox input "true"
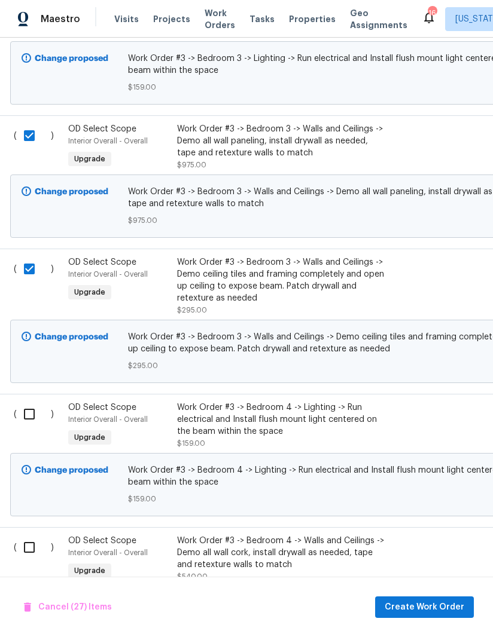
click at [28, 411] on input "checkbox" at bounding box center [34, 414] width 34 height 25
checkbox input "true"
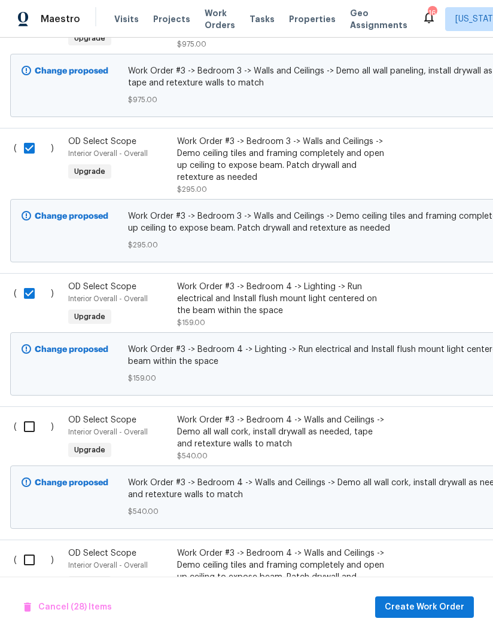
click at [31, 411] on div "( )" at bounding box center [37, 438] width 54 height 55
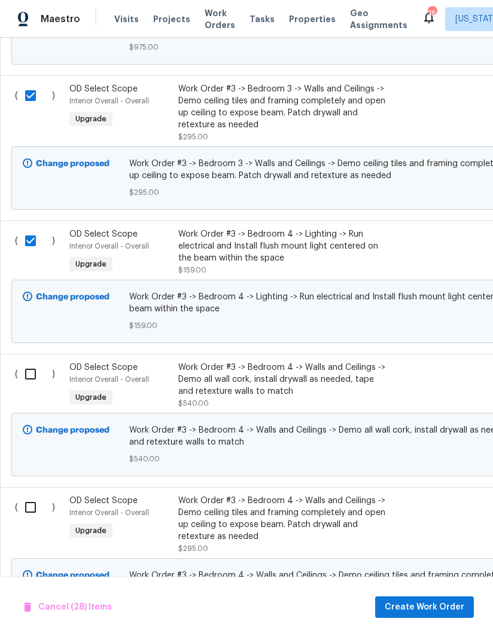
click at [39, 362] on input "checkbox" at bounding box center [35, 374] width 34 height 25
checkbox input "true"
click at [36, 513] on input "checkbox" at bounding box center [35, 507] width 34 height 25
checkbox input "true"
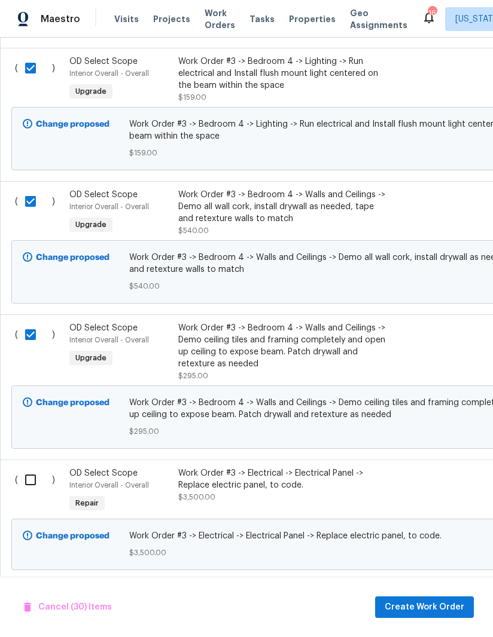
click at [32, 473] on input "checkbox" at bounding box center [35, 479] width 34 height 25
checkbox input "true"
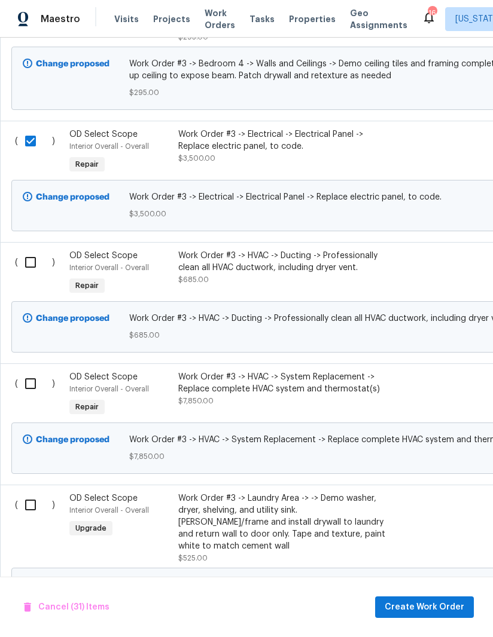
click at [33, 253] on input "checkbox" at bounding box center [35, 262] width 34 height 25
click at [29, 258] on input "checkbox" at bounding box center [35, 262] width 34 height 25
checkbox input "false"
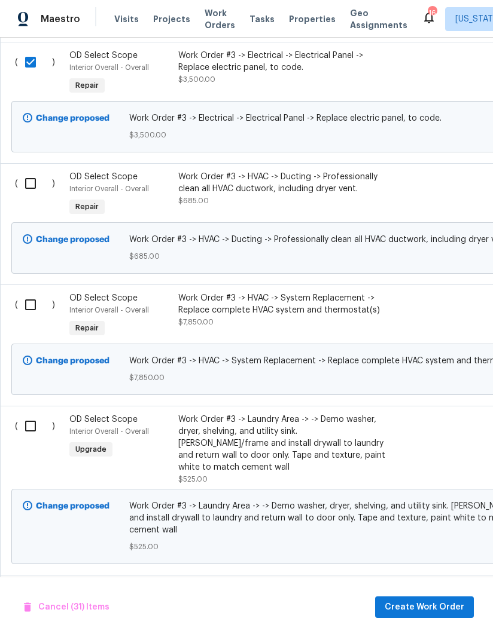
scroll to position [4663, 0]
click at [28, 415] on input "checkbox" at bounding box center [35, 425] width 34 height 25
checkbox input "true"
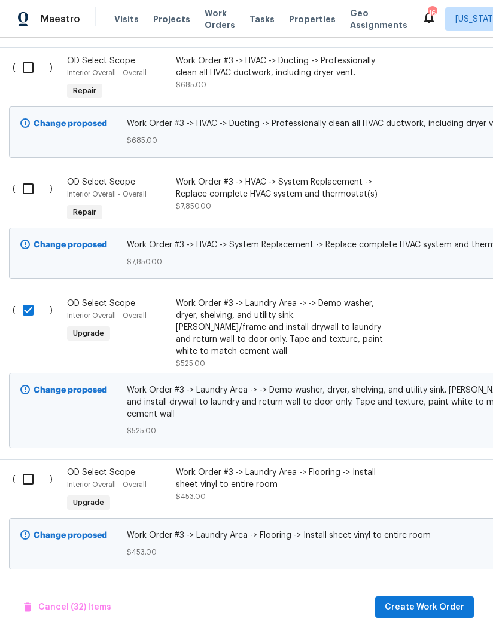
scroll to position [4783, 2]
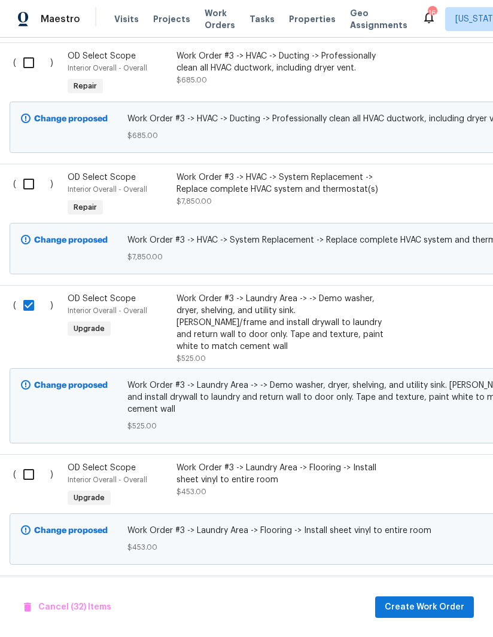
click at [31, 462] on input "checkbox" at bounding box center [33, 474] width 34 height 25
checkbox input "true"
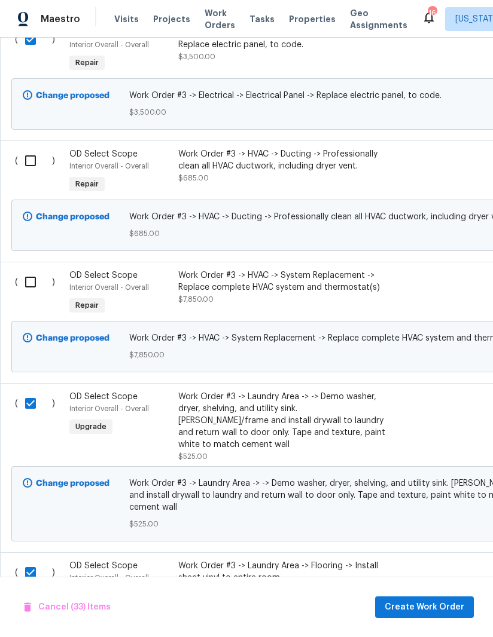
scroll to position [4684, 0]
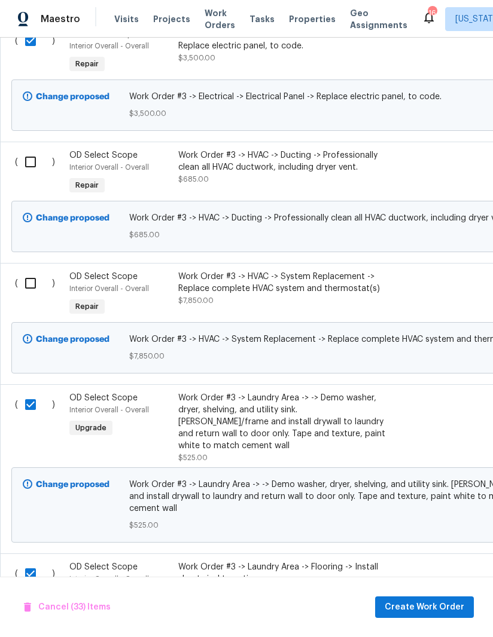
click at [37, 279] on input "checkbox" at bounding box center [35, 283] width 34 height 25
checkbox input "true"
click at [34, 150] on input "checkbox" at bounding box center [35, 161] width 34 height 25
checkbox input "true"
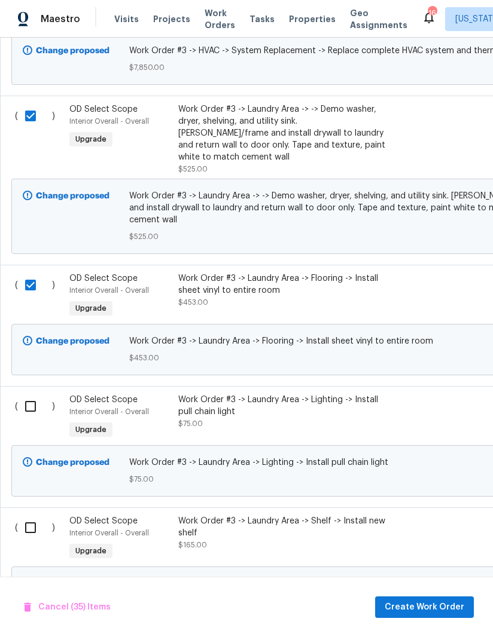
scroll to position [4973, 0]
click at [29, 393] on input "checkbox" at bounding box center [35, 405] width 34 height 25
checkbox input "true"
click at [33, 481] on div "( ) OD Select Scope Interior Overall - Overall Upgrade Work Order #3 -> Laundry…" at bounding box center [337, 446] width 675 height 121
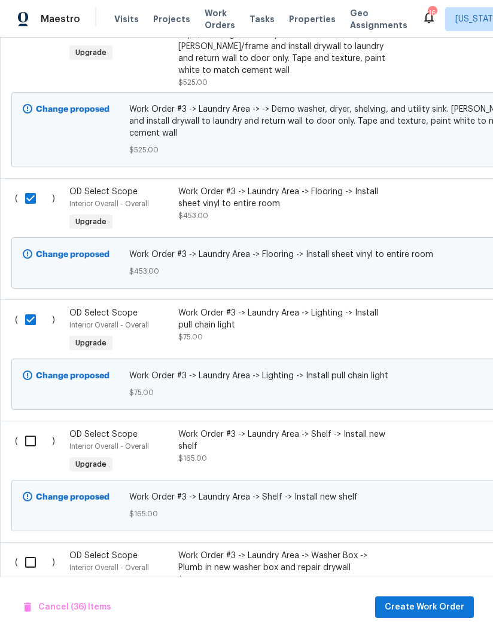
scroll to position [5063, 0]
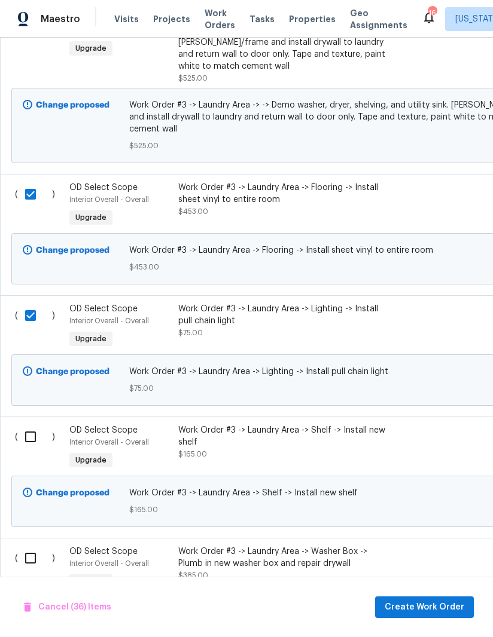
click at [38, 424] on input "checkbox" at bounding box center [35, 436] width 34 height 25
checkbox input "true"
click at [38, 546] on input "checkbox" at bounding box center [35, 558] width 34 height 25
checkbox input "true"
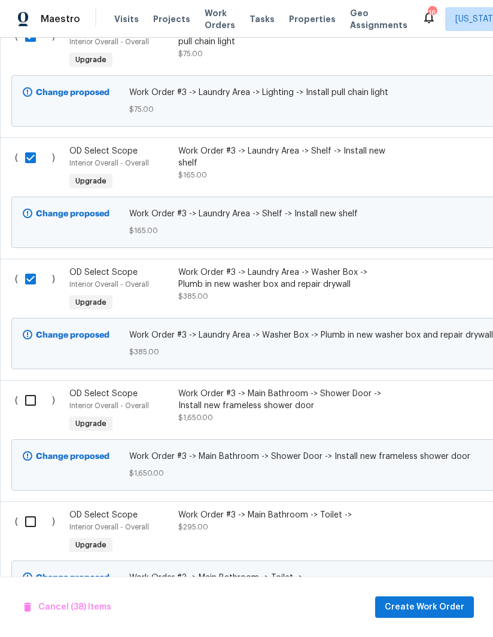
scroll to position [5344, 0]
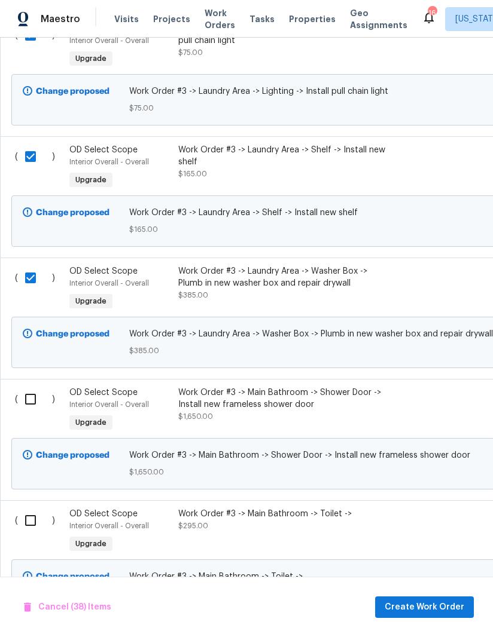
click at [30, 387] on input "checkbox" at bounding box center [35, 399] width 34 height 25
checkbox input "true"
click at [34, 508] on input "checkbox" at bounding box center [35, 520] width 34 height 25
checkbox input "true"
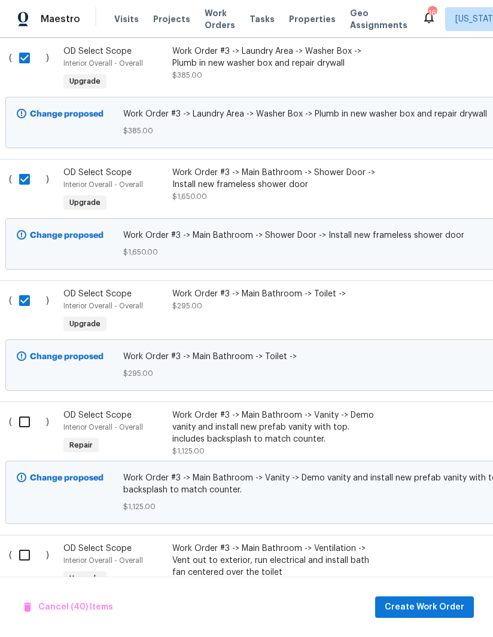
scroll to position [5564, 5]
click at [28, 409] on input "checkbox" at bounding box center [30, 421] width 34 height 25
checkbox input "true"
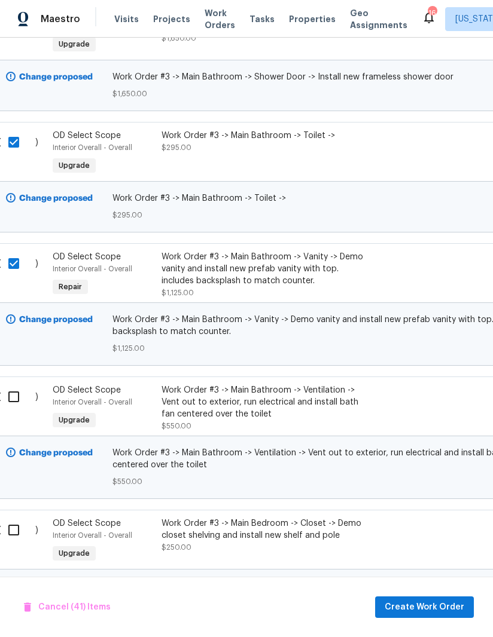
scroll to position [5723, 17]
click at [25, 384] on input "checkbox" at bounding box center [18, 396] width 34 height 25
checkbox input "true"
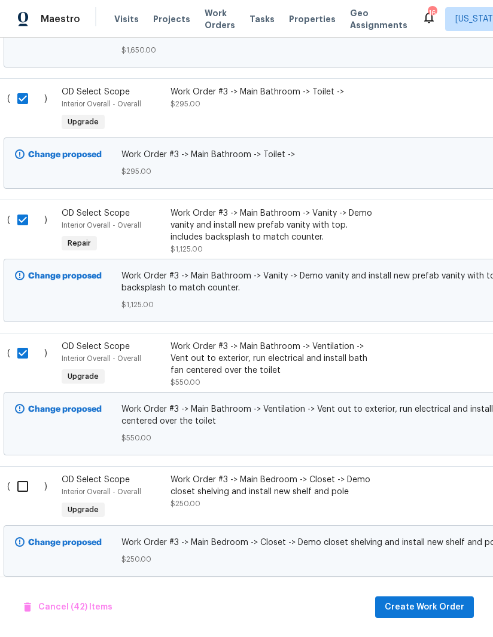
scroll to position [5772, 5]
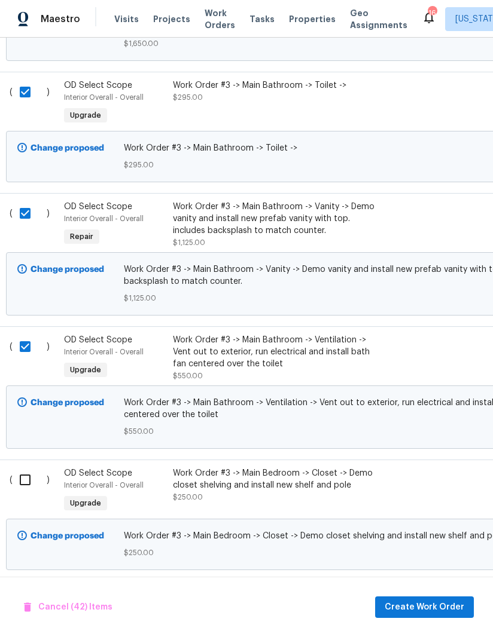
click at [34, 467] on input "checkbox" at bounding box center [30, 479] width 34 height 25
checkbox input "true"
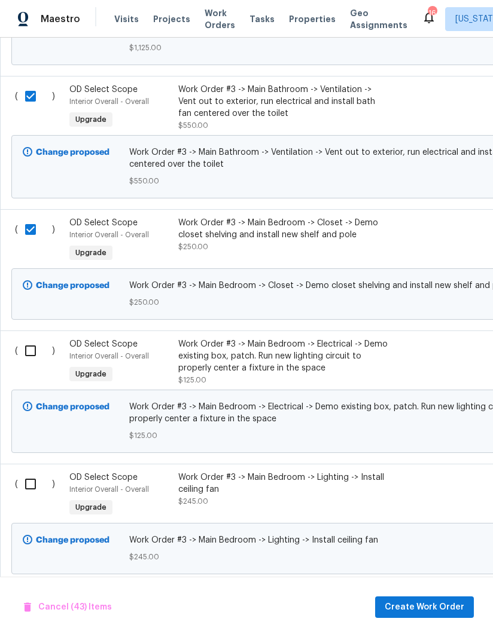
scroll to position [6024, 0]
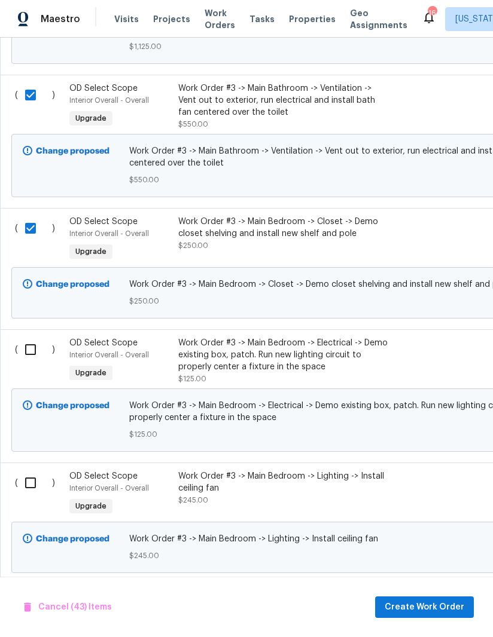
click at [33, 337] on input "checkbox" at bounding box center [35, 349] width 34 height 25
checkbox input "true"
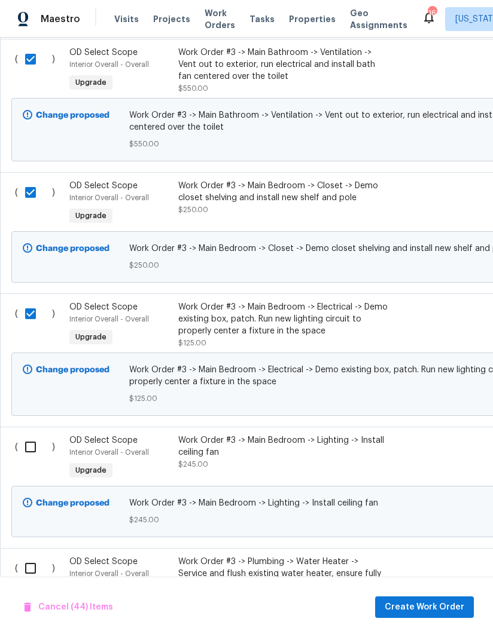
scroll to position [6060, 0]
click at [42, 435] on input "checkbox" at bounding box center [35, 447] width 34 height 25
checkbox input "true"
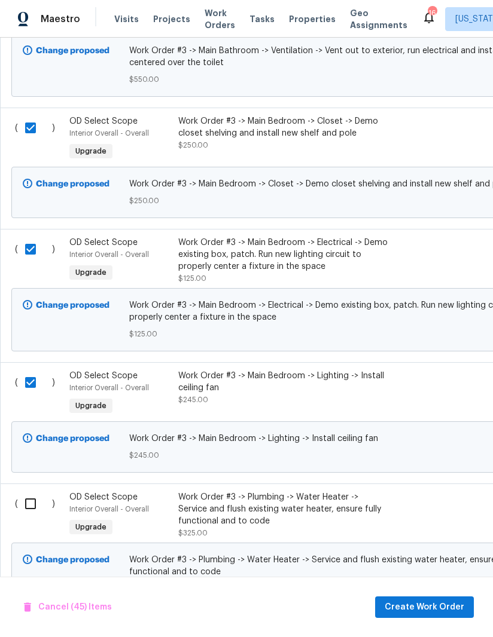
scroll to position [42, 0]
click at [29, 491] on input "checkbox" at bounding box center [35, 503] width 34 height 25
checkbox input "true"
click at [430, 604] on span "Create Work Order" at bounding box center [424, 607] width 80 height 15
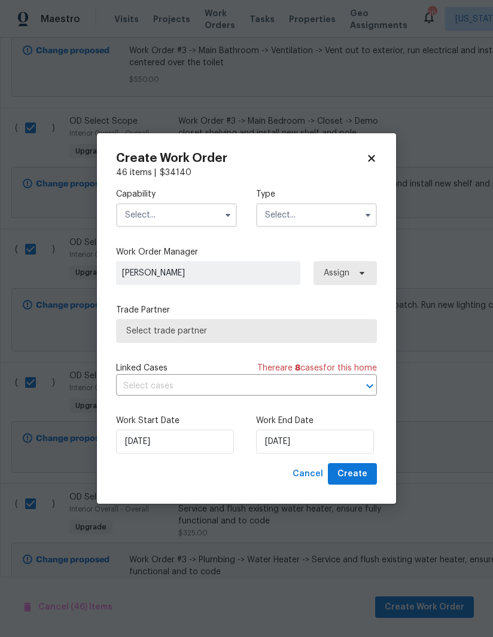
click at [217, 213] on input "text" at bounding box center [176, 215] width 121 height 24
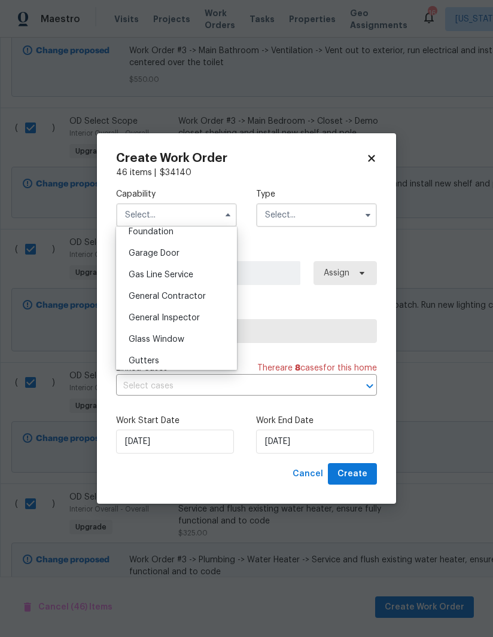
click at [199, 298] on span "General Contractor" at bounding box center [167, 296] width 77 height 8
type input "General Contractor"
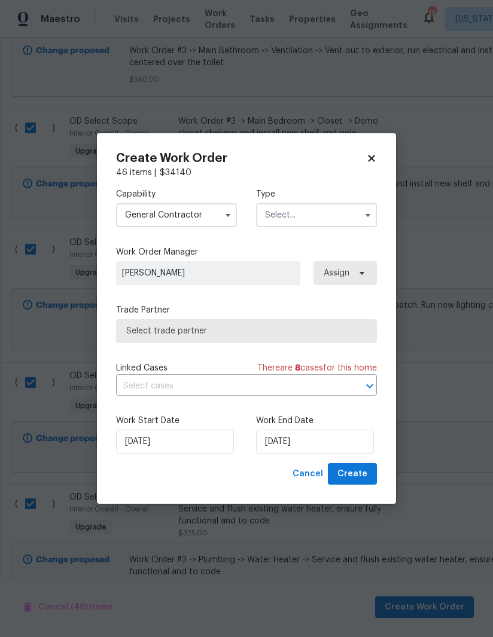
click at [327, 213] on input "text" at bounding box center [316, 215] width 121 height 24
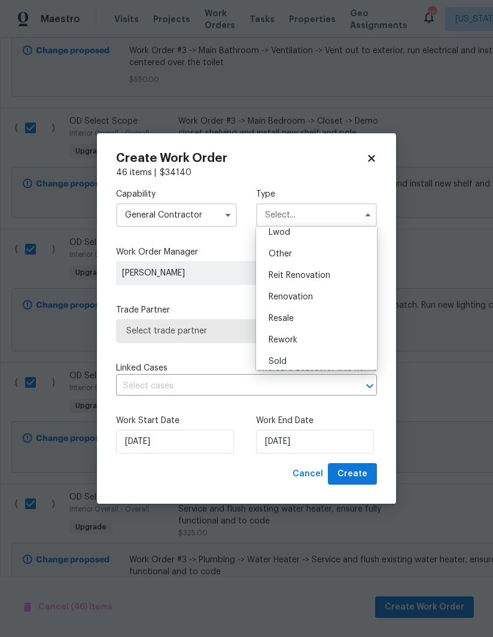
click at [300, 301] on div "Renovation" at bounding box center [316, 297] width 115 height 22
type input "Renovation"
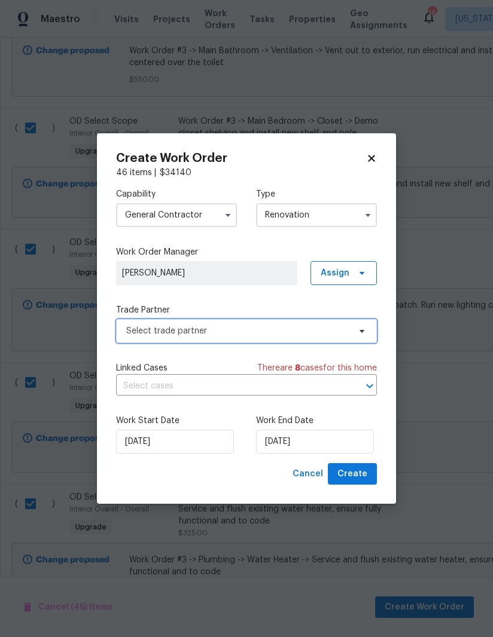
click at [343, 331] on span "Select trade partner" at bounding box center [237, 331] width 223 height 12
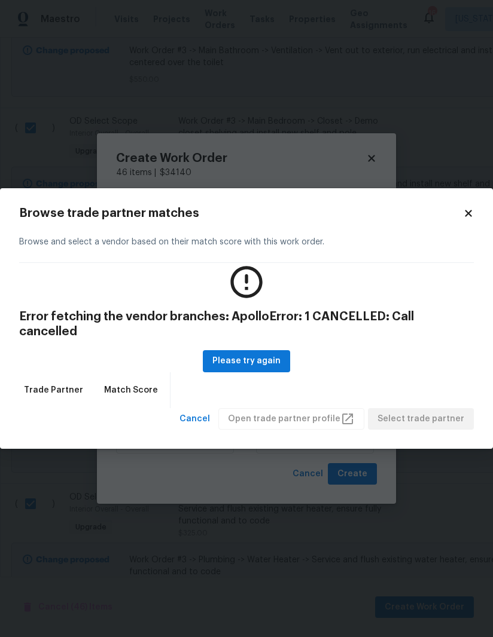
click at [476, 215] on div "Browse trade partner matches Browse and select a vendor based on their match sc…" at bounding box center [246, 318] width 493 height 261
click at [469, 219] on icon at bounding box center [468, 213] width 11 height 11
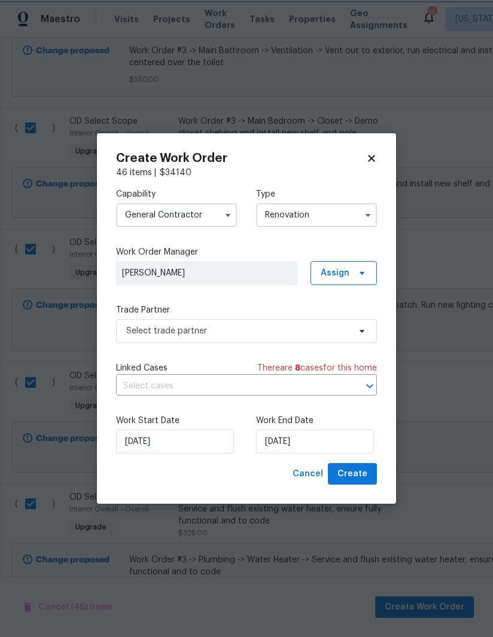
checkbox input "false"
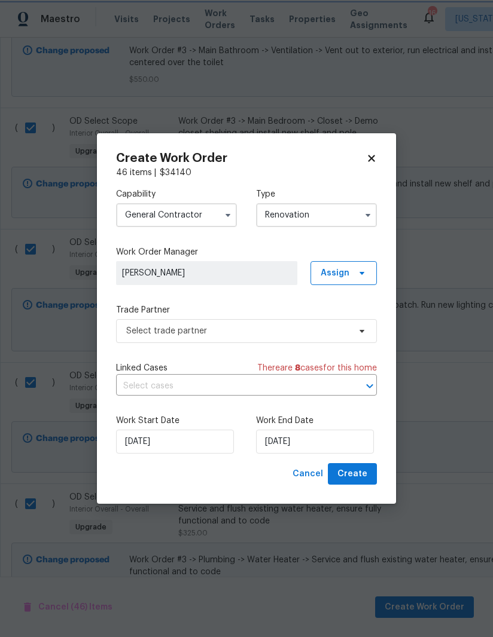
checkbox input "false"
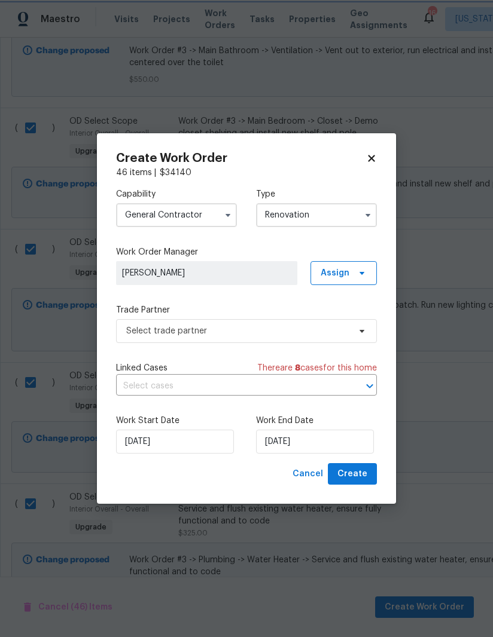
checkbox input "false"
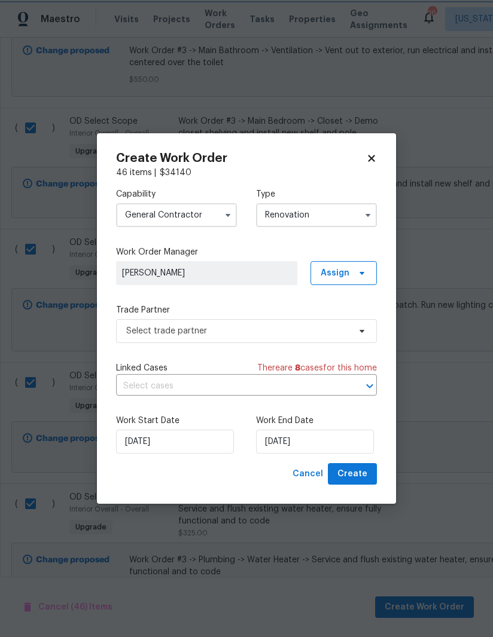
checkbox input "false"
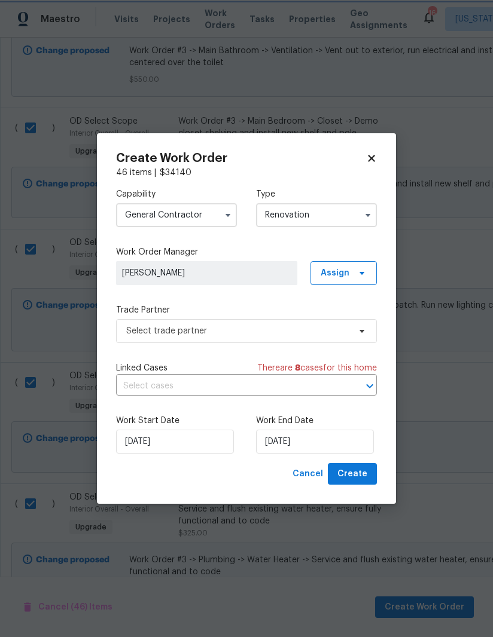
checkbox input "false"
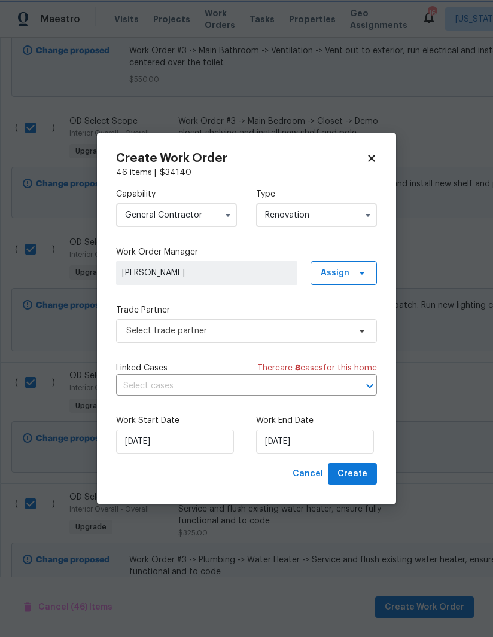
checkbox input "false"
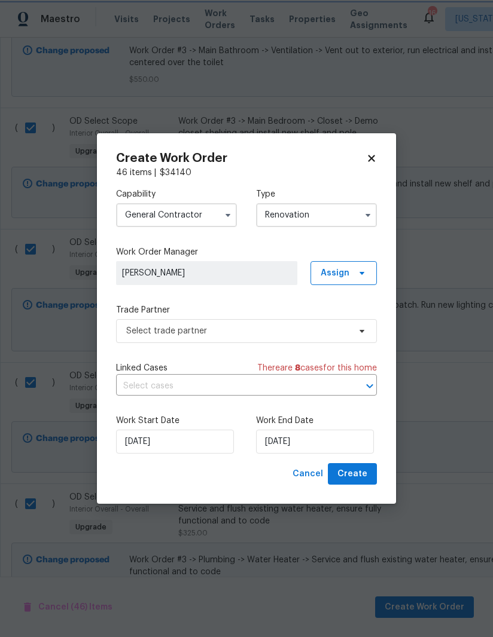
checkbox input "false"
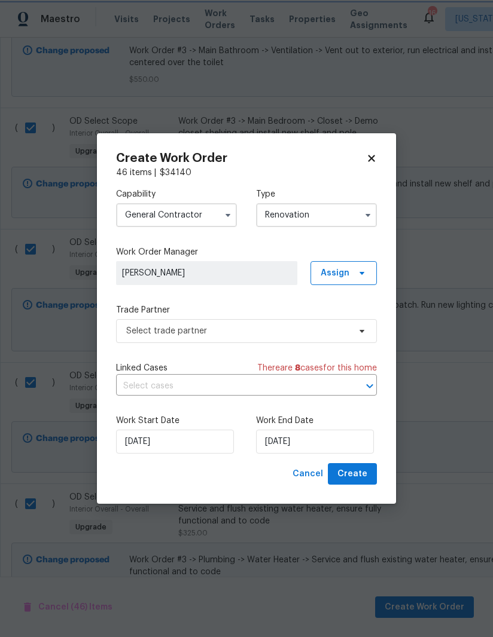
checkbox input "false"
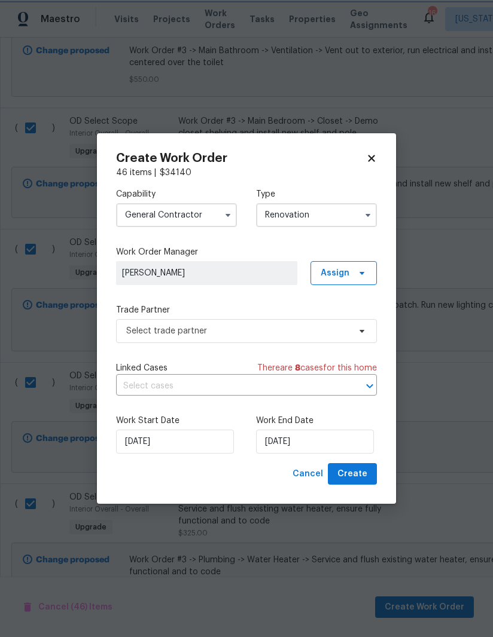
checkbox input "false"
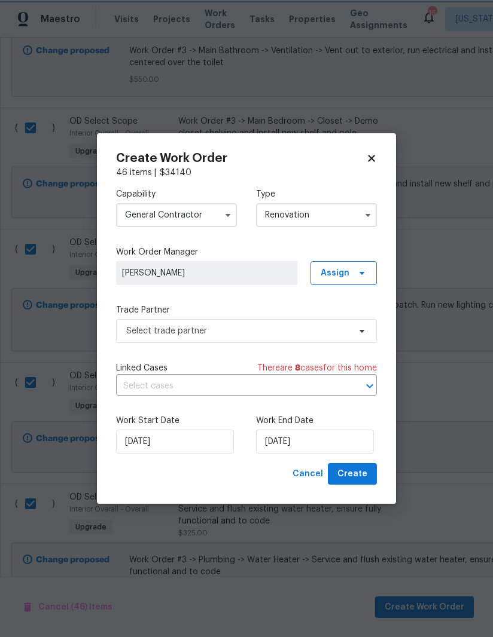
checkbox input "false"
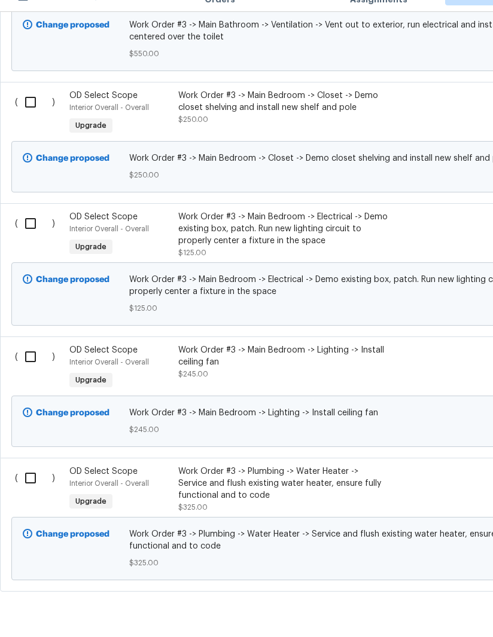
scroll to position [0, 0]
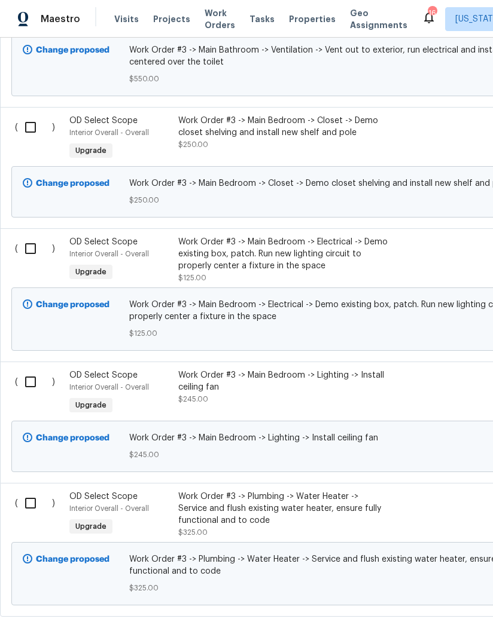
scroll to position [6124, 0]
click at [32, 491] on input "checkbox" at bounding box center [35, 503] width 34 height 25
checkbox input "true"
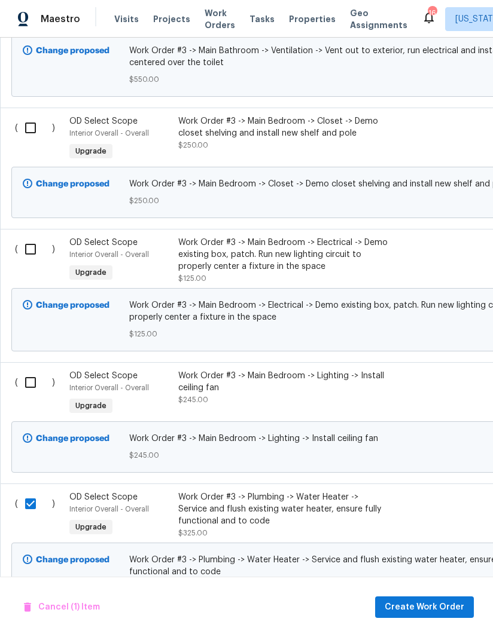
click at [32, 370] on input "checkbox" at bounding box center [35, 382] width 34 height 25
checkbox input "true"
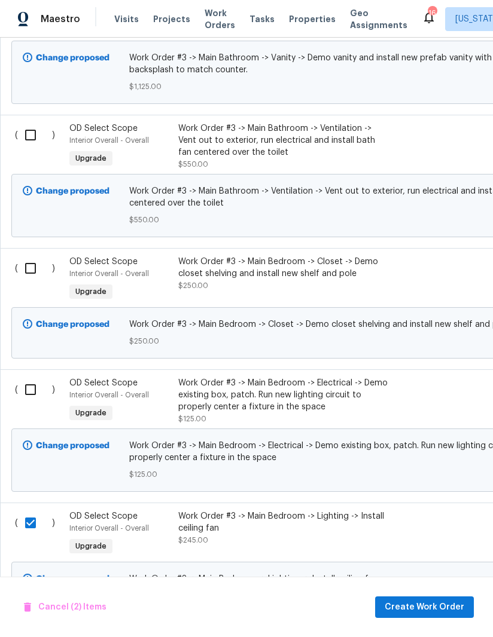
scroll to position [5983, 0]
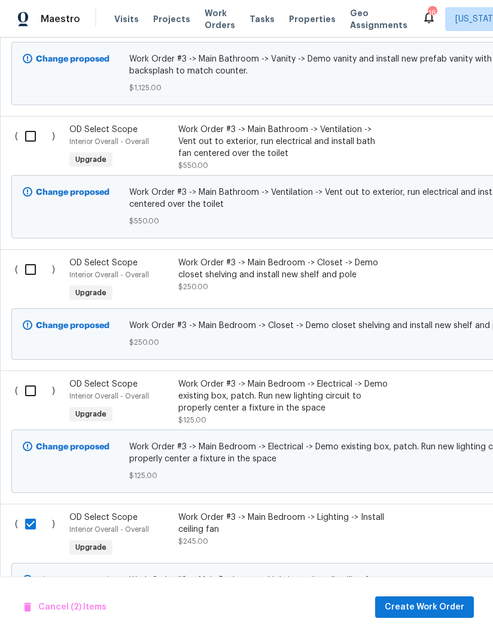
click at [29, 378] on input "checkbox" at bounding box center [35, 390] width 34 height 25
checkbox input "true"
click at [31, 257] on input "checkbox" at bounding box center [35, 269] width 34 height 25
checkbox input "true"
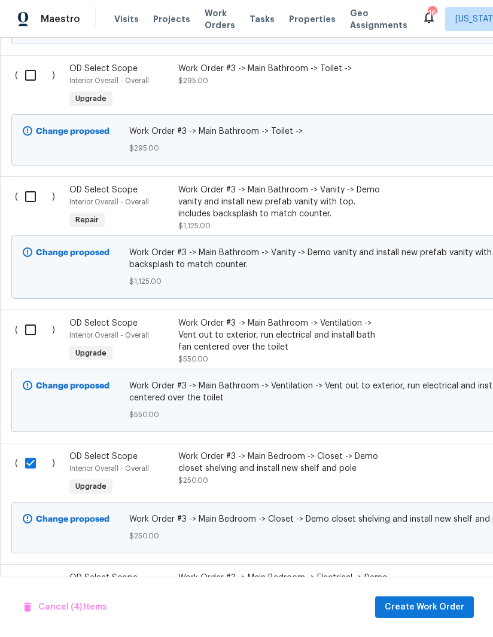
scroll to position [5787, 0]
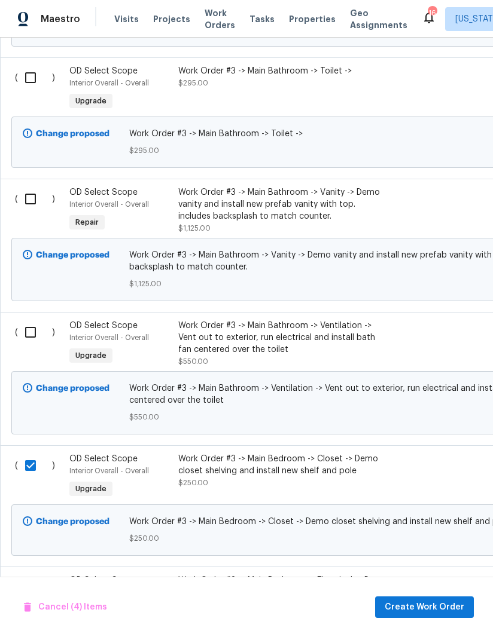
click at [31, 320] on input "checkbox" at bounding box center [35, 332] width 34 height 25
checkbox input "true"
click at [36, 187] on input "checkbox" at bounding box center [35, 199] width 34 height 25
checkbox input "true"
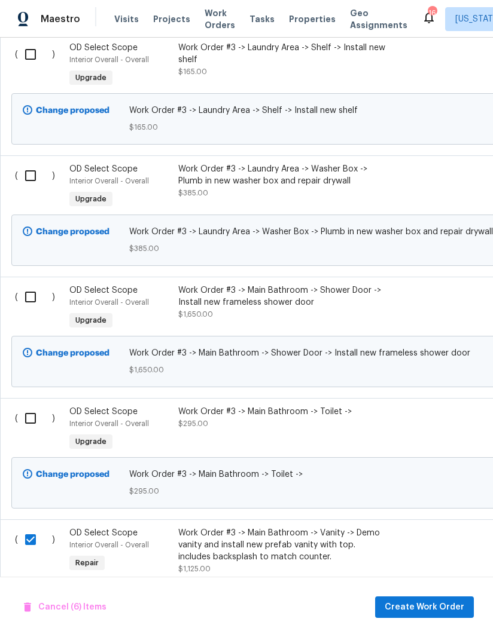
scroll to position [5446, 0]
click at [31, 406] on input "checkbox" at bounding box center [35, 418] width 34 height 25
checkbox input "true"
click at [32, 277] on div "( ) OD Select Scope Interior Overall - Overall Upgrade Work Order #3 -> Main Ba…" at bounding box center [337, 337] width 675 height 121
click at [35, 163] on input "checkbox" at bounding box center [35, 175] width 34 height 25
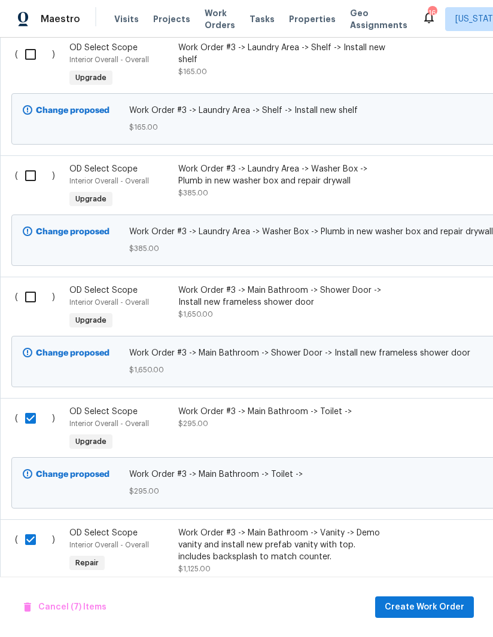
checkbox input "true"
click at [30, 285] on input "checkbox" at bounding box center [35, 297] width 34 height 25
checkbox input "true"
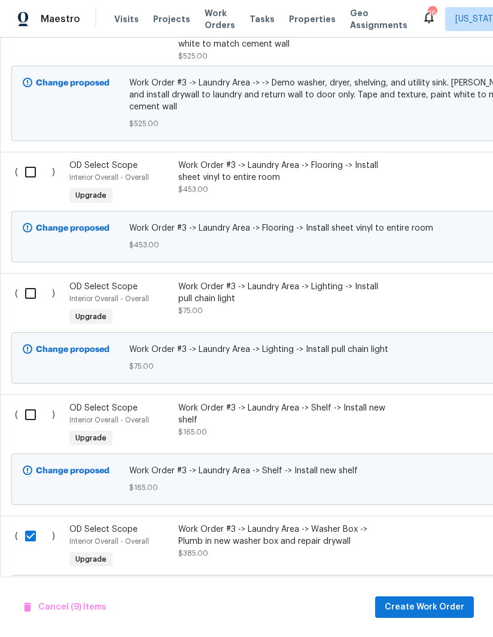
scroll to position [5084, 0]
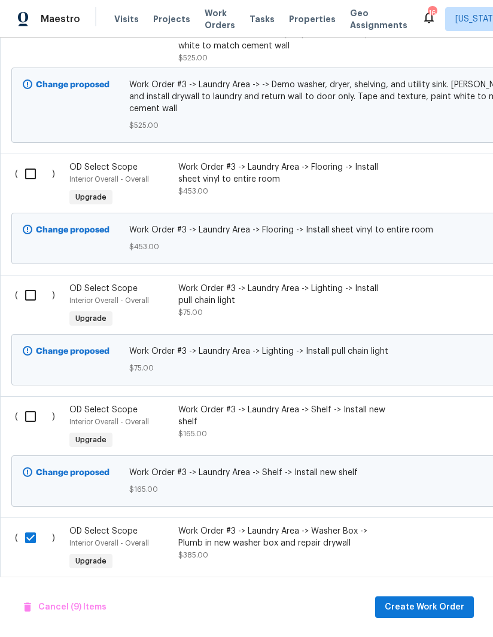
click at [28, 404] on input "checkbox" at bounding box center [35, 416] width 34 height 25
checkbox input "true"
click at [33, 283] on input "checkbox" at bounding box center [35, 295] width 34 height 25
checkbox input "true"
click at [33, 161] on input "checkbox" at bounding box center [35, 173] width 34 height 25
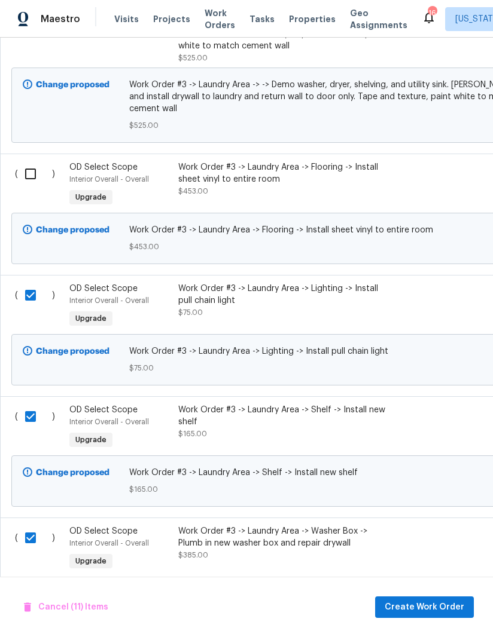
checkbox input "true"
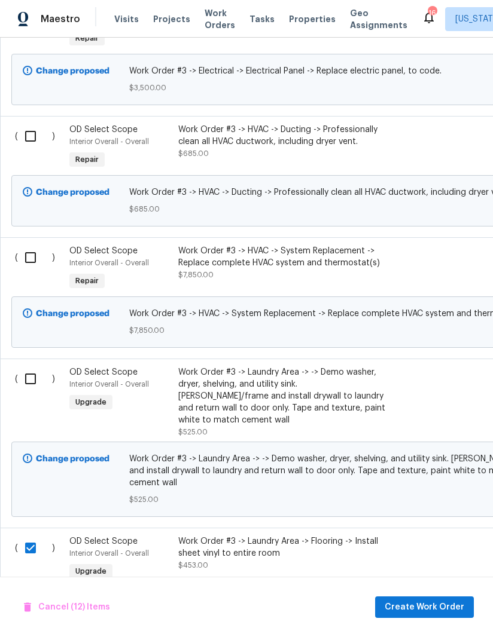
scroll to position [4709, 0]
click at [28, 369] on input "checkbox" at bounding box center [35, 378] width 34 height 25
checkbox input "true"
click at [29, 252] on input "checkbox" at bounding box center [35, 257] width 34 height 25
checkbox input "true"
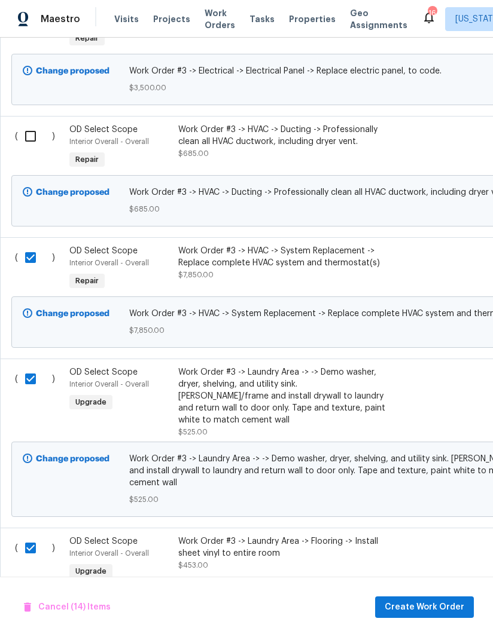
click at [32, 127] on input "checkbox" at bounding box center [35, 136] width 34 height 25
checkbox input "true"
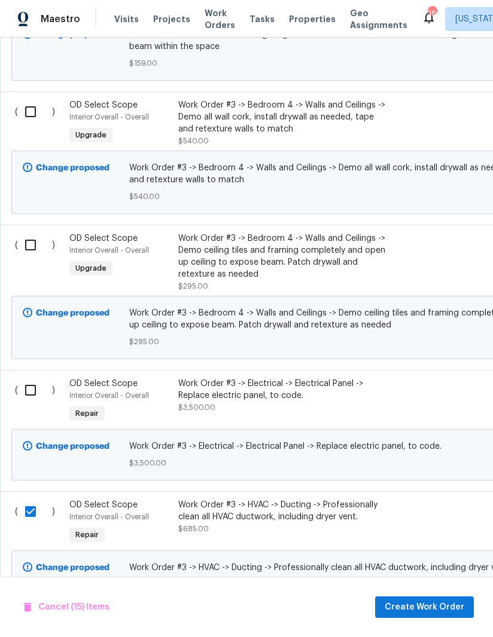
scroll to position [4334, 0]
click at [29, 391] on input "checkbox" at bounding box center [35, 390] width 34 height 25
checkbox input "true"
click at [32, 241] on input "checkbox" at bounding box center [35, 245] width 34 height 25
checkbox input "true"
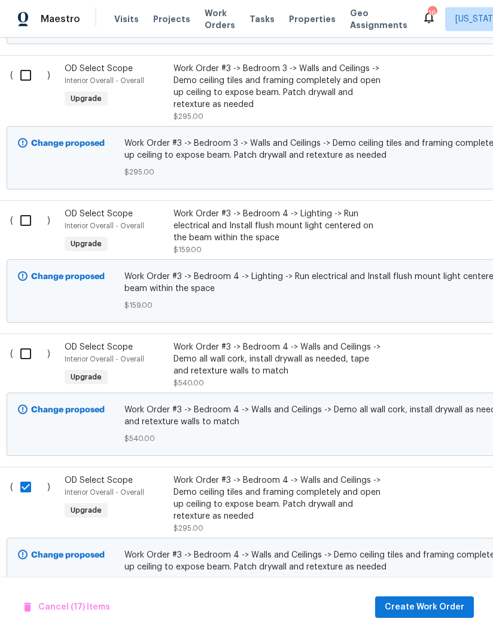
scroll to position [4092, 5]
click at [31, 341] on input "checkbox" at bounding box center [30, 353] width 34 height 25
checkbox input "true"
click at [32, 208] on input "checkbox" at bounding box center [30, 220] width 34 height 25
checkbox input "true"
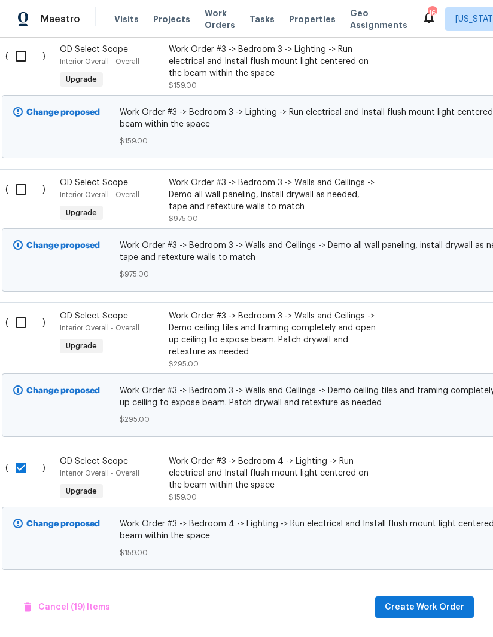
scroll to position [3829, 10]
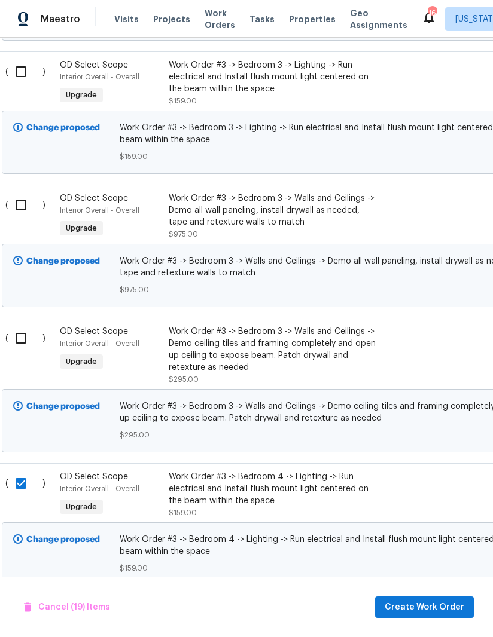
click at [25, 331] on input "checkbox" at bounding box center [25, 338] width 34 height 25
checkbox input "true"
click at [32, 192] on input "checkbox" at bounding box center [25, 204] width 34 height 25
checkbox input "true"
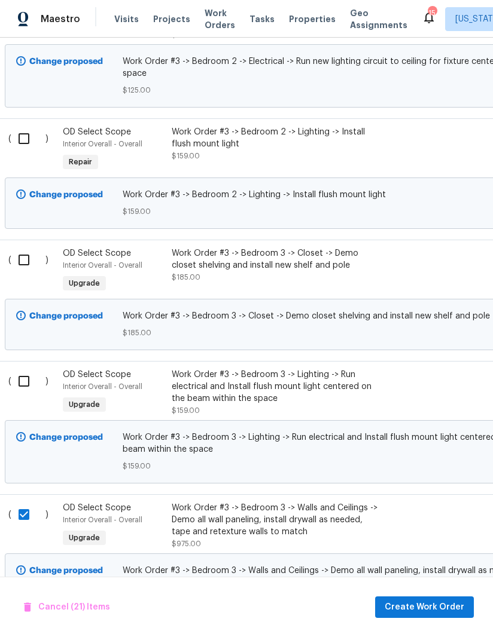
scroll to position [3519, 6]
click at [23, 371] on input "checkbox" at bounding box center [29, 381] width 34 height 25
checkbox input "true"
click at [26, 247] on input "checkbox" at bounding box center [29, 259] width 34 height 25
checkbox input "true"
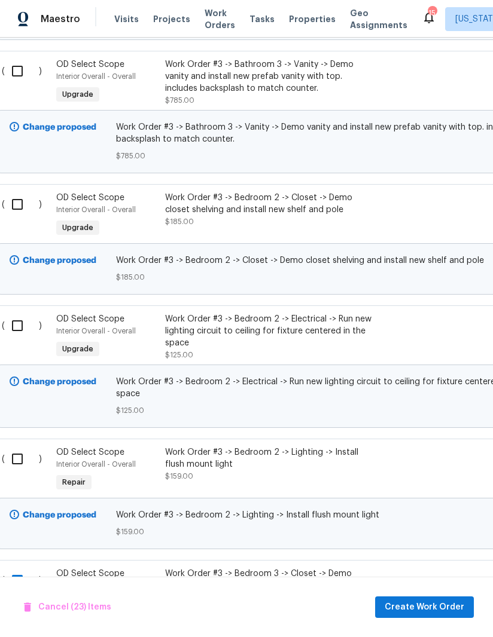
scroll to position [3199, 13]
click at [14, 446] on input "checkbox" at bounding box center [22, 458] width 34 height 25
checkbox input "true"
click at [23, 313] on input "checkbox" at bounding box center [22, 325] width 34 height 25
checkbox input "true"
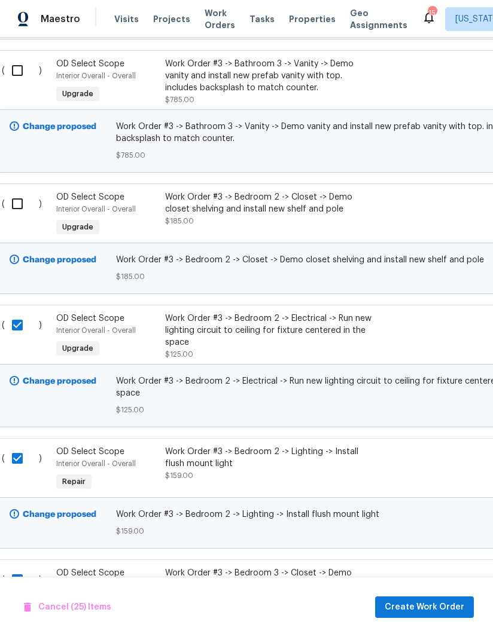
click at [19, 191] on input "checkbox" at bounding box center [22, 203] width 34 height 25
checkbox input "true"
click at [23, 62] on input "checkbox" at bounding box center [22, 70] width 34 height 25
checkbox input "true"
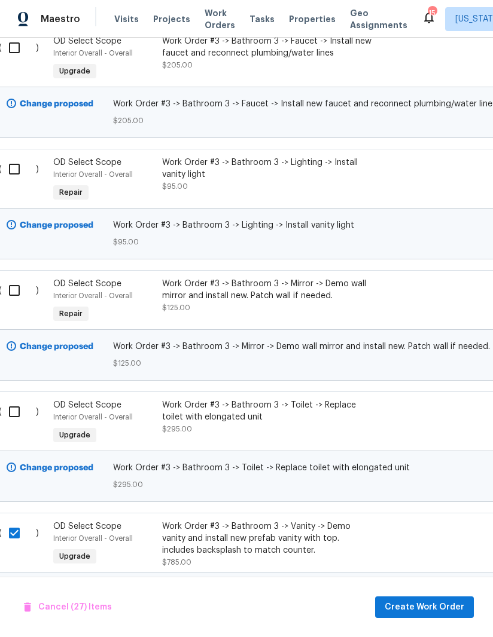
scroll to position [2730, 19]
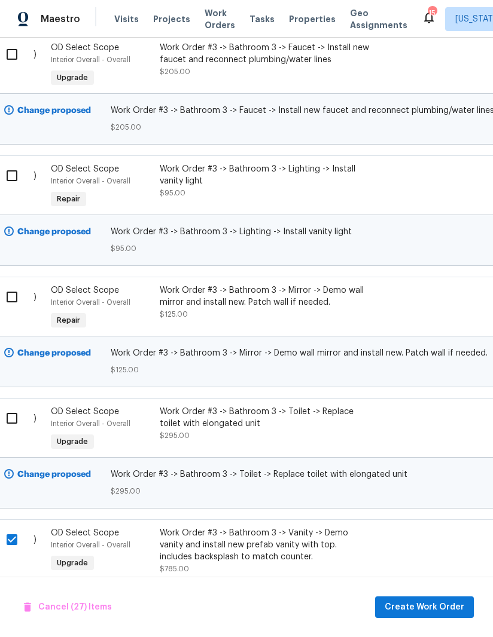
click at [12, 406] on input "checkbox" at bounding box center [16, 418] width 34 height 25
checkbox input "true"
click at [14, 285] on input "checkbox" at bounding box center [16, 297] width 34 height 25
checkbox input "true"
click at [17, 163] on input "checkbox" at bounding box center [16, 175] width 34 height 25
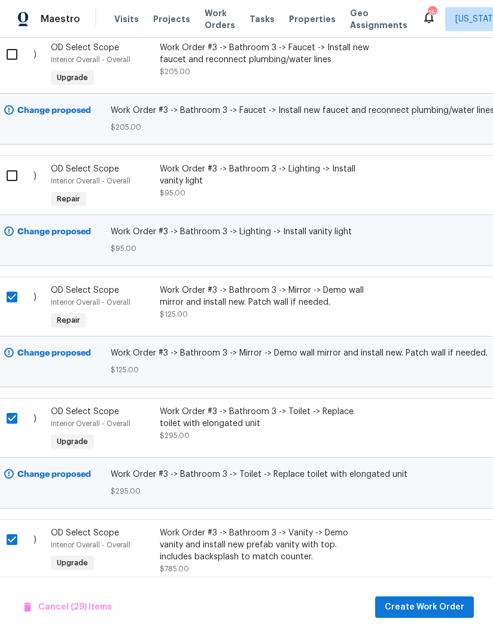
checkbox input "true"
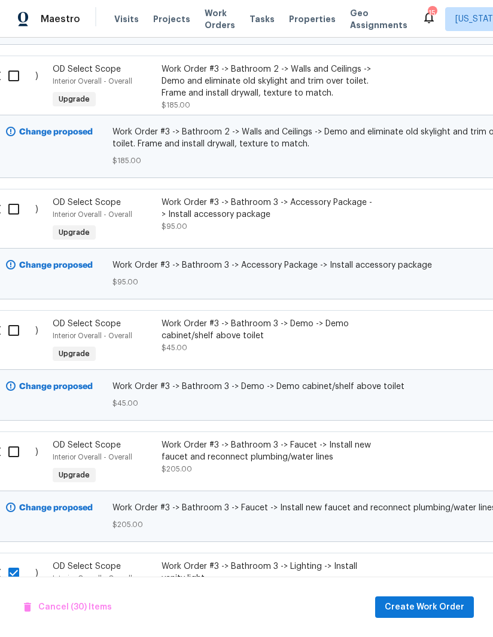
scroll to position [2328, 10]
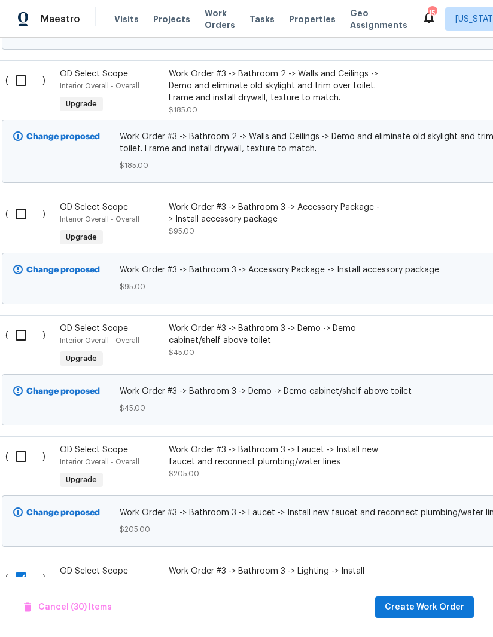
click at [17, 422] on div "( ) OD Select Scope Interior Overall - Overall Upgrade Work Order #3 -> Bathroo…" at bounding box center [327, 375] width 675 height 121
click at [24, 323] on input "checkbox" at bounding box center [25, 335] width 34 height 25
checkbox input "true"
click at [14, 445] on input "checkbox" at bounding box center [25, 456] width 34 height 25
checkbox input "true"
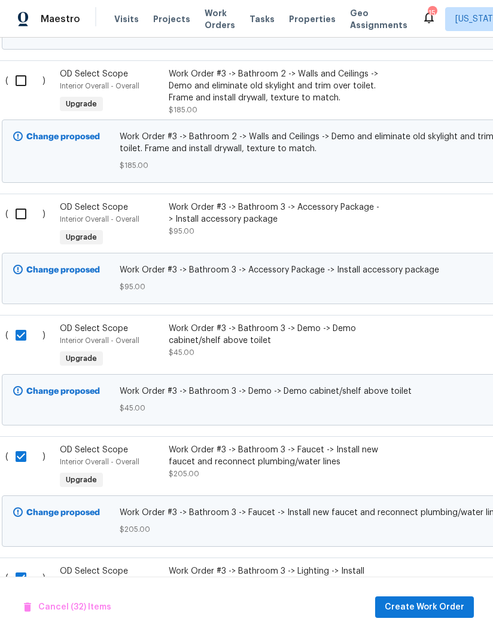
click at [26, 201] on input "checkbox" at bounding box center [25, 213] width 34 height 25
checkbox input "true"
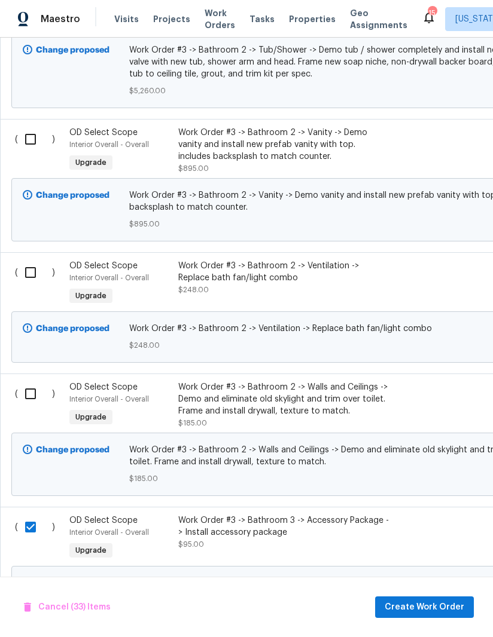
scroll to position [2015, 0]
click at [30, 381] on input "checkbox" at bounding box center [35, 393] width 34 height 25
checkbox input "true"
click at [36, 260] on input "checkbox" at bounding box center [35, 272] width 34 height 25
checkbox input "true"
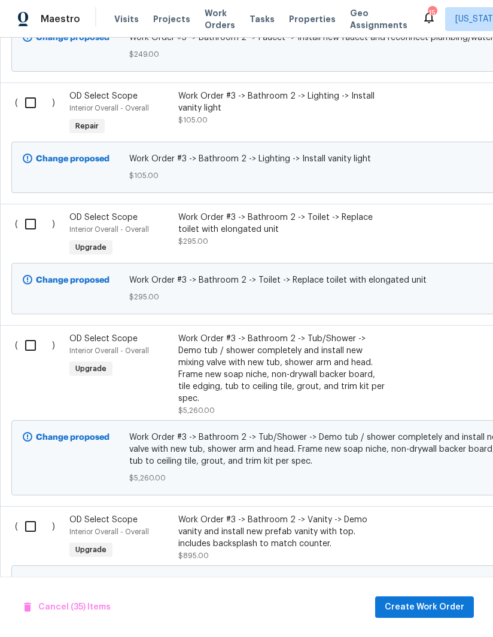
scroll to position [1627, 0]
click at [33, 515] on input "checkbox" at bounding box center [35, 527] width 34 height 25
checkbox input "true"
click at [29, 346] on input "checkbox" at bounding box center [35, 346] width 34 height 25
checkbox input "true"
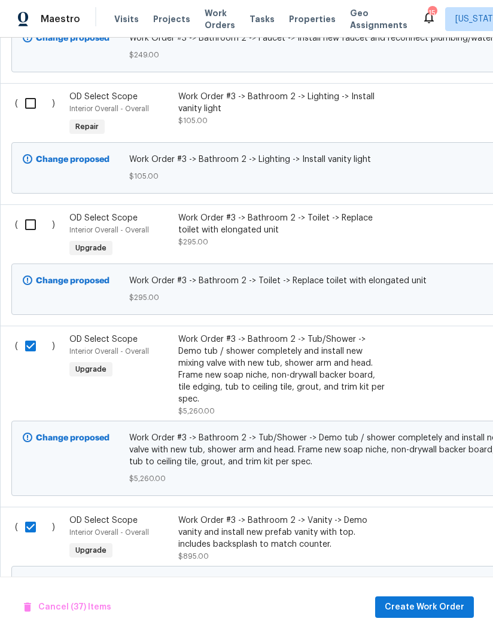
click at [32, 212] on input "checkbox" at bounding box center [35, 224] width 34 height 25
checkbox input "true"
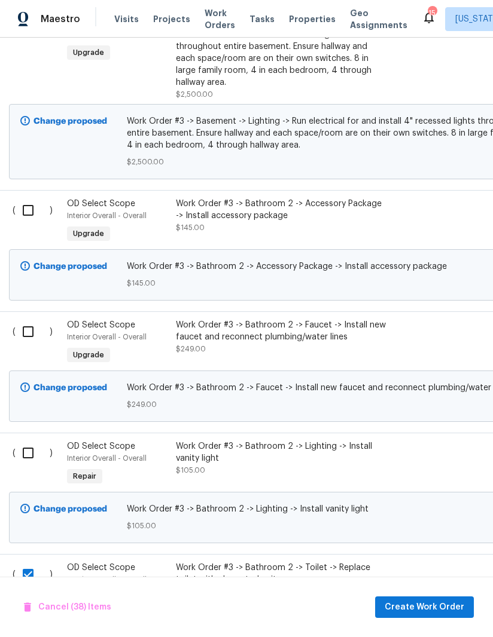
scroll to position [1277, 2]
click at [27, 442] on input "checkbox" at bounding box center [33, 453] width 34 height 25
checkbox input "true"
click at [35, 319] on input "checkbox" at bounding box center [33, 331] width 34 height 25
checkbox input "true"
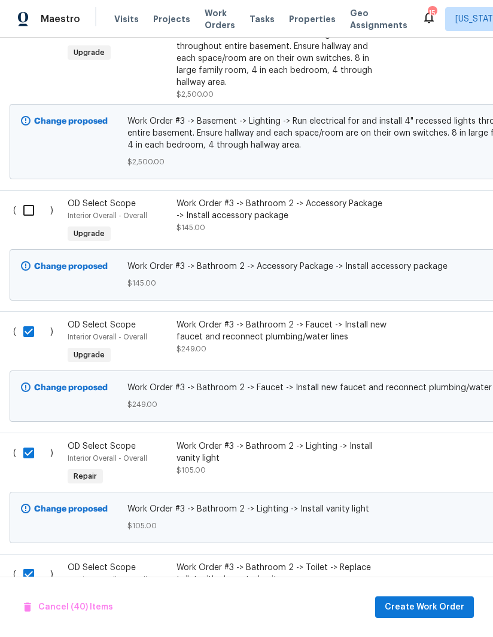
click at [32, 198] on input "checkbox" at bounding box center [33, 210] width 34 height 25
checkbox input "true"
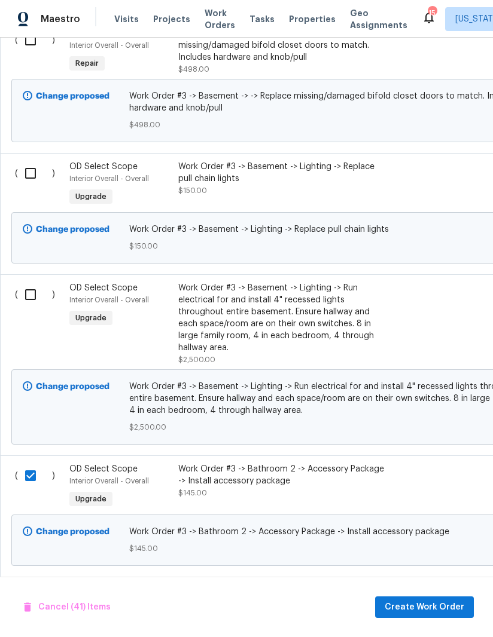
scroll to position [1011, 0]
click at [28, 283] on input "checkbox" at bounding box center [35, 295] width 34 height 25
checkbox input "true"
click at [39, 161] on input "checkbox" at bounding box center [35, 173] width 34 height 25
checkbox input "true"
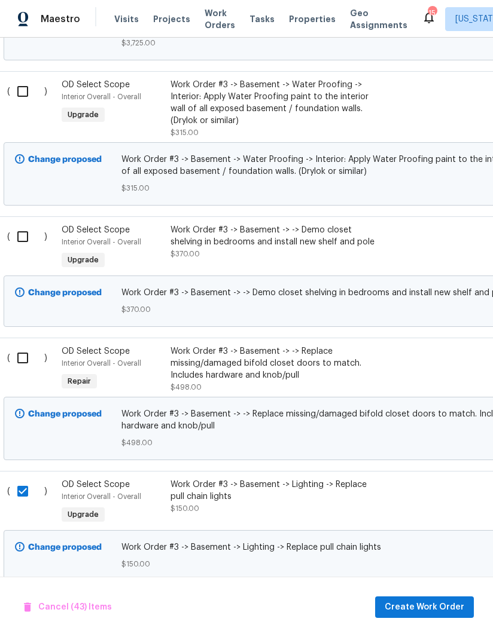
scroll to position [689, 8]
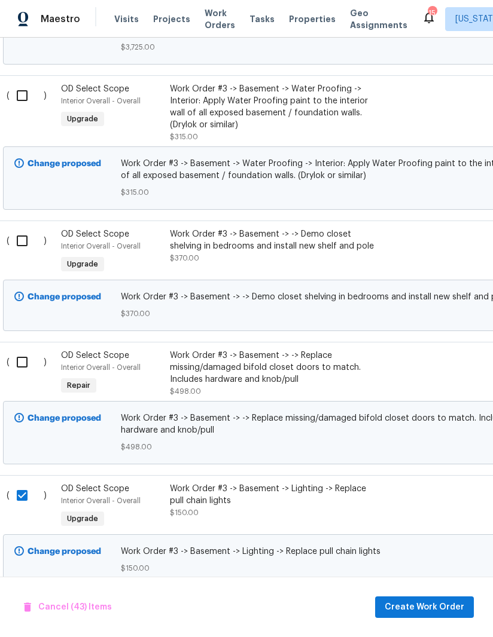
click at [19, 350] on input "checkbox" at bounding box center [27, 362] width 34 height 25
checkbox input "true"
click at [16, 228] on input "checkbox" at bounding box center [27, 240] width 34 height 25
checkbox input "true"
click at [29, 84] on input "checkbox" at bounding box center [27, 95] width 34 height 25
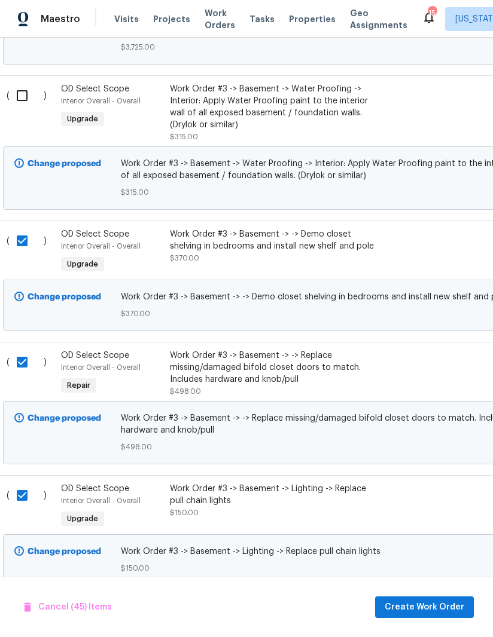
checkbox input "true"
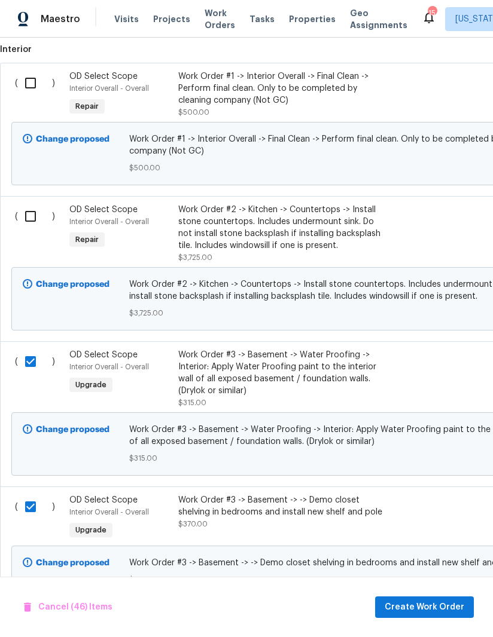
scroll to position [424, 0]
click at [422, 604] on span "Create Work Order" at bounding box center [424, 607] width 80 height 15
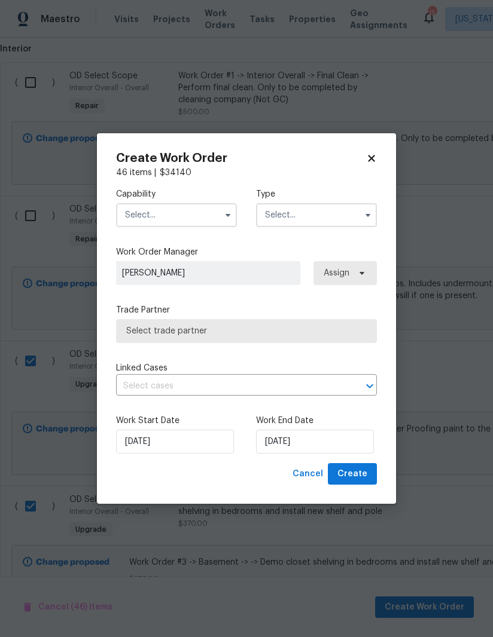
click at [214, 213] on input "text" at bounding box center [176, 215] width 121 height 24
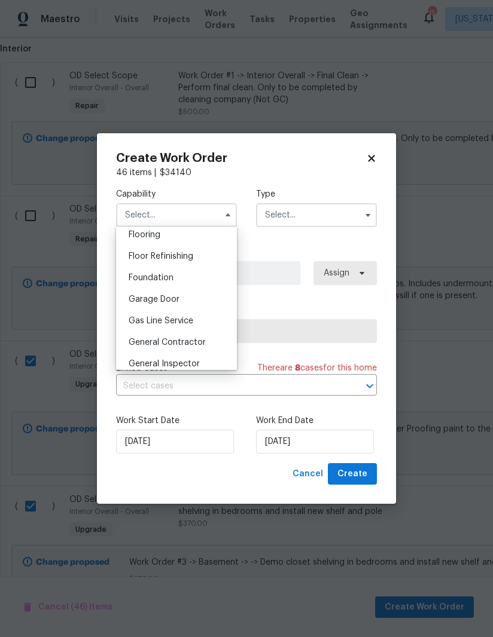
scroll to position [469, 0]
click at [195, 339] on span "General Contractor" at bounding box center [167, 343] width 77 height 8
type input "General Contractor"
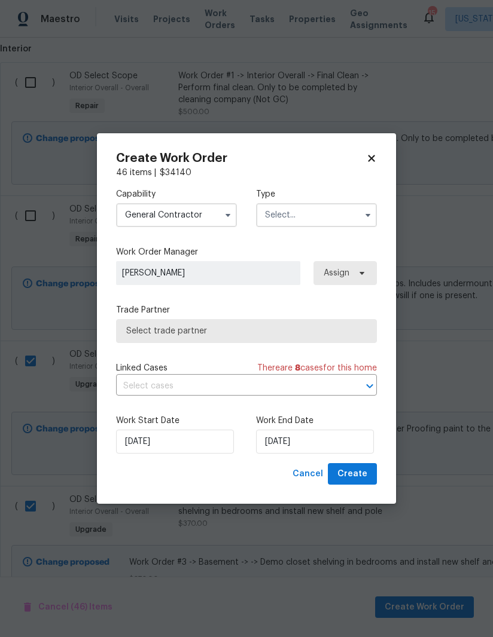
click at [335, 173] on div "46 items | $ 34140" at bounding box center [246, 173] width 261 height 12
click at [332, 212] on input "text" at bounding box center [316, 215] width 121 height 24
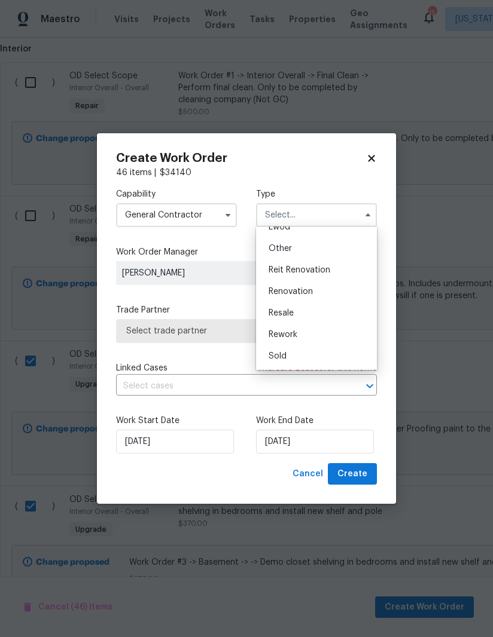
scroll to position [142, 0]
click at [307, 288] on span "Renovation" at bounding box center [290, 292] width 44 height 8
type input "Renovation"
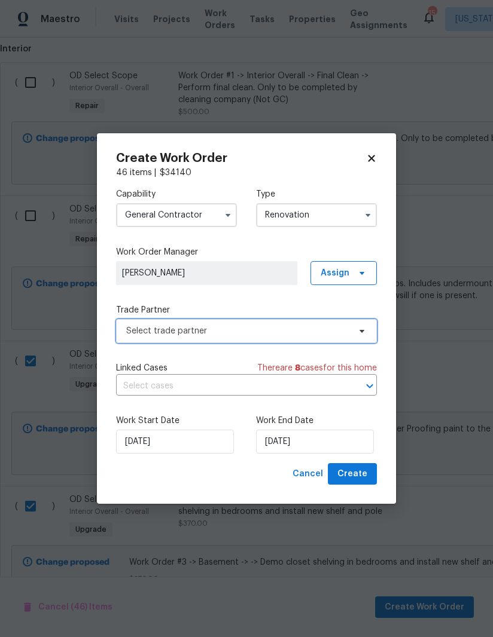
click at [296, 328] on span "Select trade partner" at bounding box center [237, 331] width 223 height 12
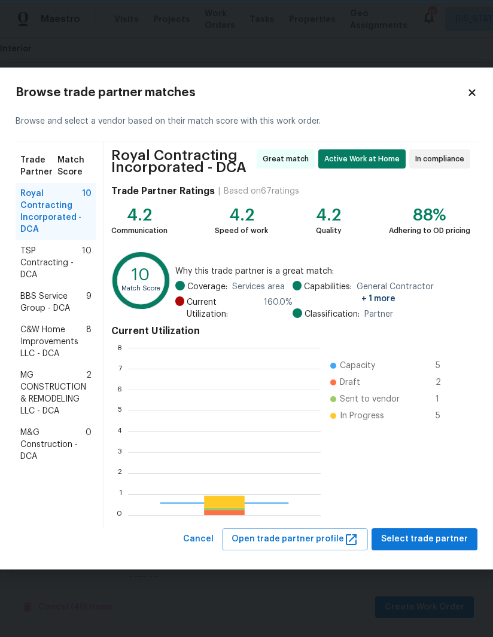
scroll to position [167, 192]
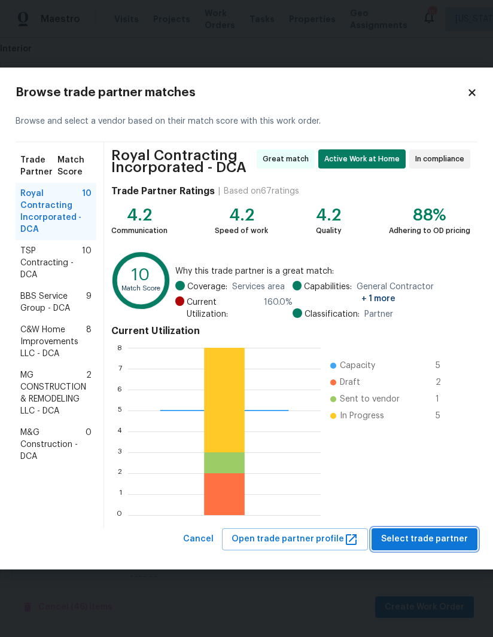
click at [432, 537] on span "Select trade partner" at bounding box center [424, 539] width 87 height 15
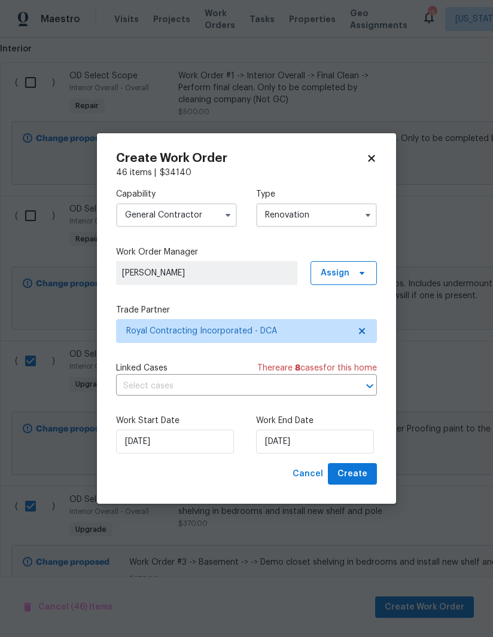
click at [314, 420] on label "Work End Date" at bounding box center [316, 421] width 121 height 12
click at [299, 439] on input "[DATE]" at bounding box center [315, 442] width 118 height 24
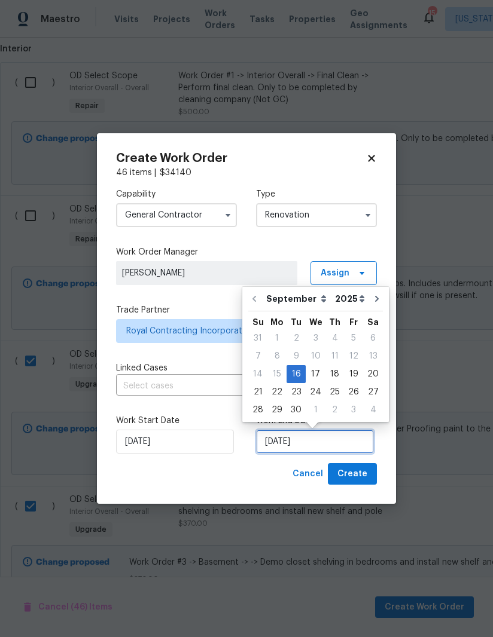
scroll to position [22, 0]
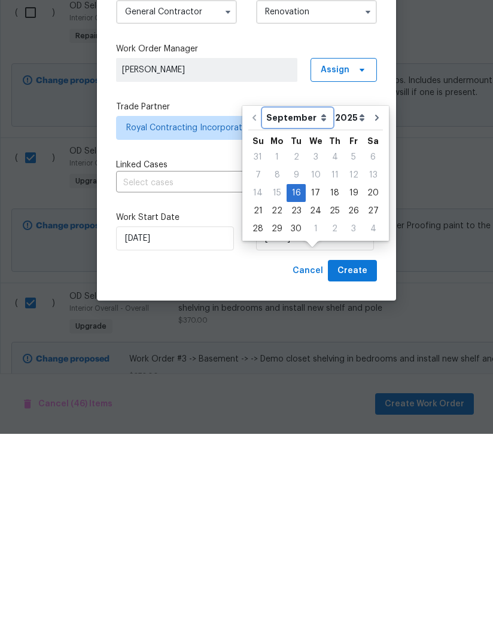
click at [317, 312] on select "September October November December" at bounding box center [297, 321] width 69 height 18
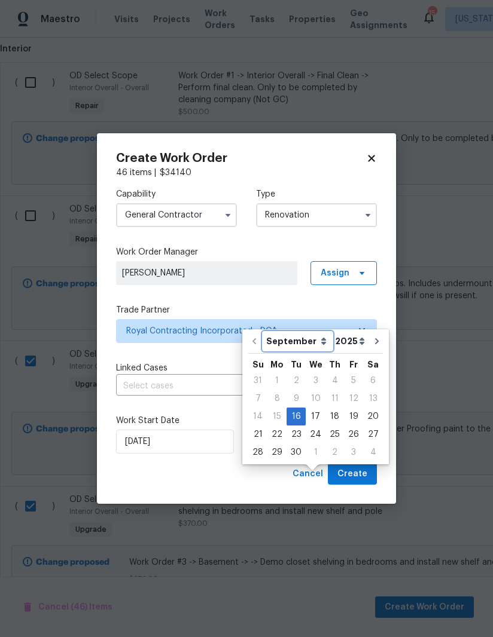
select select "9"
type input "10/16/2025"
select select "9"
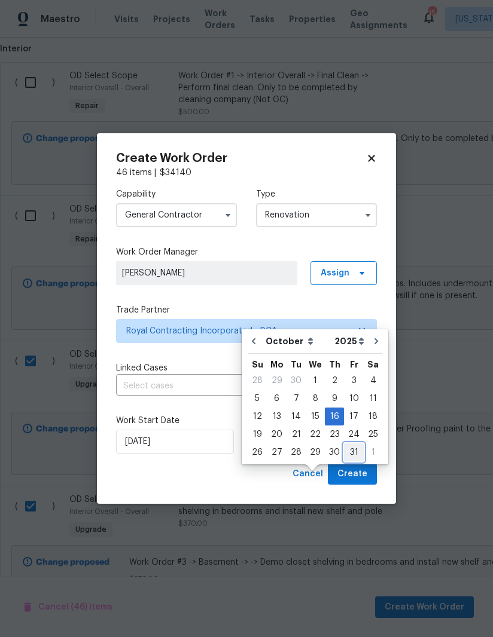
click at [350, 444] on div "31" at bounding box center [354, 452] width 20 height 17
type input "[DATE]"
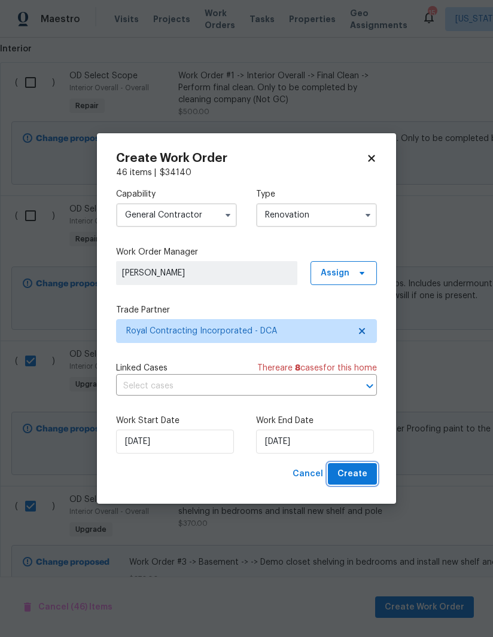
click at [353, 474] on span "Create" at bounding box center [352, 474] width 30 height 15
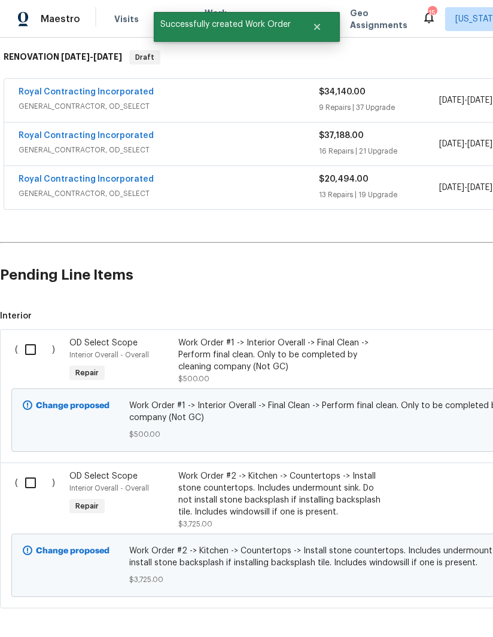
scroll to position [200, 0]
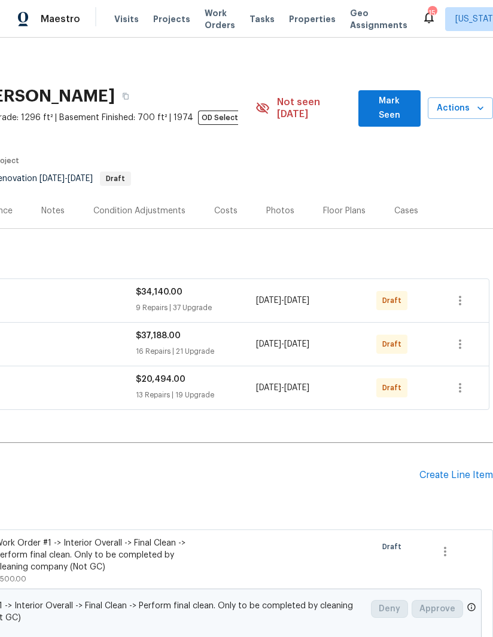
scroll to position [0, 183]
click at [460, 383] on icon "button" at bounding box center [459, 388] width 2 height 10
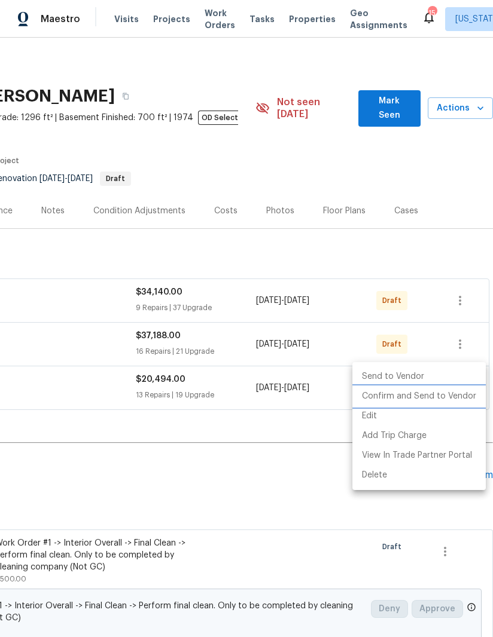
click at [418, 393] on li "Confirm and Send to Vendor" at bounding box center [418, 397] width 133 height 20
click at [423, 398] on li "Confirm and Send to Vendor" at bounding box center [418, 397] width 133 height 20
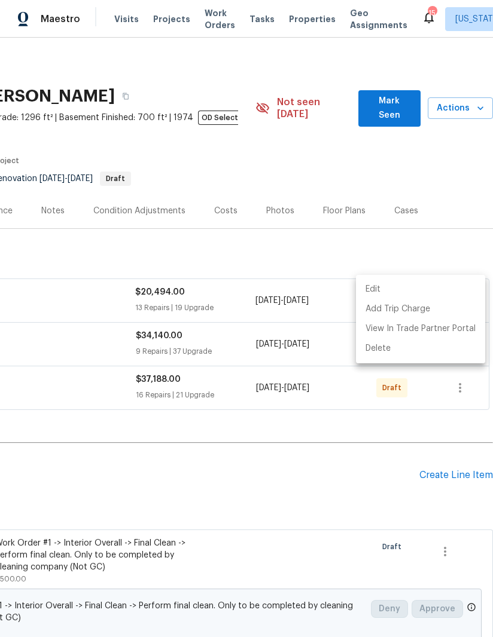
click at [439, 407] on div at bounding box center [246, 318] width 493 height 637
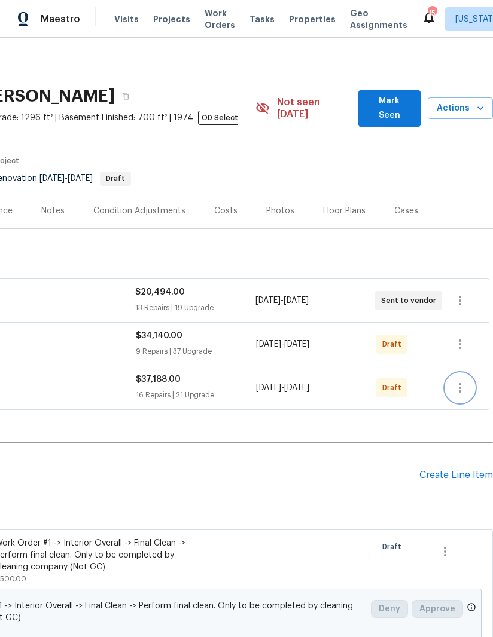
click at [469, 374] on button "button" at bounding box center [459, 388] width 29 height 29
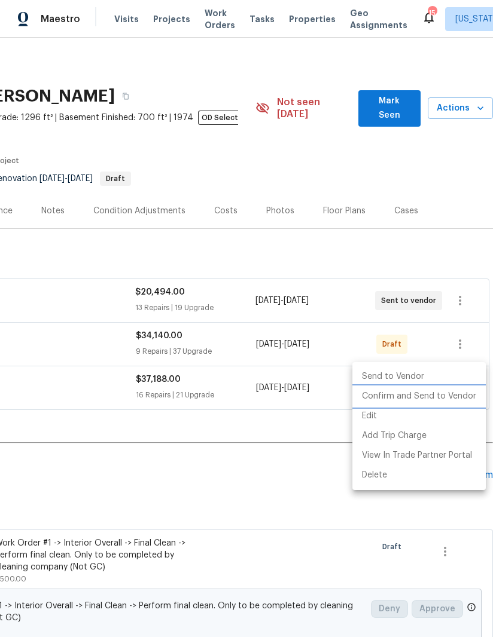
click at [410, 401] on li "Confirm and Send to Vendor" at bounding box center [418, 397] width 133 height 20
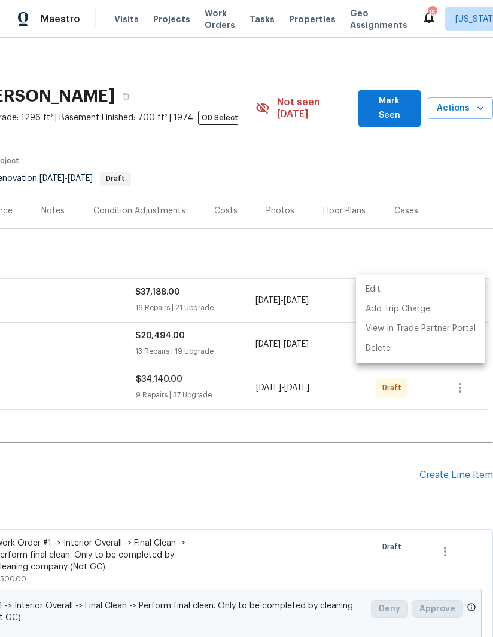
click at [467, 377] on div at bounding box center [246, 318] width 493 height 637
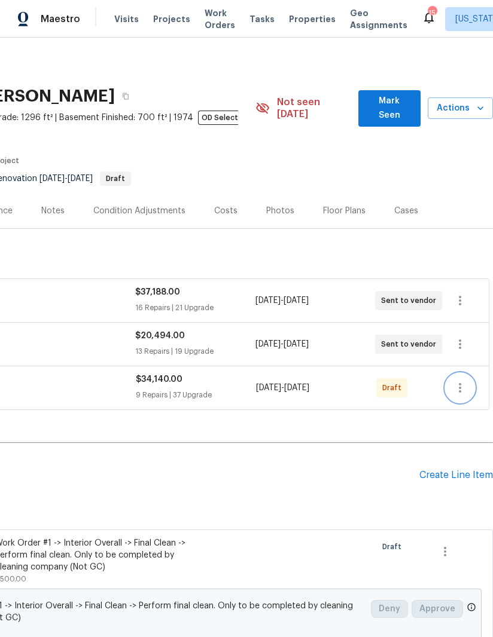
click at [465, 381] on icon "button" at bounding box center [460, 388] width 14 height 14
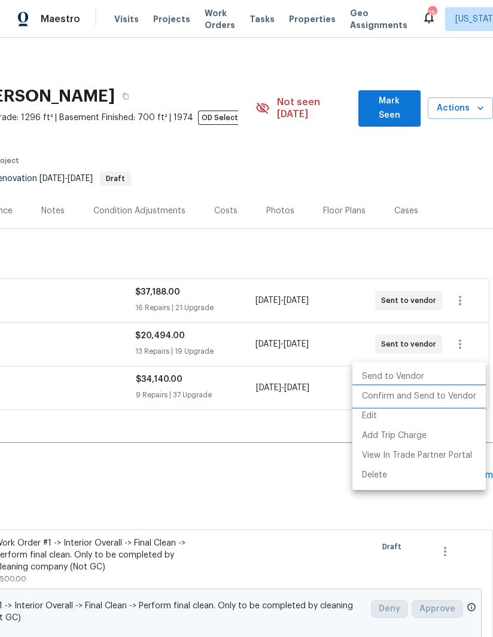
click at [419, 395] on li "Confirm and Send to Vendor" at bounding box center [418, 397] width 133 height 20
click at [422, 393] on li "Confirm and Send to Vendor" at bounding box center [418, 397] width 133 height 20
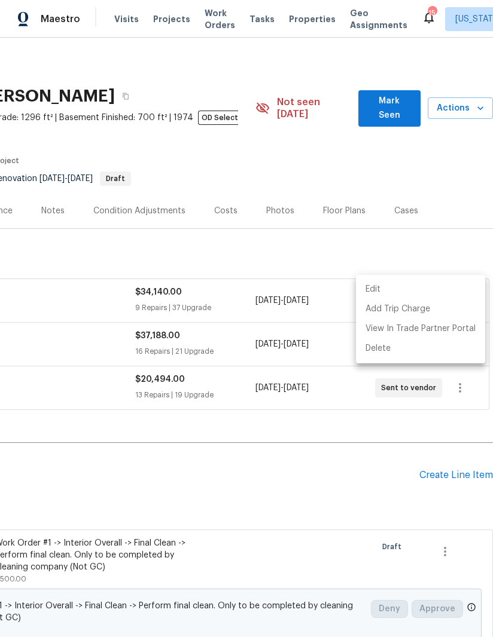
click at [381, 420] on div at bounding box center [246, 318] width 493 height 637
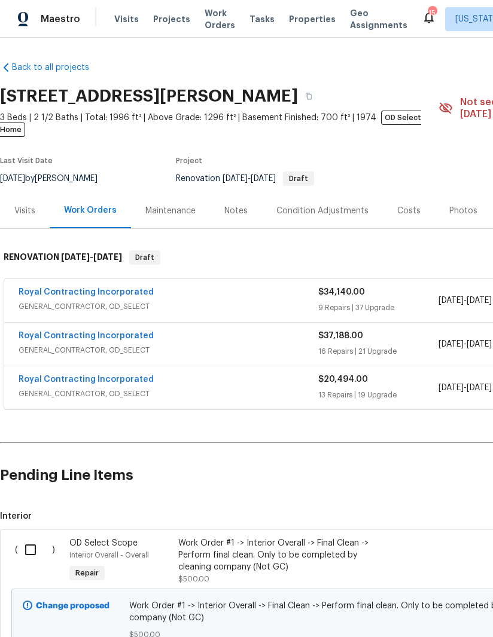
scroll to position [0, 0]
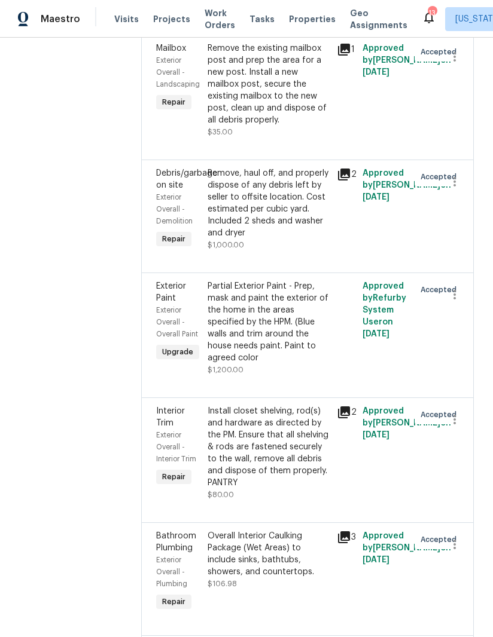
scroll to position [754, 0]
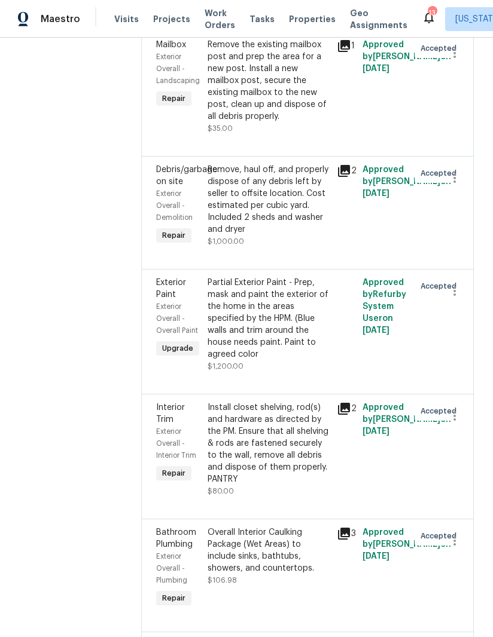
click at [226, 309] on div "Partial Exterior Paint - Prep, mask and paint the exterior of the home in the a…" at bounding box center [268, 319] width 122 height 84
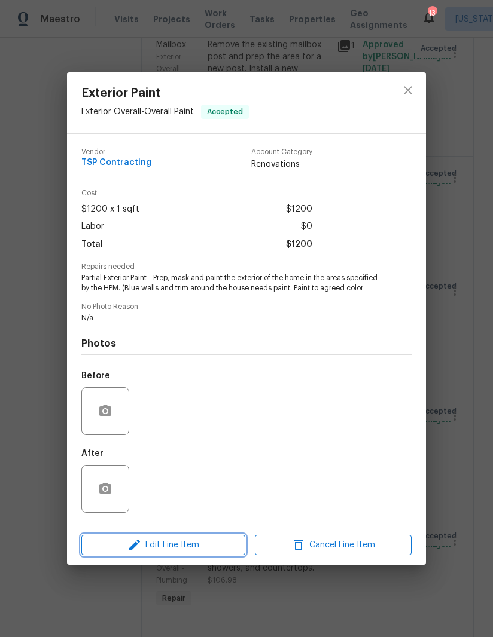
click at [169, 549] on span "Edit Line Item" at bounding box center [163, 545] width 157 height 15
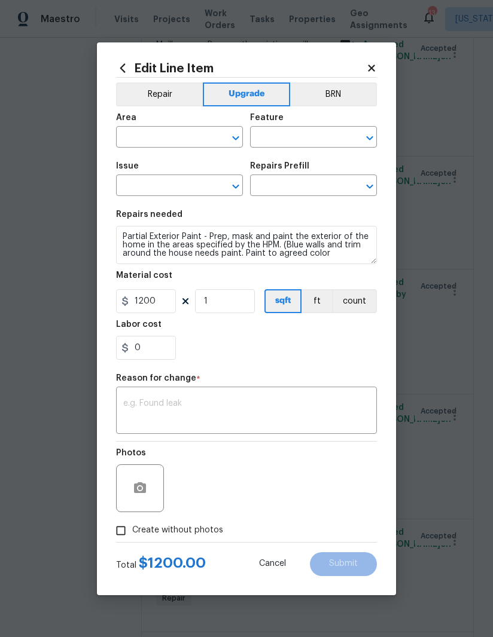
type input "Exterior Overall"
type input "Overall Paint"
type input "Exterior Paint"
type input "Partial Exterior Paint LABOR ONLY $1.20"
click at [366, 63] on icon at bounding box center [371, 68] width 11 height 11
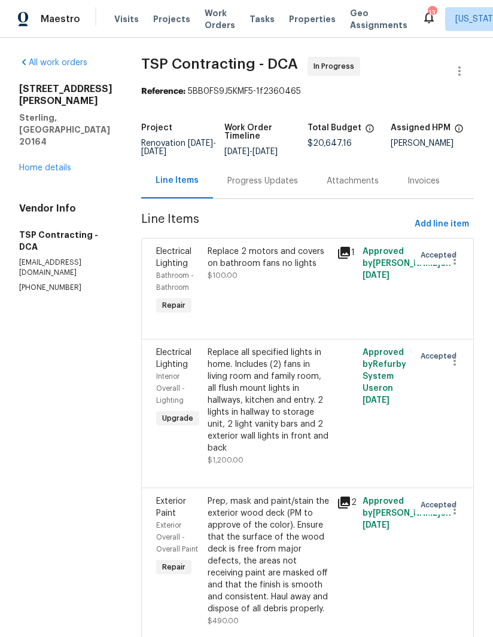
scroll to position [0, 0]
click at [450, 215] on button "Add line item" at bounding box center [441, 224] width 64 height 22
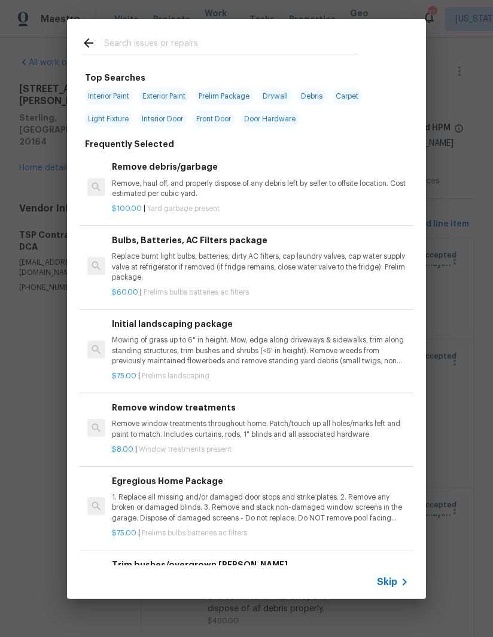
click at [185, 54] on input "text" at bounding box center [230, 45] width 253 height 18
click at [188, 58] on div at bounding box center [219, 42] width 305 height 47
click at [216, 45] on input "text" at bounding box center [230, 45] width 253 height 18
type input "Base"
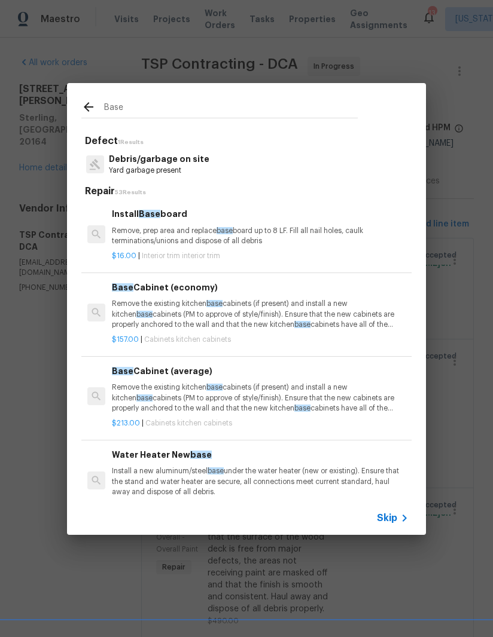
click at [173, 235] on p "Remove, prep area and replace base board up to 8 LF. Fill all nail holes, caulk…" at bounding box center [260, 236] width 296 height 20
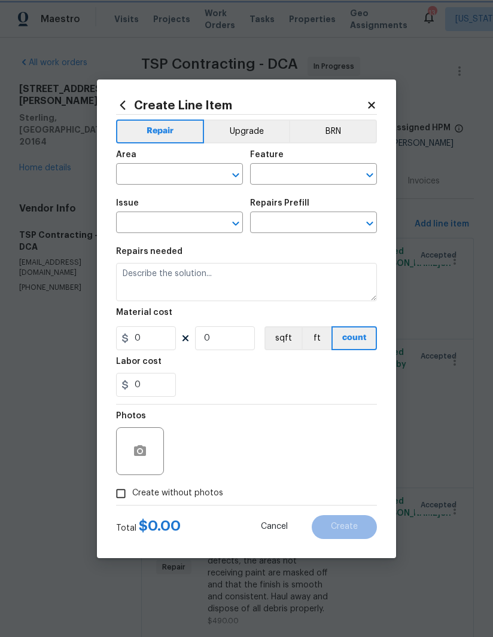
type input "Interior Trim"
type textarea "Remove, prep area and replace baseboard up to 8 LF. Fill all nail holes, caulk …"
type input "1"
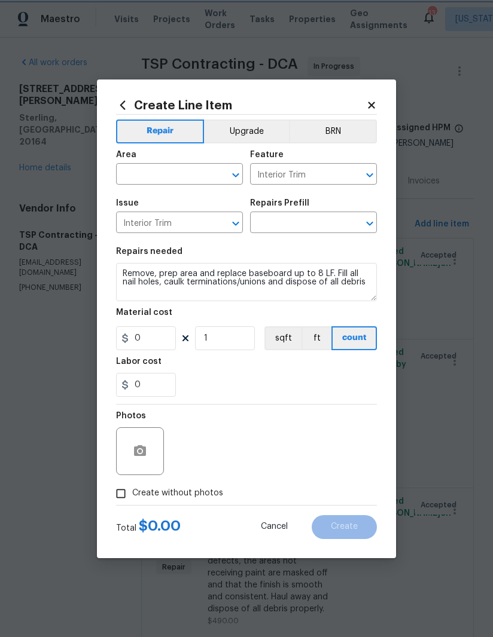
type input "Install Baseboard $16.00"
type input "16"
click at [230, 338] on input "1" at bounding box center [225, 338] width 60 height 24
type input "10"
click at [290, 372] on div "Labor cost" at bounding box center [246, 365] width 261 height 16
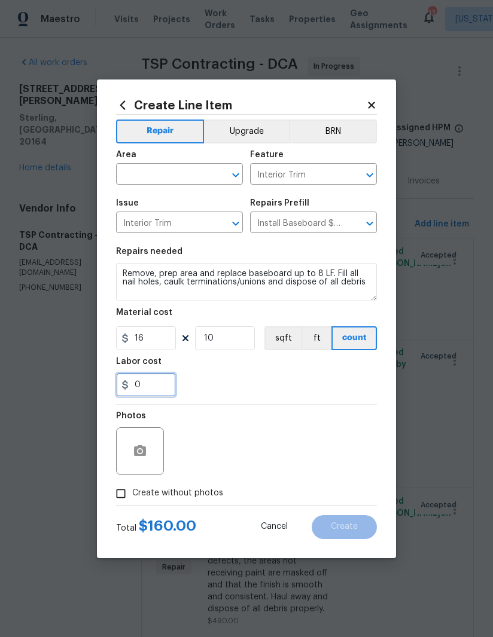
click at [163, 376] on input "0" at bounding box center [146, 385] width 60 height 24
type input "20"
click at [284, 384] on div "20" at bounding box center [246, 385] width 261 height 24
click at [163, 169] on input "text" at bounding box center [162, 175] width 93 height 19
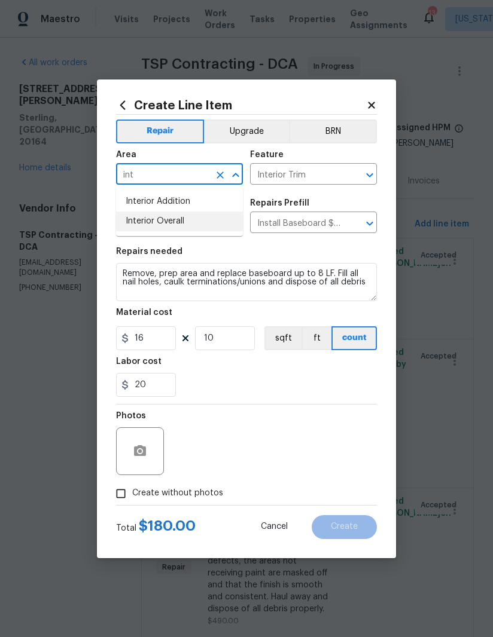
click at [187, 217] on li "Interior Overall" at bounding box center [179, 222] width 127 height 20
type input "Interior Overall"
click at [268, 395] on div "20" at bounding box center [246, 385] width 261 height 24
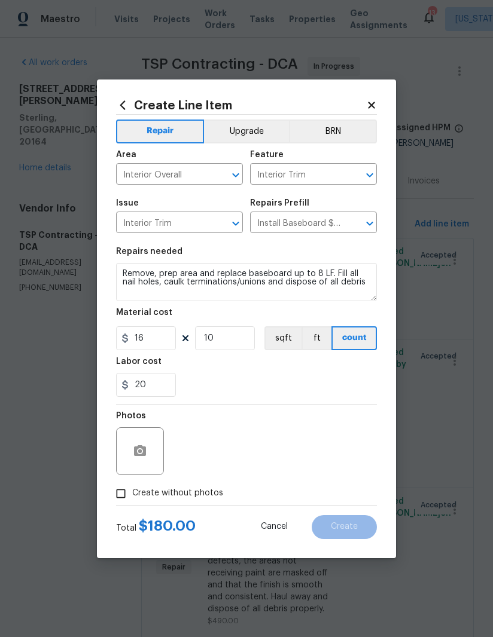
click at [119, 495] on input "Create without photos" at bounding box center [120, 493] width 23 height 23
checkbox input "true"
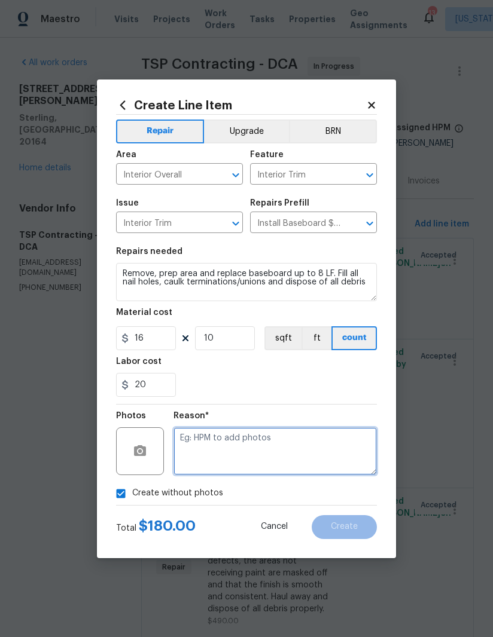
click at [294, 438] on textarea at bounding box center [274, 451] width 203 height 48
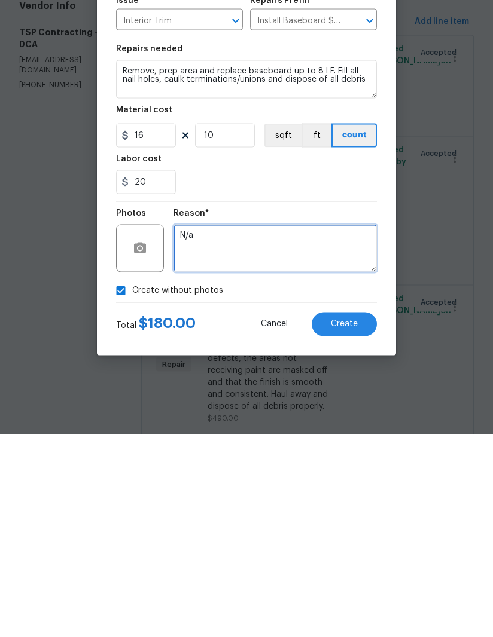
type textarea "N/a"
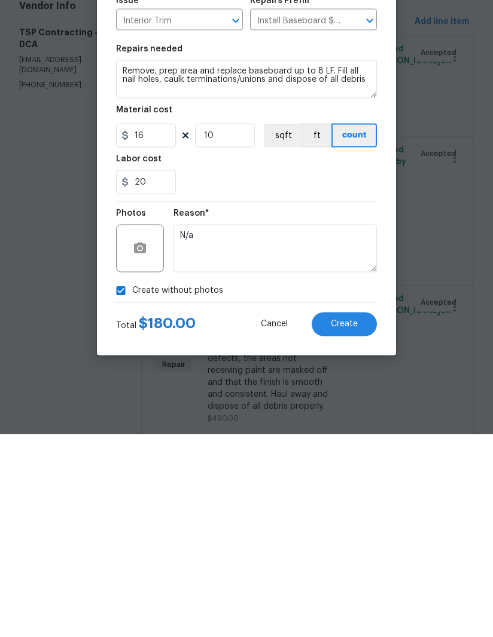
click at [355, 522] on span "Create" at bounding box center [344, 526] width 27 height 9
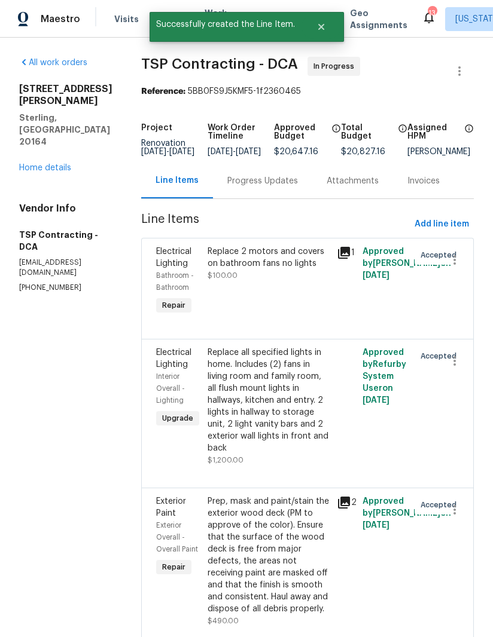
scroll to position [0, 0]
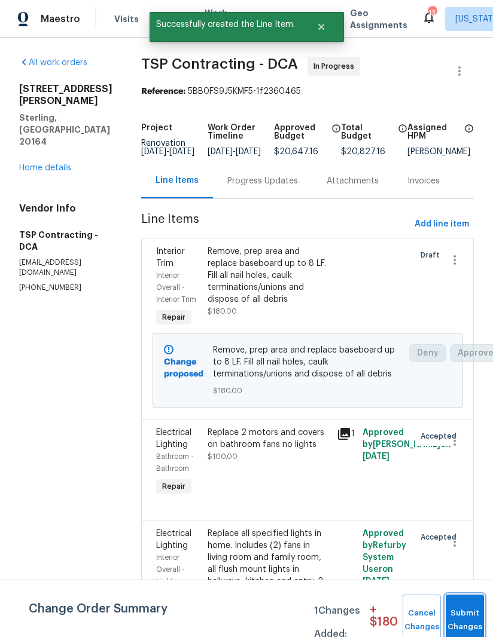
click at [468, 607] on button "Submit Changes" at bounding box center [464, 620] width 38 height 51
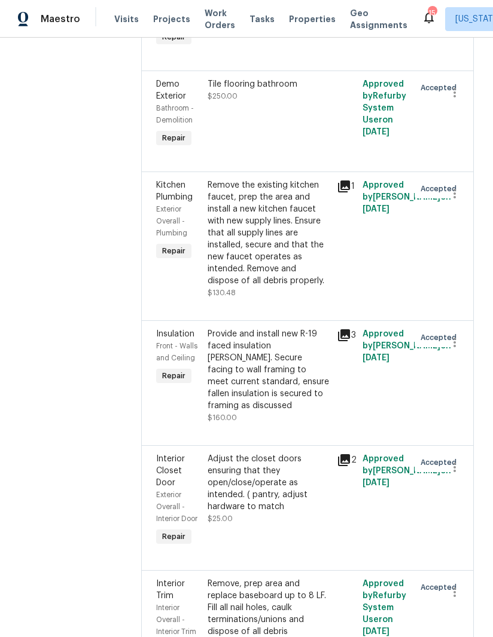
scroll to position [4215, 0]
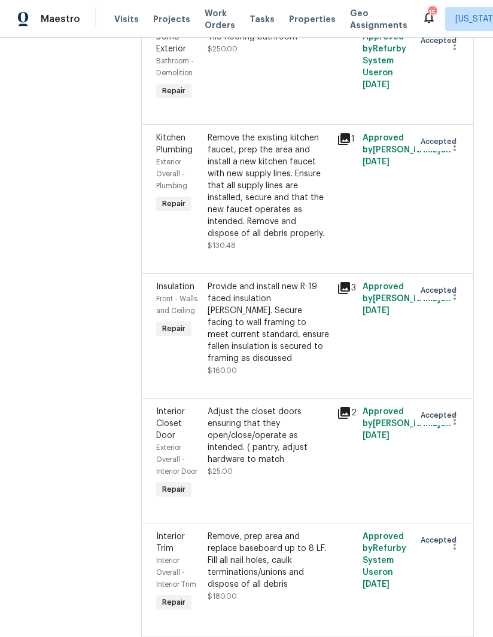
click at [209, 531] on div "Remove, prep area and replace baseboard up to 8 LF. Fill all nail holes, caulk …" at bounding box center [268, 561] width 122 height 60
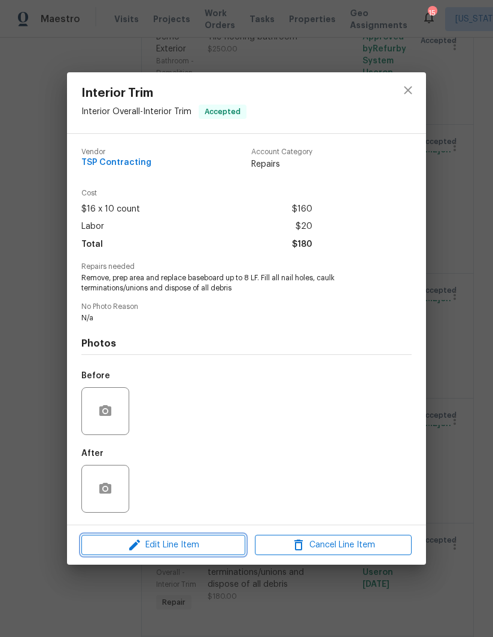
click at [192, 538] on button "Edit Line Item" at bounding box center [163, 545] width 164 height 21
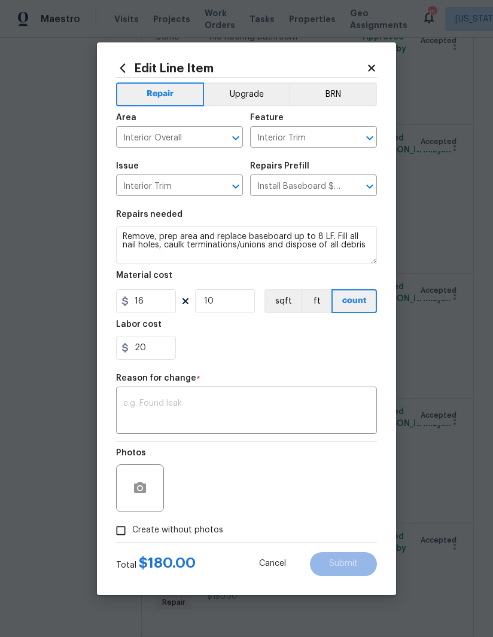
click at [380, 59] on div "Edit Line Item Repair Upgrade BRN Area Interior Overall ​ Feature Interior Trim…" at bounding box center [246, 318] width 299 height 553
click at [376, 63] on icon at bounding box center [371, 68] width 11 height 11
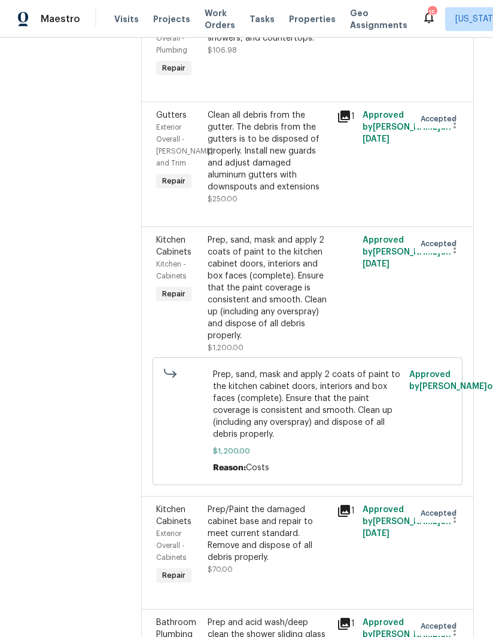
scroll to position [1285, 0]
click at [249, 243] on div "Prep, sand, mask and apply 2 coats of paint to the kitchen cabinet doors, inter…" at bounding box center [268, 288] width 122 height 108
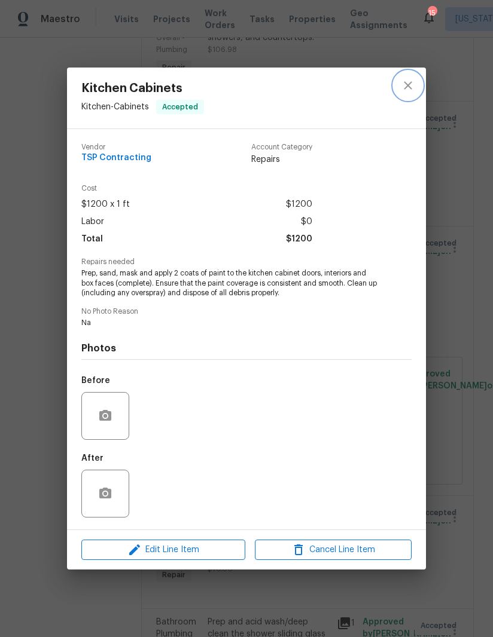
click at [414, 78] on icon "close" at bounding box center [408, 85] width 14 height 14
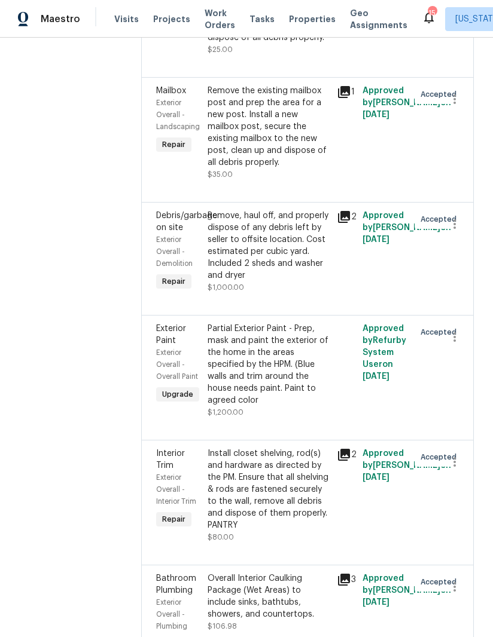
scroll to position [708, 0]
click at [256, 346] on div "Partial Exterior Paint - Prep, mask and paint the exterior of the home in the a…" at bounding box center [268, 365] width 122 height 84
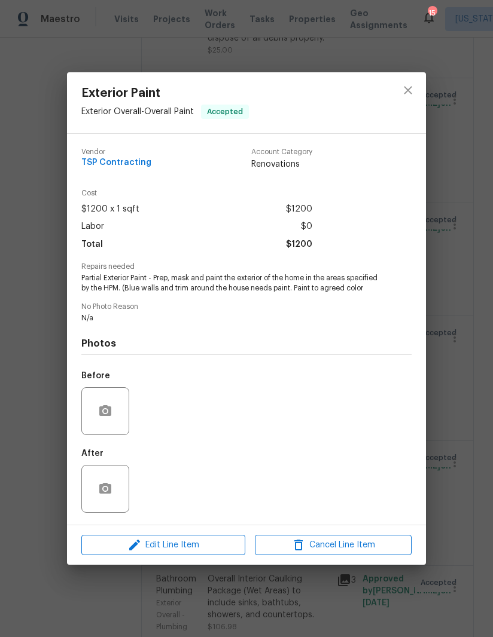
click at [186, 548] on span "Edit Line Item" at bounding box center [163, 545] width 157 height 15
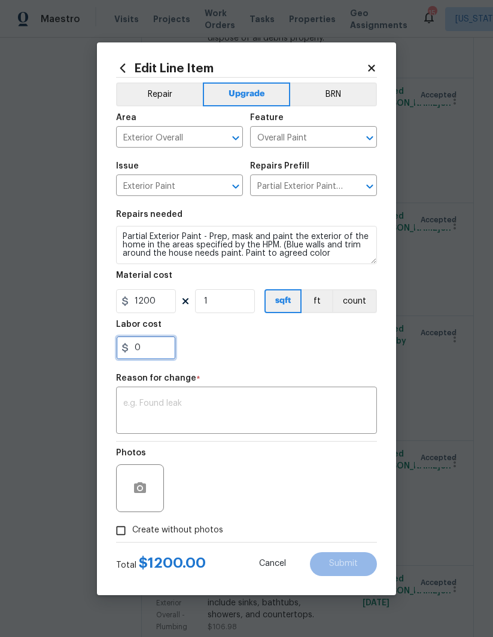
click at [157, 356] on input "0" at bounding box center [146, 348] width 60 height 24
type input "500"
click at [242, 395] on div "x ​" at bounding box center [246, 412] width 261 height 44
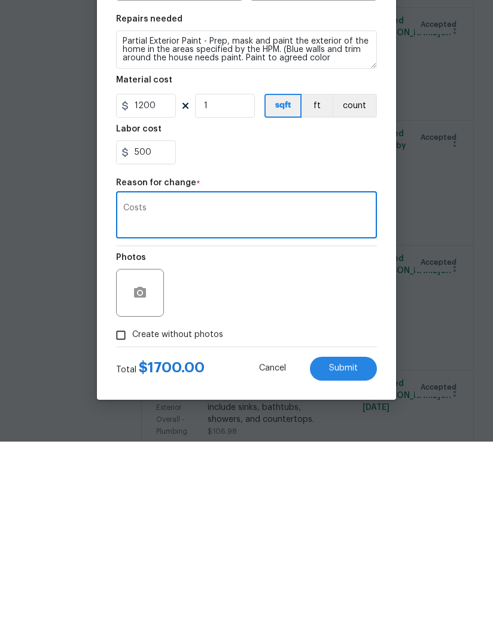
type textarea "Costs"
click at [342, 226] on textarea "Partial Exterior Paint - Prep, mask and paint the exterior of the home in the a…" at bounding box center [246, 245] width 261 height 38
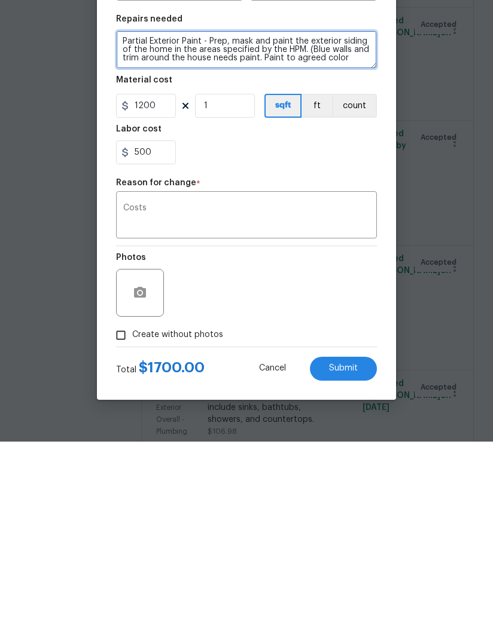
click at [339, 560] on span "Submit" at bounding box center [343, 564] width 29 height 9
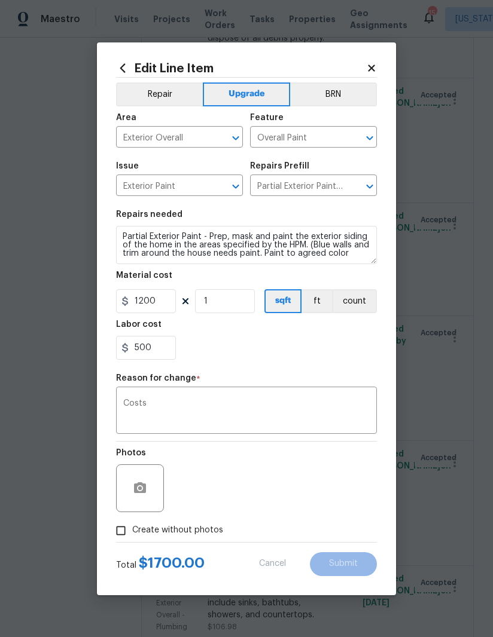
type textarea "Partial Exterior Paint - Prep, mask and paint the exterior of the home in the a…"
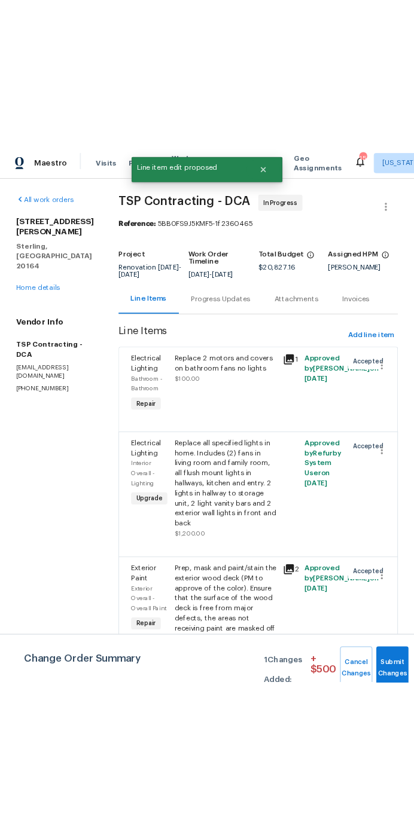
scroll to position [0, 0]
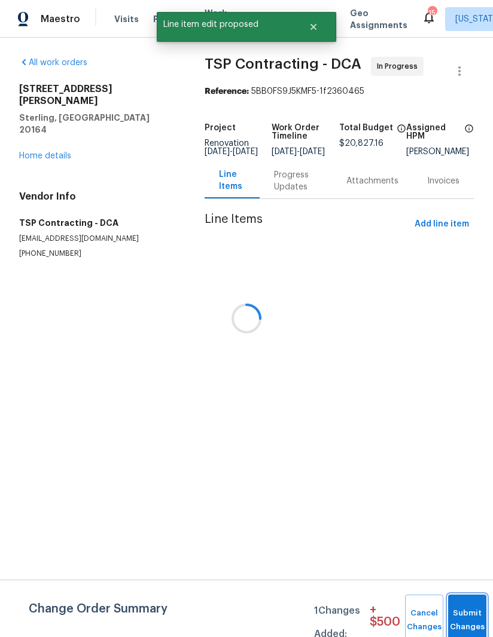
click at [466, 613] on button "Submit Changes" at bounding box center [467, 620] width 38 height 51
